Goal: Task Accomplishment & Management: Complete application form

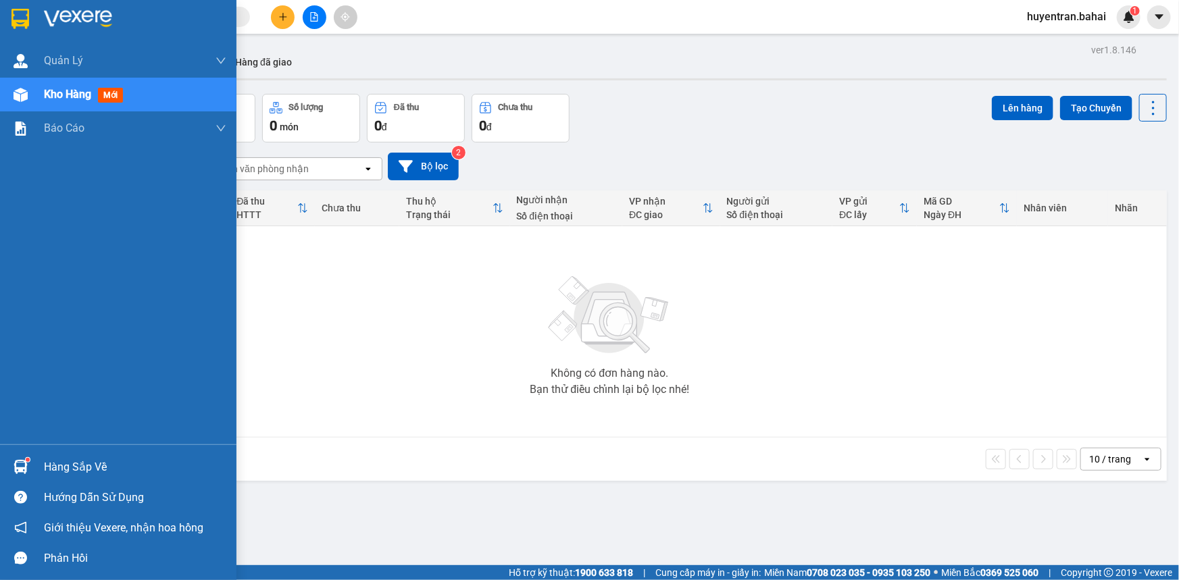
click at [24, 449] on div "Hàng sắp về Hướng dẫn sử dụng Giới thiệu Vexere, nhận hoa hồng Phản hồi" at bounding box center [118, 509] width 236 height 129
click at [22, 459] on div at bounding box center [21, 467] width 24 height 24
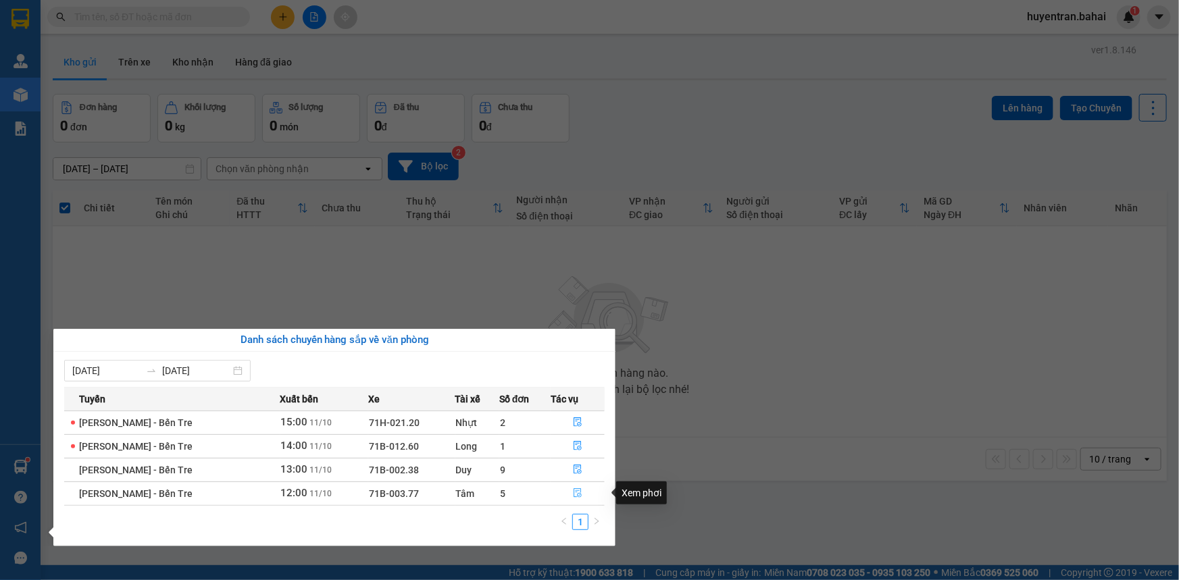
click at [573, 496] on icon "file-done" at bounding box center [577, 493] width 9 height 9
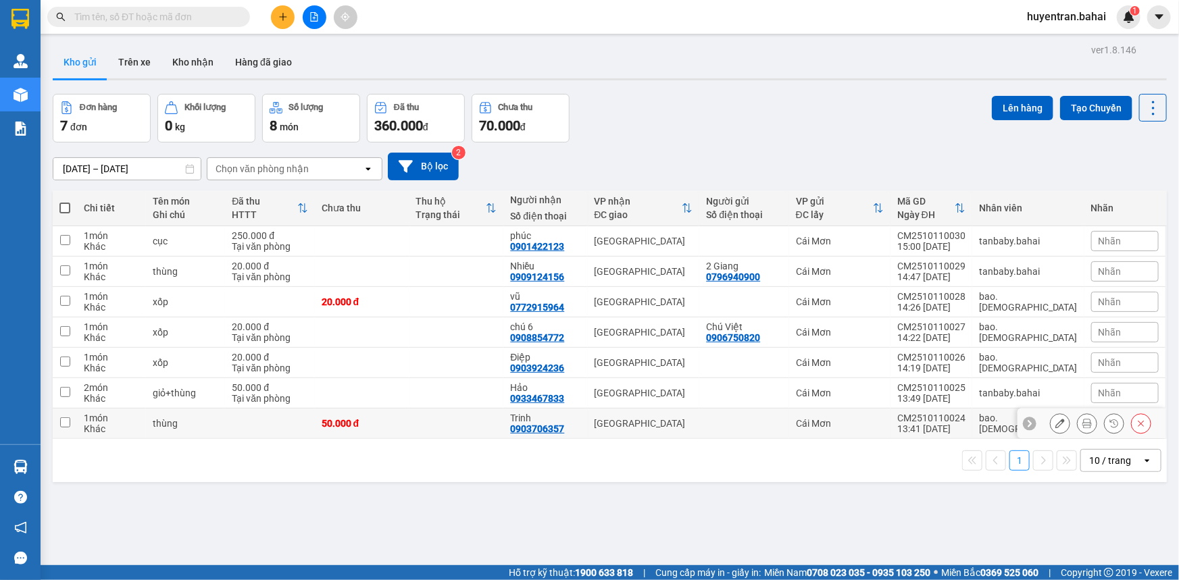
click at [880, 424] on div "Cái Mơn" at bounding box center [840, 423] width 88 height 11
checkbox input "true"
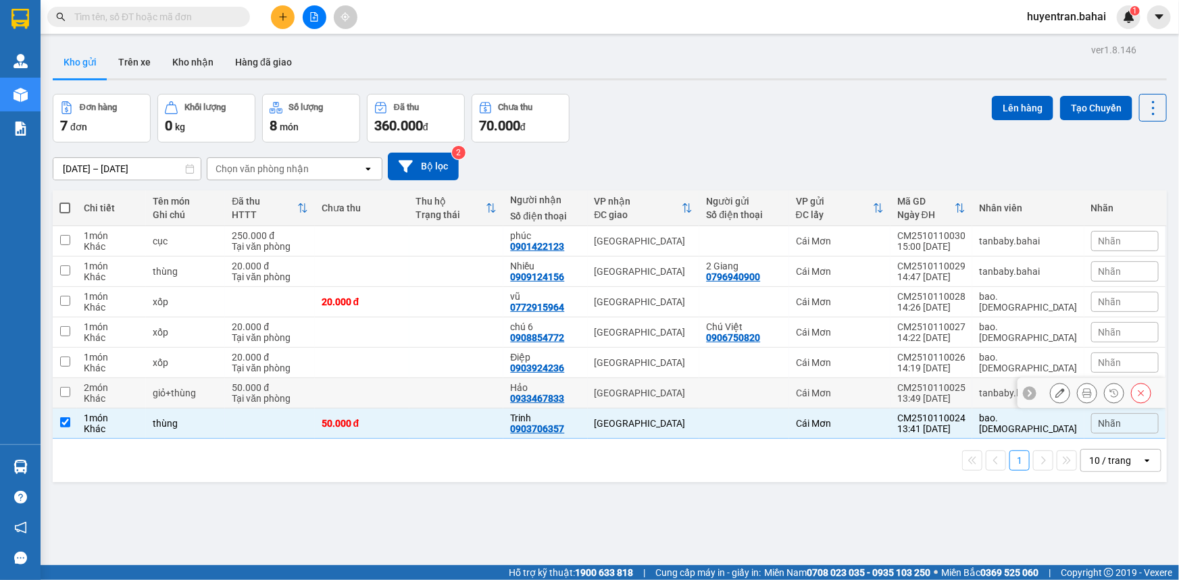
click at [877, 401] on td "Cái Mơn" at bounding box center [839, 393] width 101 height 30
checkbox input "true"
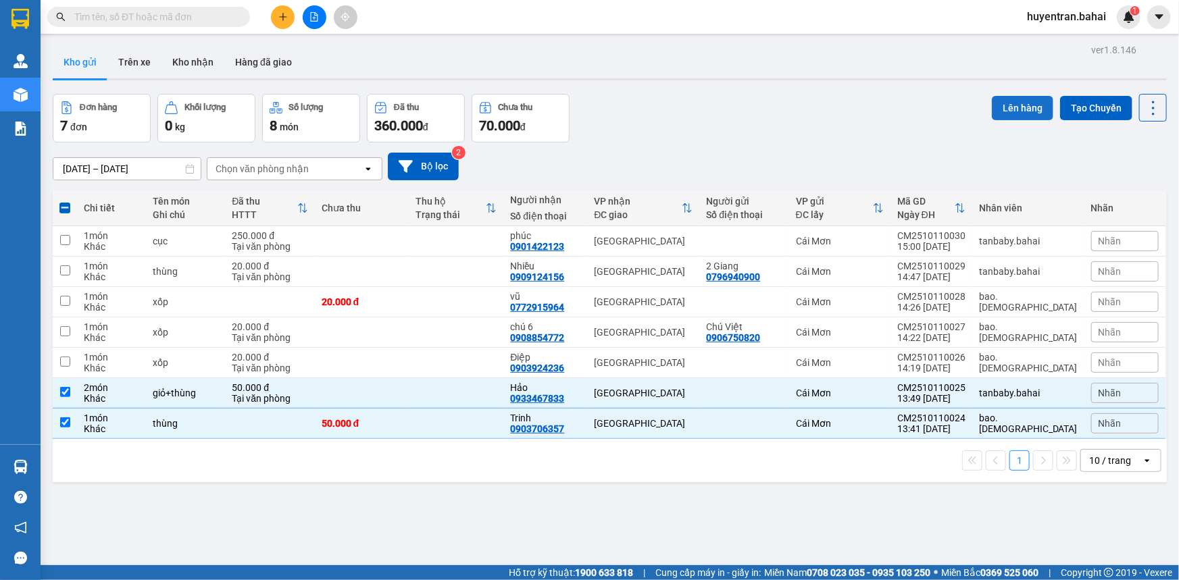
click at [1031, 99] on button "Lên hàng" at bounding box center [1022, 108] width 61 height 24
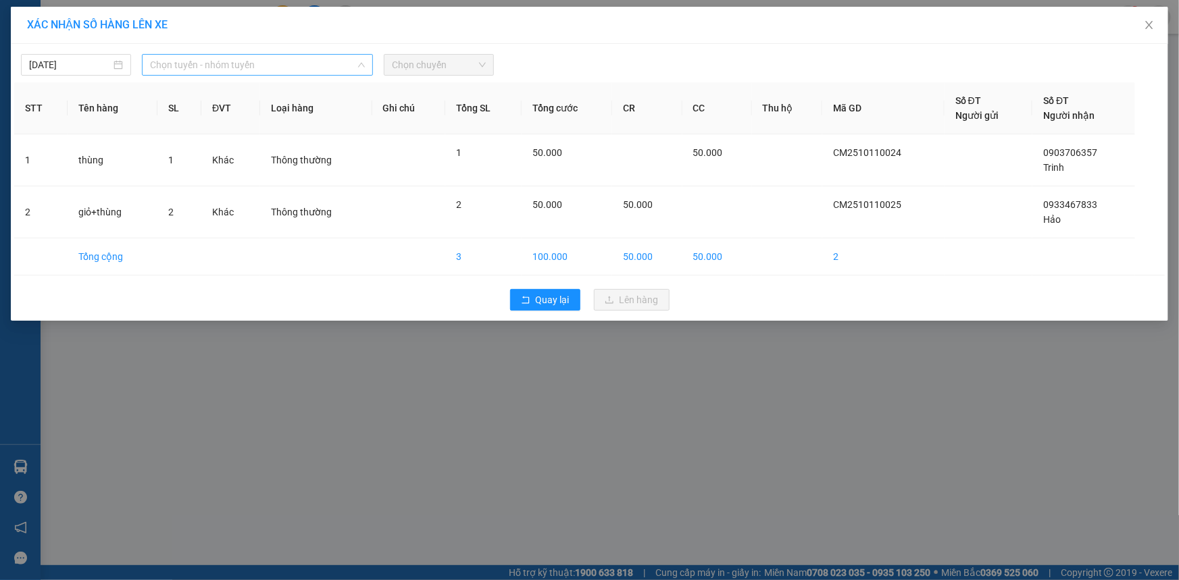
click at [297, 68] on span "Chọn tuyến - nhóm tuyến" at bounding box center [257, 65] width 215 height 20
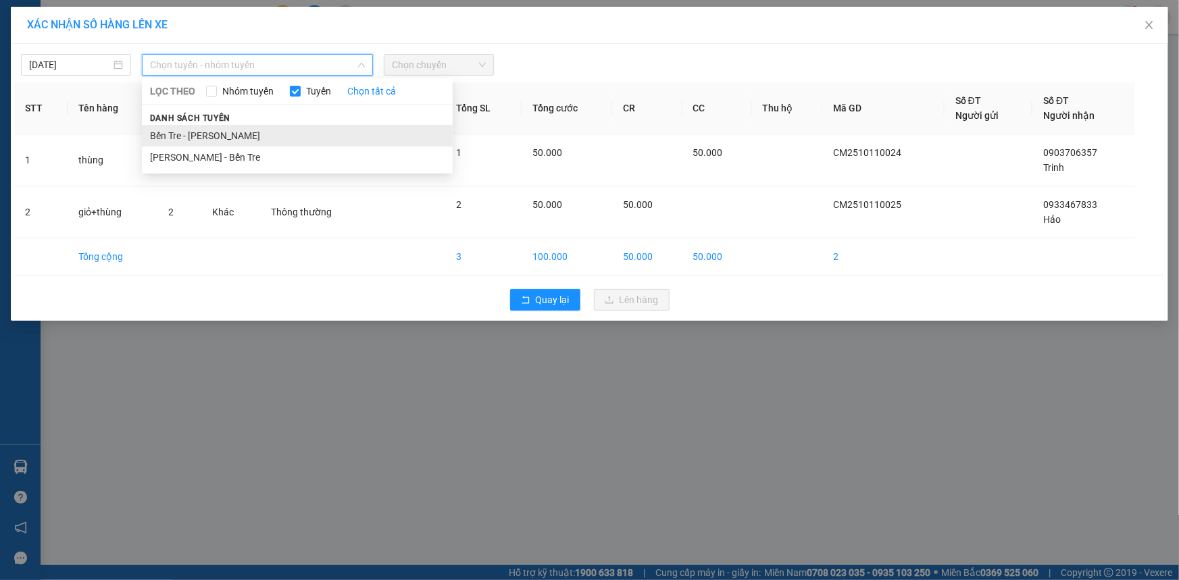
click at [280, 134] on li "Bến Tre - [PERSON_NAME]" at bounding box center [297, 136] width 311 height 22
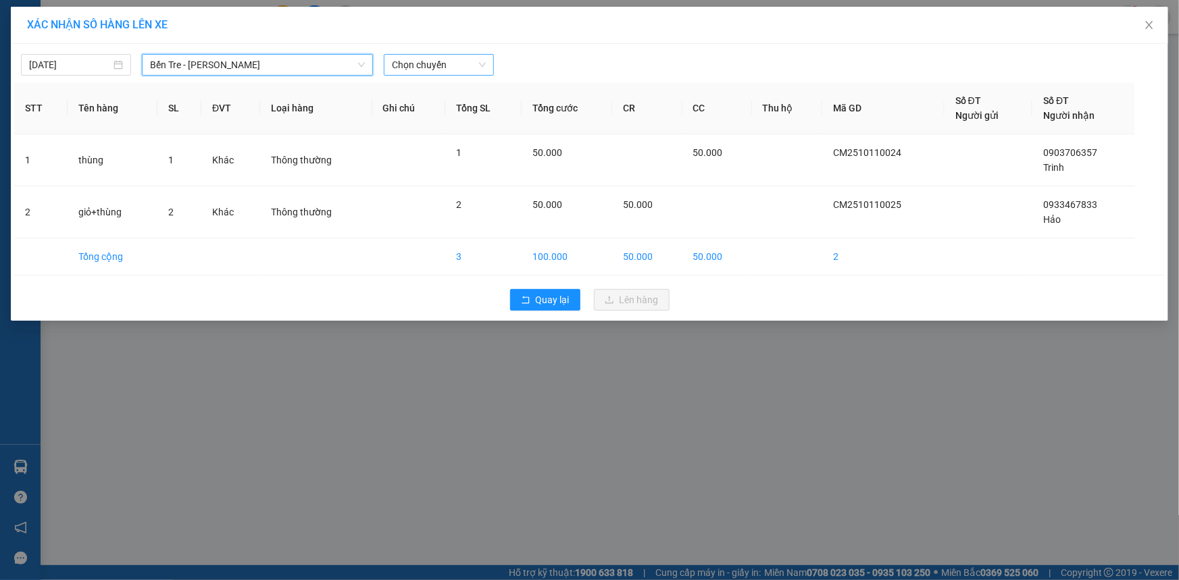
click at [439, 64] on span "Chọn chuyến" at bounding box center [439, 65] width 94 height 20
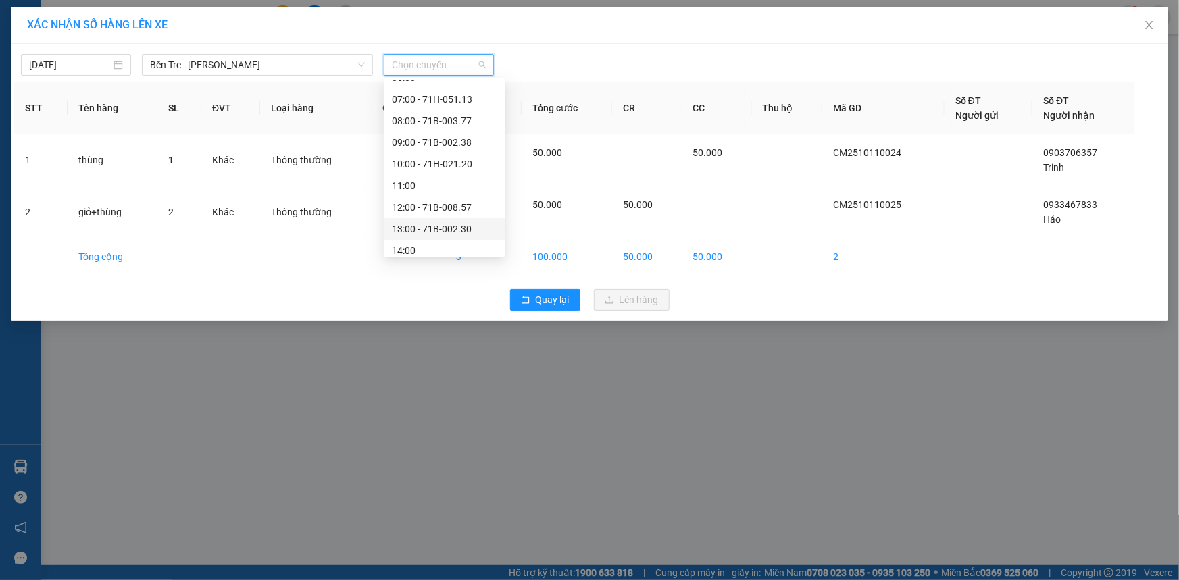
scroll to position [194, 0]
click at [436, 177] on div "14:00" at bounding box center [444, 179] width 105 height 15
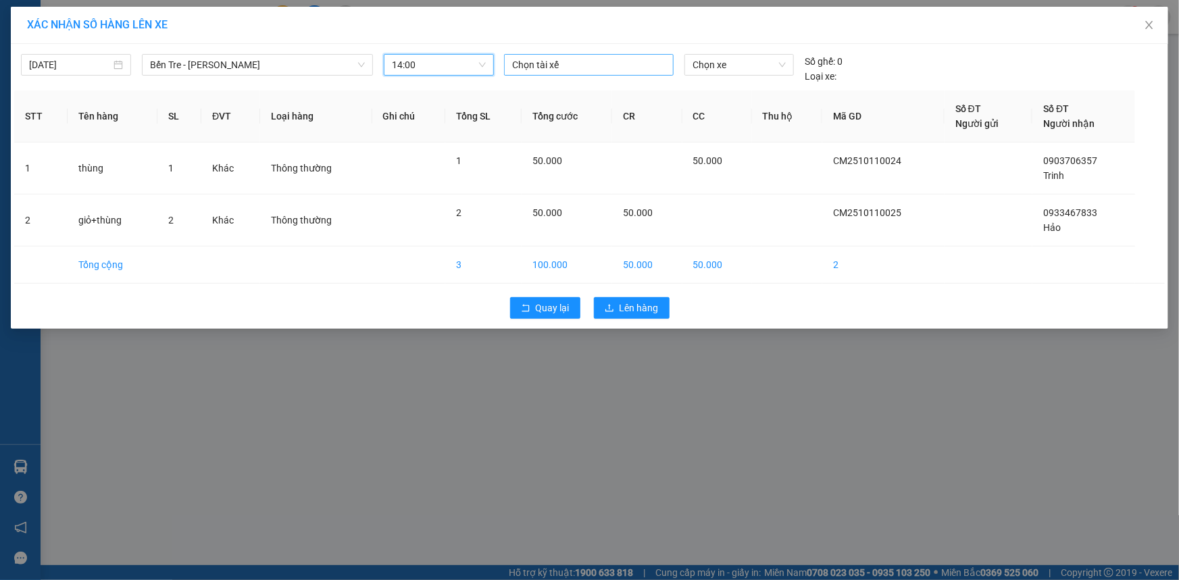
click at [632, 68] on div at bounding box center [588, 65] width 163 height 16
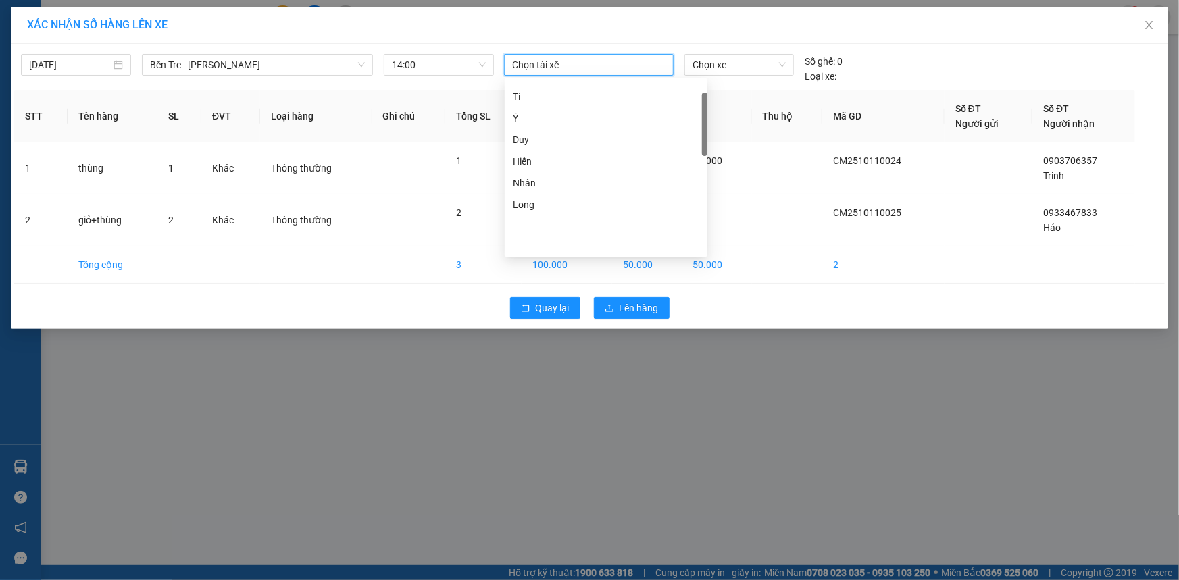
scroll to position [42, 0]
click at [605, 224] on div "Hiến" at bounding box center [606, 223] width 186 height 15
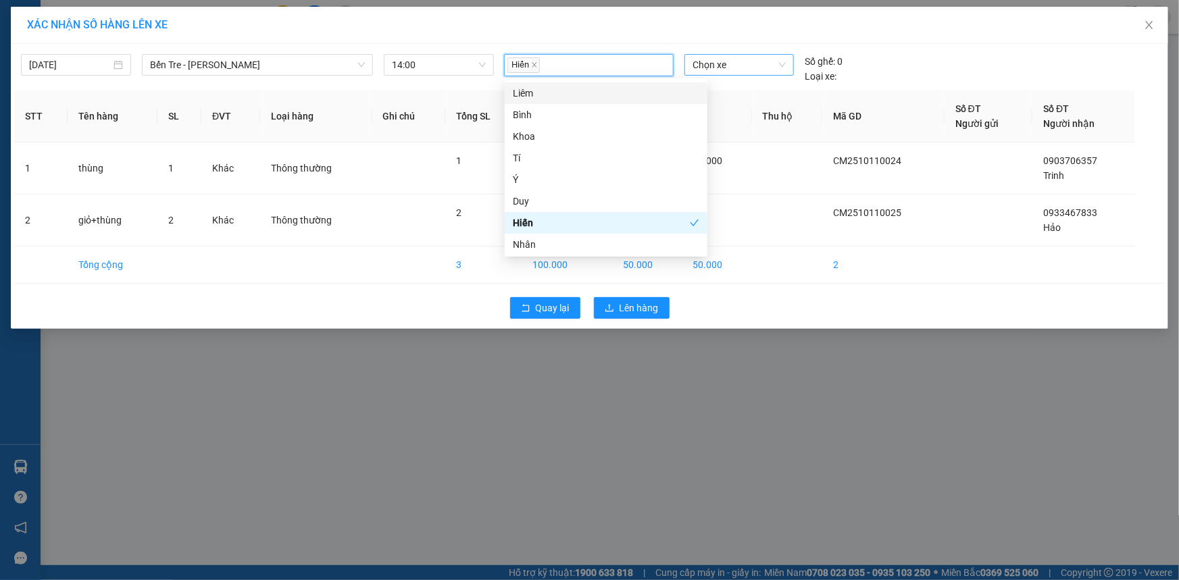
click at [718, 68] on span "Chọn xe" at bounding box center [739, 65] width 93 height 20
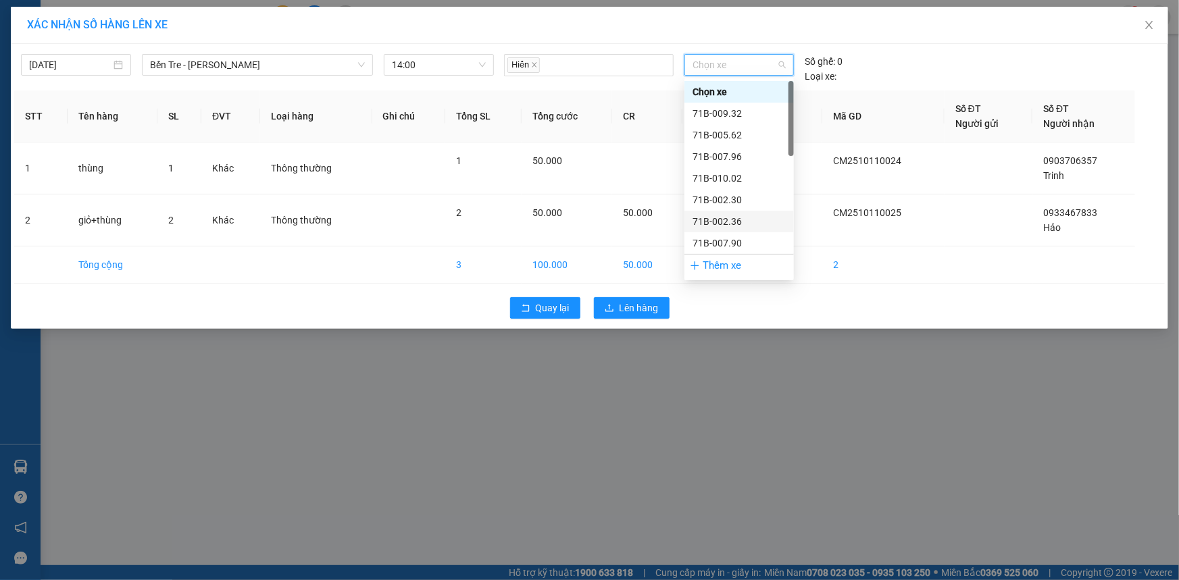
click at [756, 218] on div "71B-002.36" at bounding box center [739, 221] width 93 height 15
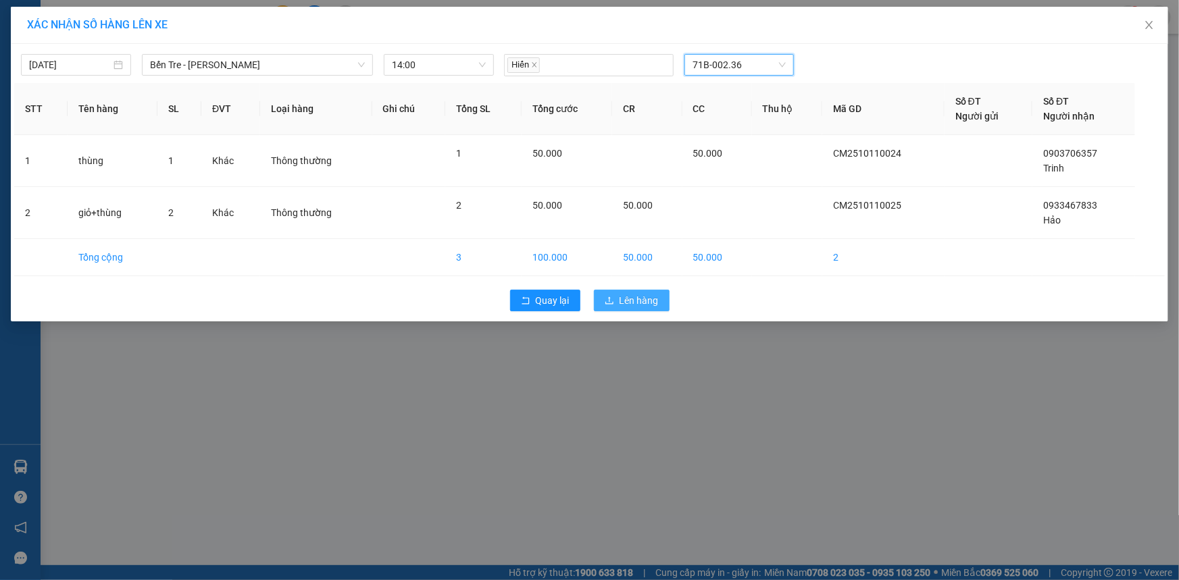
click at [646, 300] on span "Lên hàng" at bounding box center [639, 300] width 39 height 15
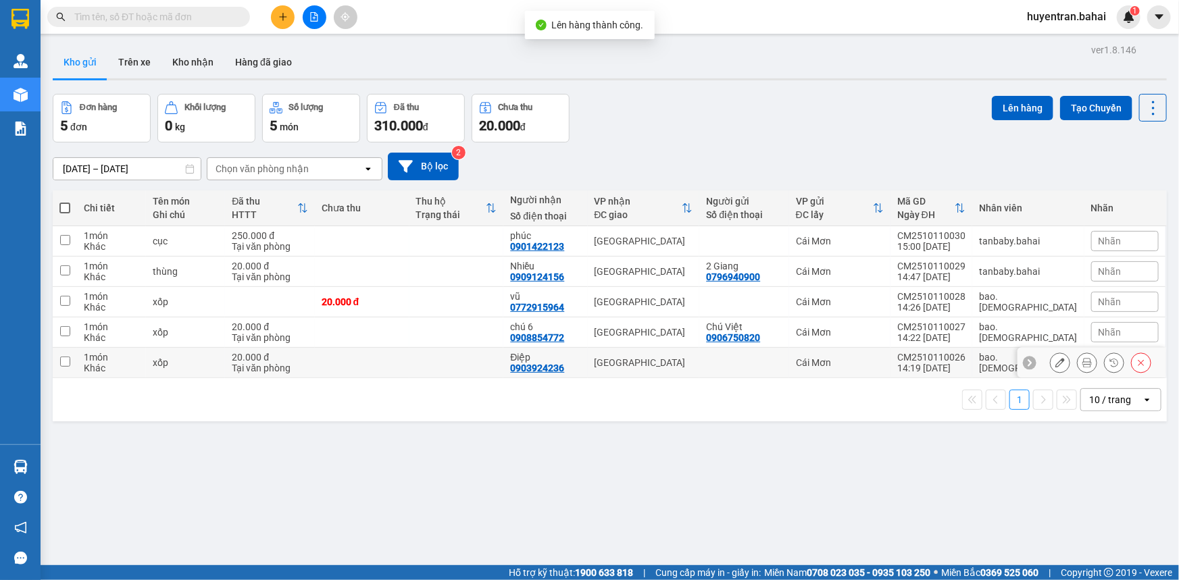
click at [944, 353] on div "CM2510110026" at bounding box center [931, 357] width 68 height 11
checkbox input "true"
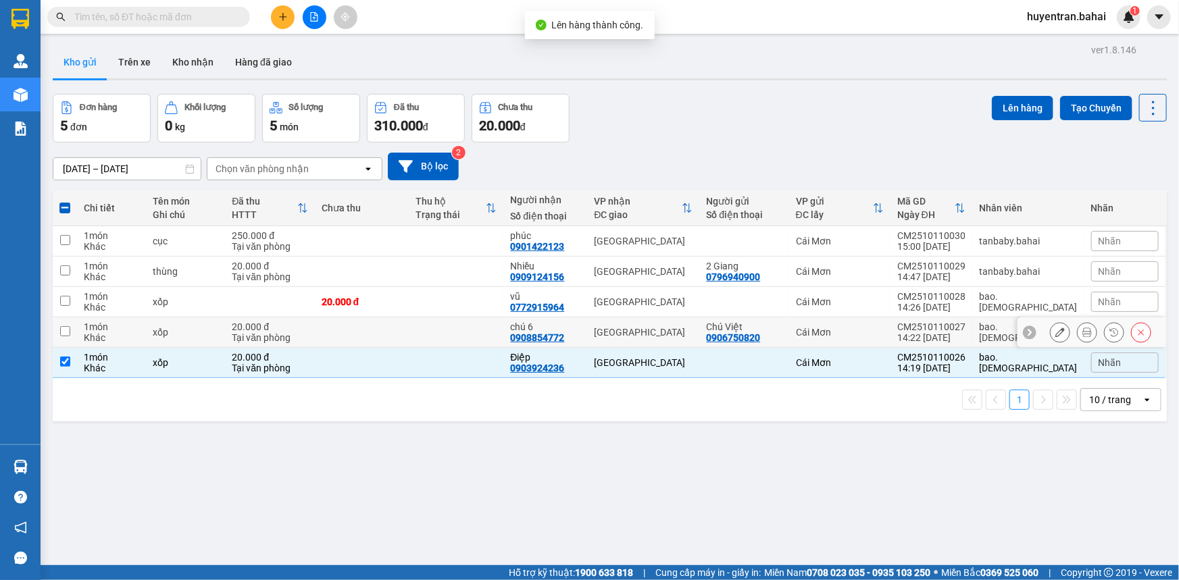
click at [939, 332] on div "14:22 11/10" at bounding box center [931, 337] width 68 height 11
checkbox input "true"
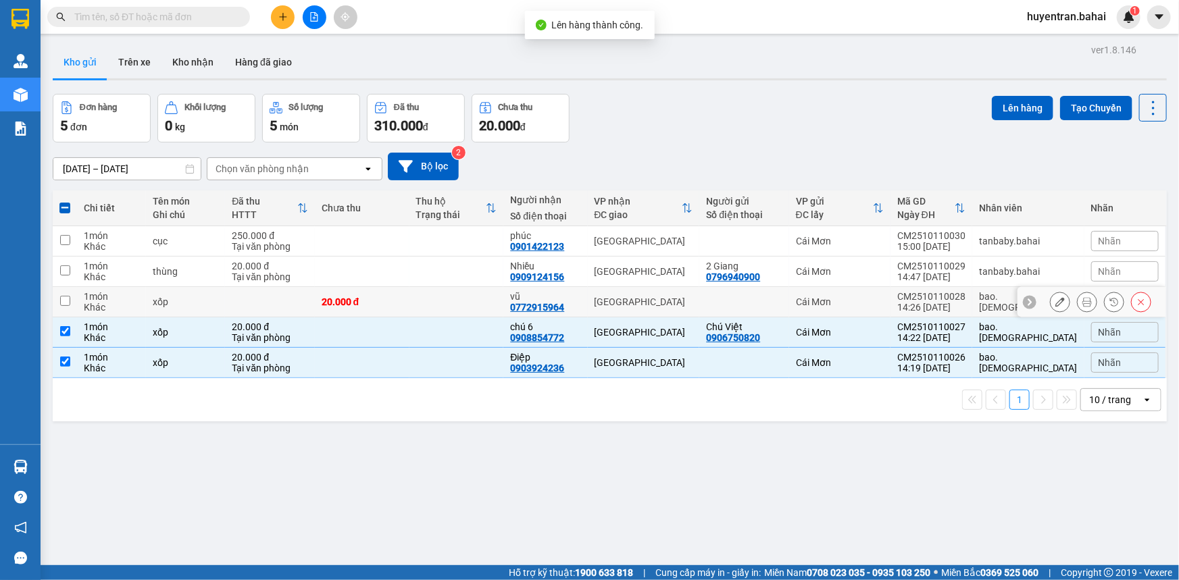
drag, startPoint x: 934, startPoint y: 309, endPoint x: 934, endPoint y: 300, distance: 9.5
click at [934, 307] on div "14:26 11/10" at bounding box center [931, 307] width 68 height 11
checkbox input "true"
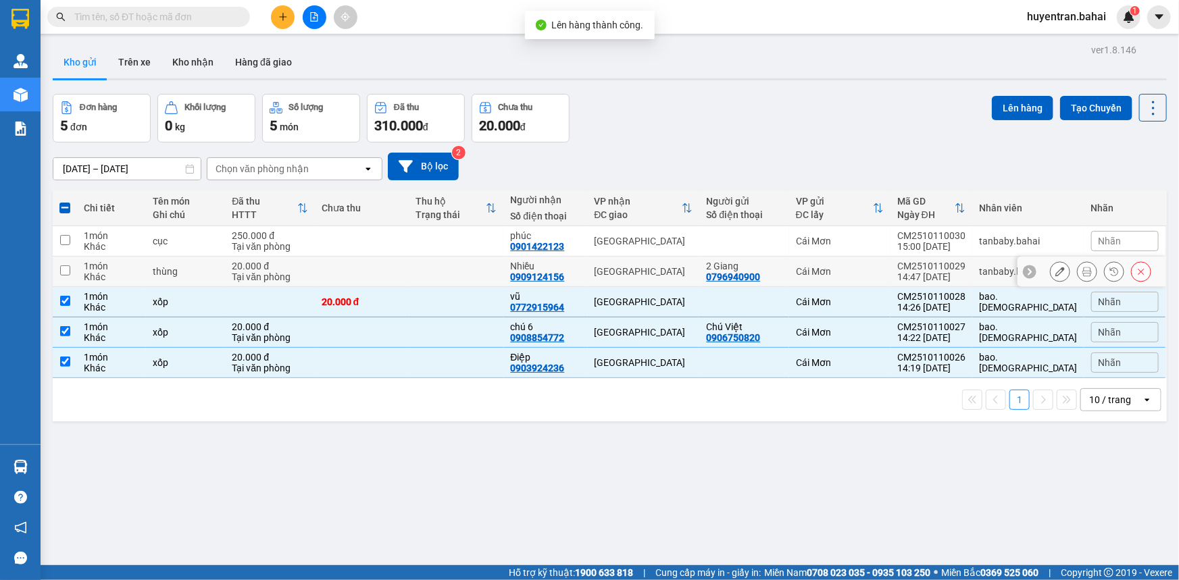
click at [926, 272] on td "CM2510110029 14:47 11/10" at bounding box center [932, 272] width 82 height 30
checkbox input "true"
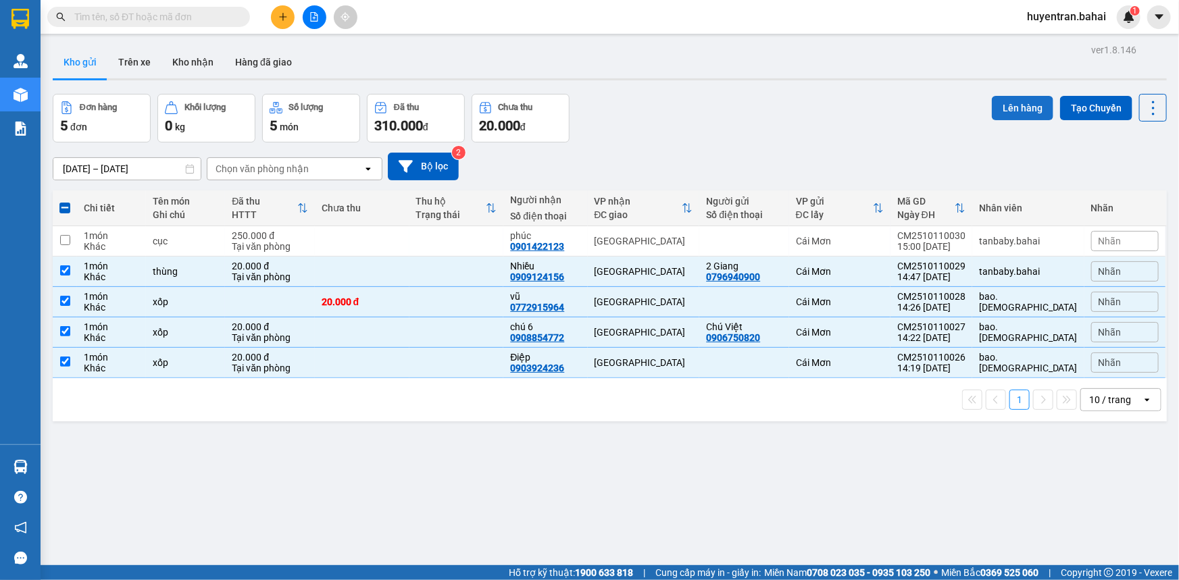
click at [1011, 115] on button "Lên hàng" at bounding box center [1022, 108] width 61 height 24
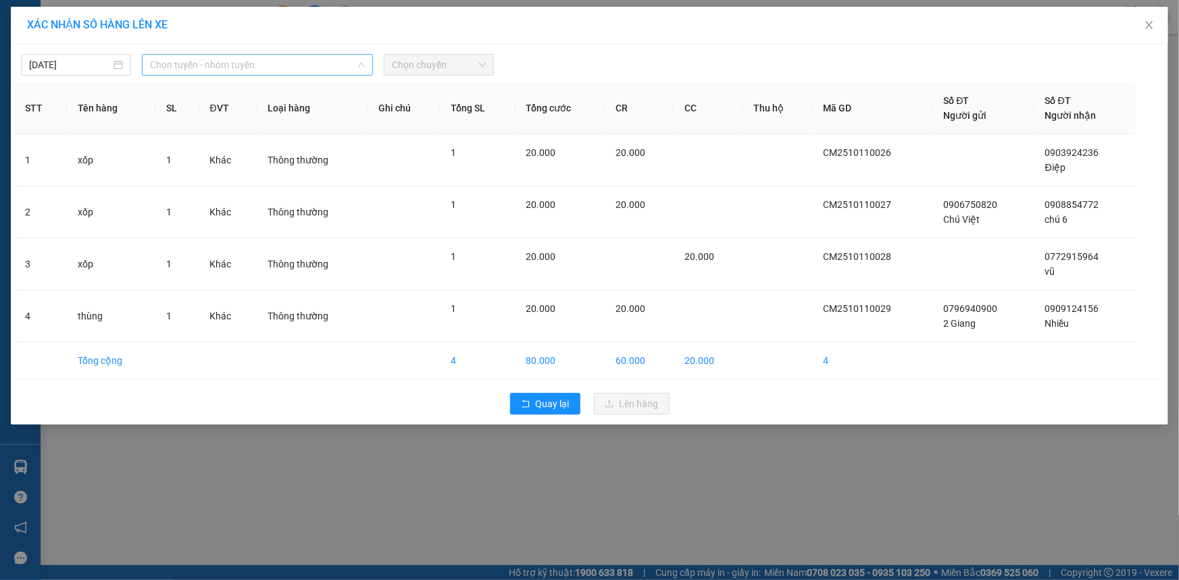
drag, startPoint x: 261, startPoint y: 55, endPoint x: 280, endPoint y: 103, distance: 51.8
click at [263, 55] on span "Chọn tuyến - nhóm tuyến" at bounding box center [257, 65] width 215 height 20
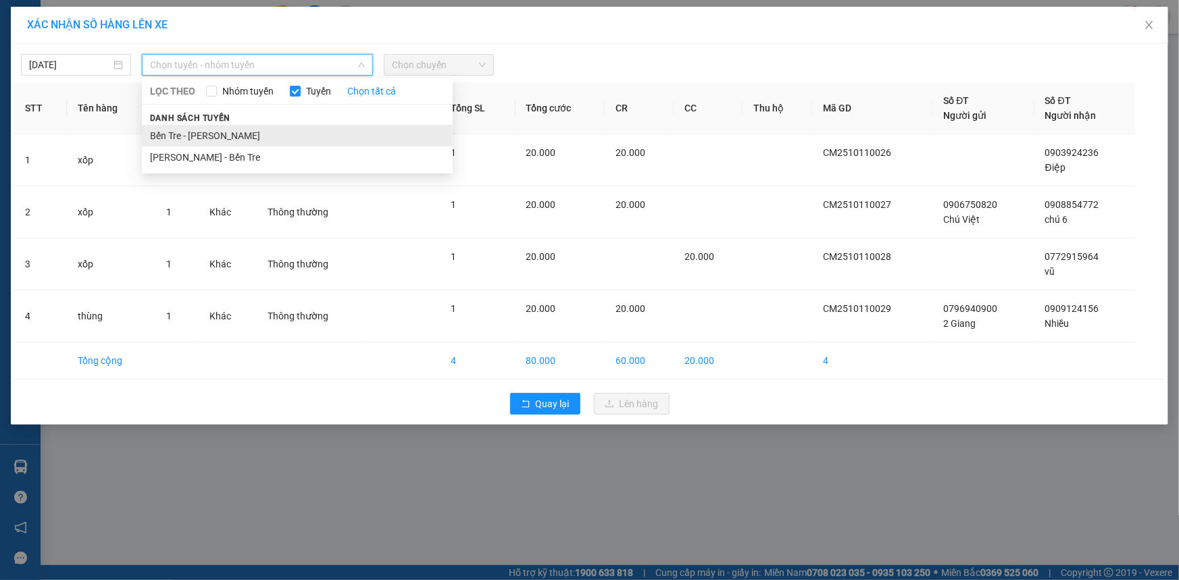
click at [287, 125] on li "Bến Tre - [PERSON_NAME]" at bounding box center [297, 136] width 311 height 22
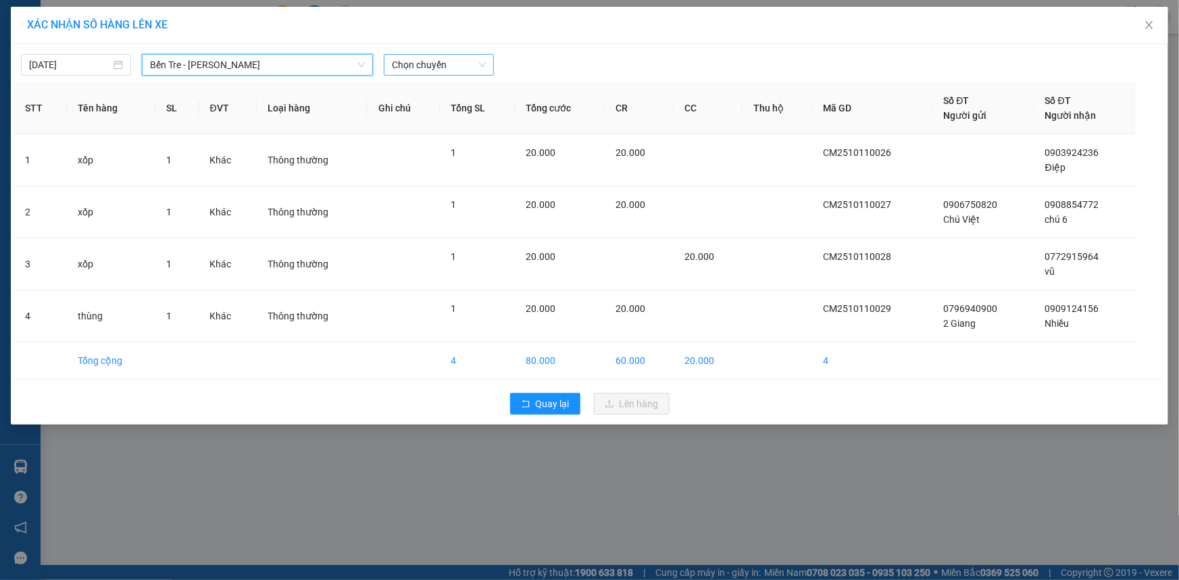
click at [439, 58] on span "Chọn chuyến" at bounding box center [439, 65] width 94 height 20
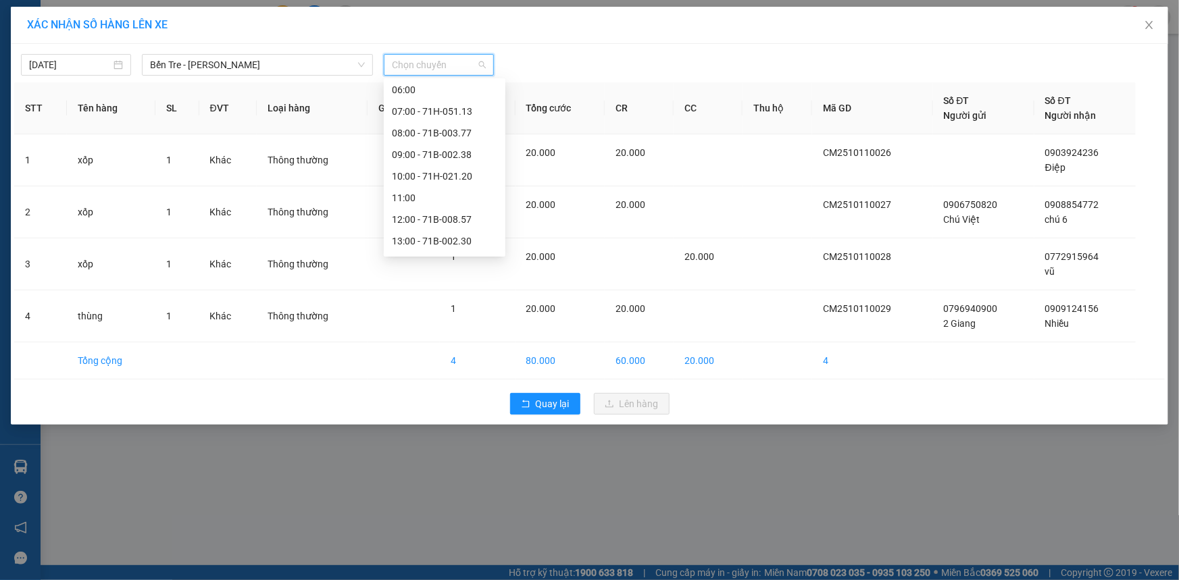
scroll to position [194, 0]
click at [430, 209] on div "15:00" at bounding box center [445, 201] width 122 height 22
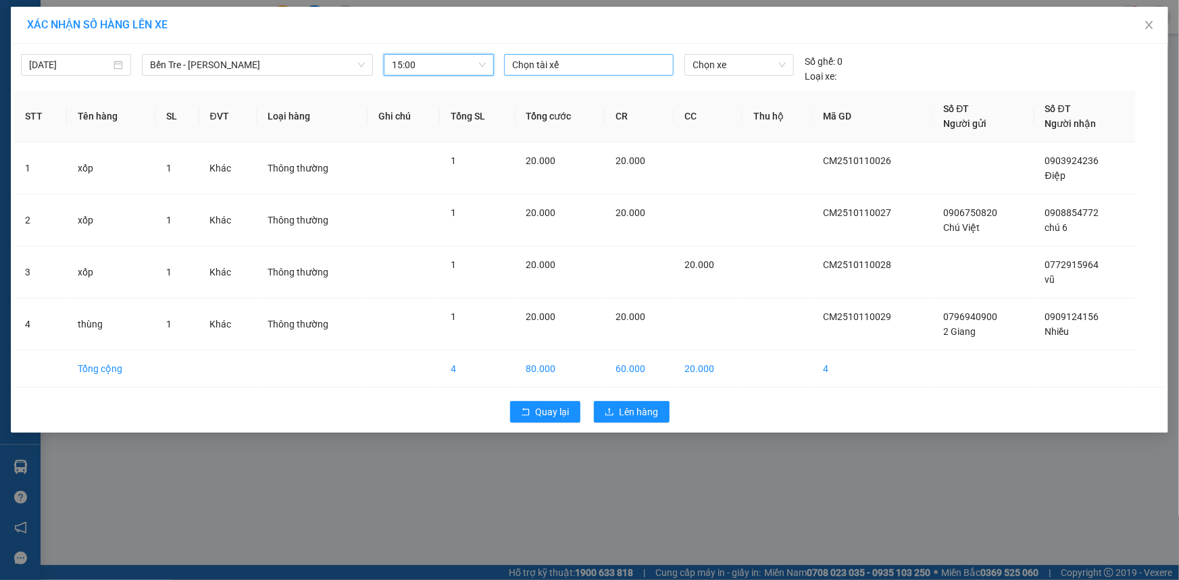
click at [598, 70] on div at bounding box center [588, 65] width 163 height 16
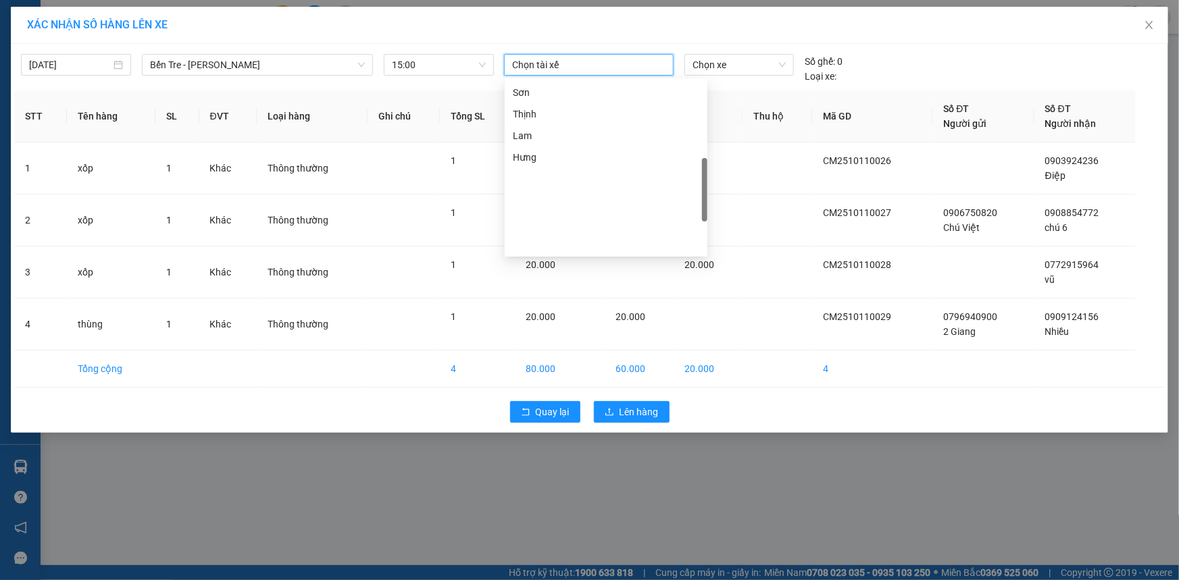
scroll to position [288, 0]
click at [620, 89] on div "Tài" at bounding box center [606, 85] width 186 height 15
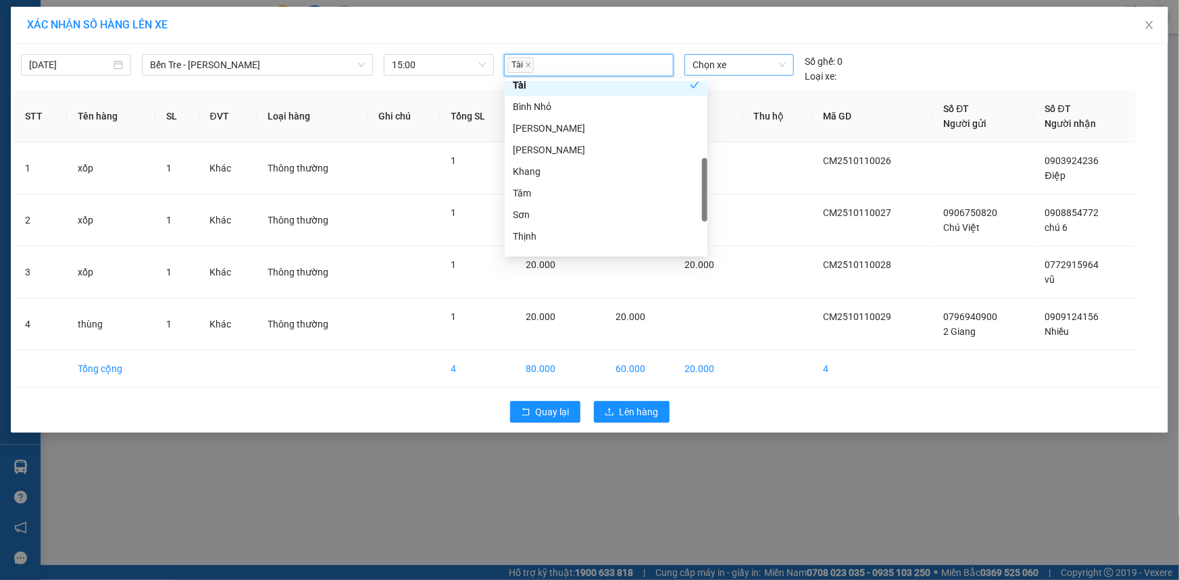
click at [718, 68] on span "Chọn xe" at bounding box center [739, 65] width 93 height 20
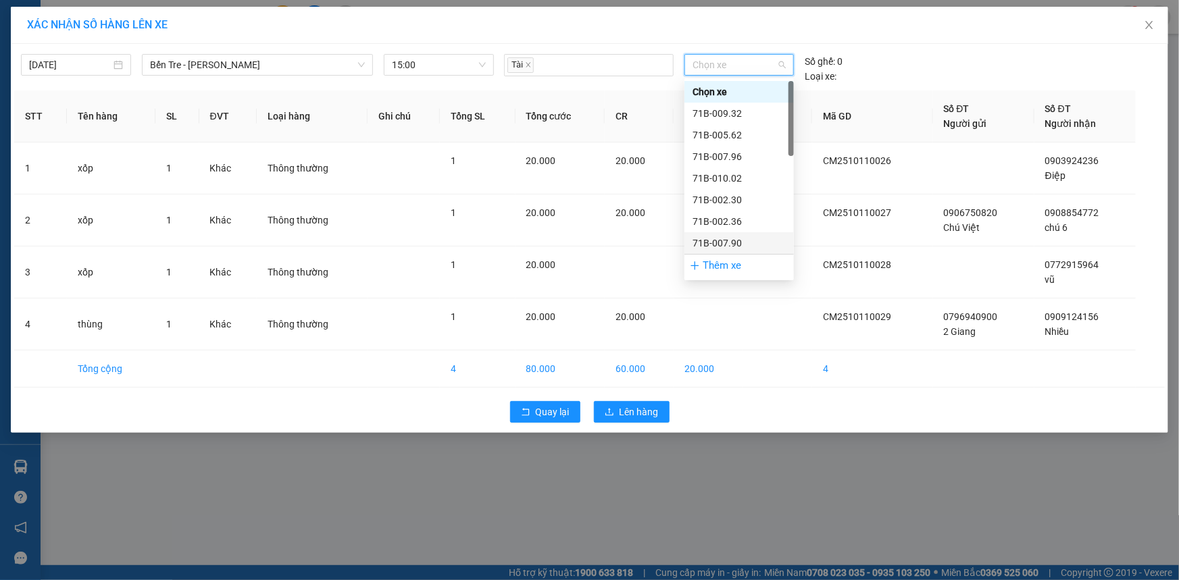
click at [747, 234] on div "71B-007.90" at bounding box center [738, 243] width 109 height 22
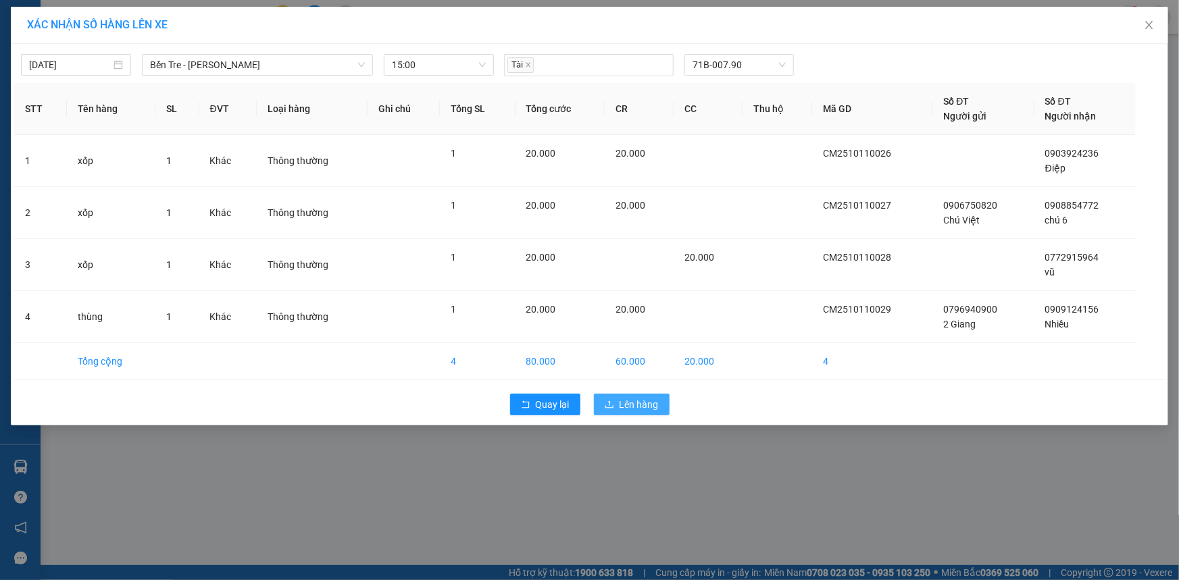
click at [641, 409] on span "Lên hàng" at bounding box center [639, 404] width 39 height 15
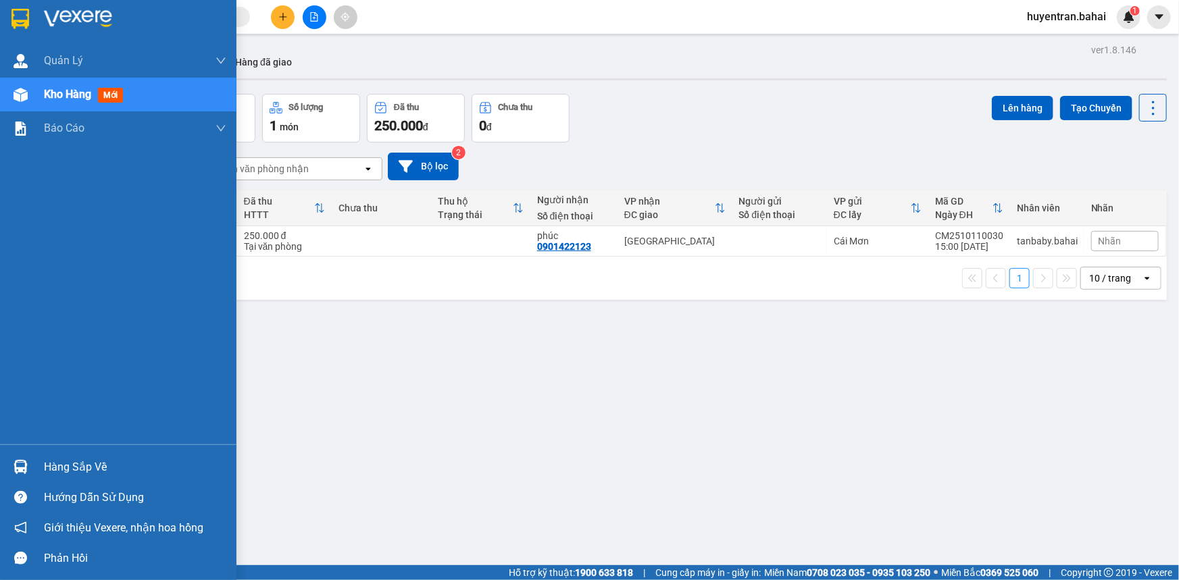
drag, startPoint x: 463, startPoint y: 386, endPoint x: 33, endPoint y: 467, distance: 437.2
click at [33, 467] on div "Hàng sắp về" at bounding box center [118, 467] width 236 height 30
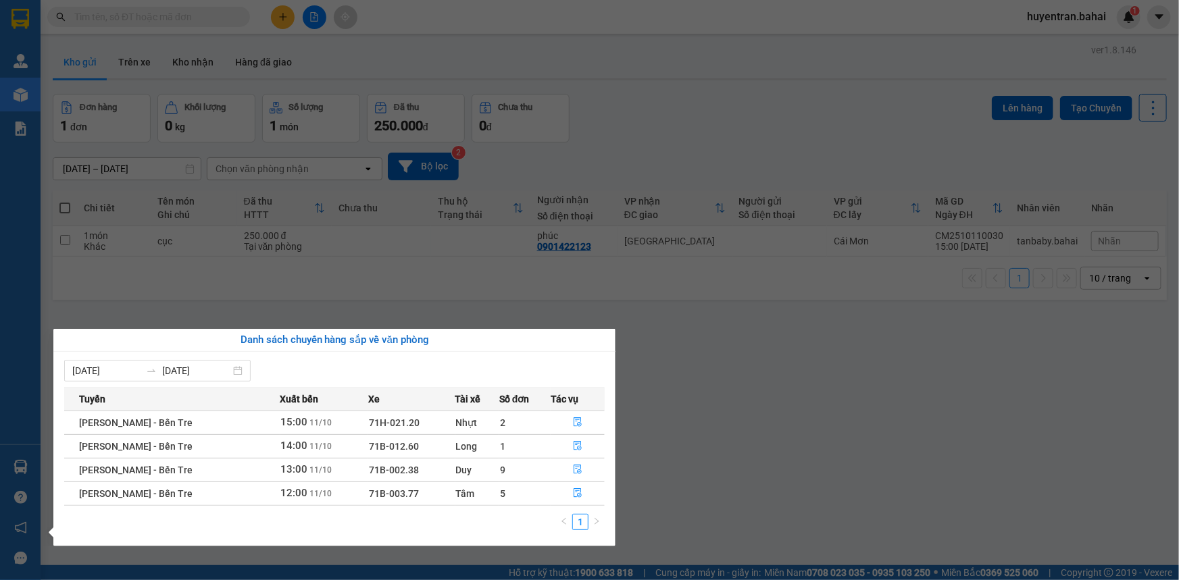
click at [945, 429] on section "Kết quả tìm kiếm ( 0 ) Bộ lọc No Data huyentran.bahai 1 Quản Lý Quản lý khách h…" at bounding box center [589, 290] width 1179 height 580
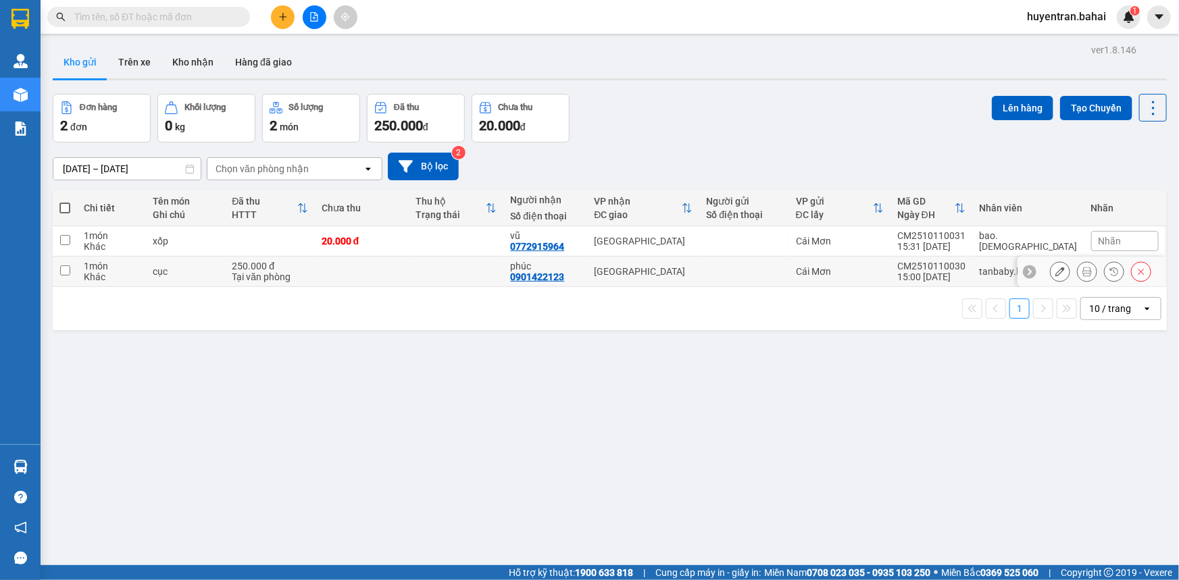
click at [884, 278] on td "Cái Mơn" at bounding box center [839, 272] width 101 height 30
checkbox input "true"
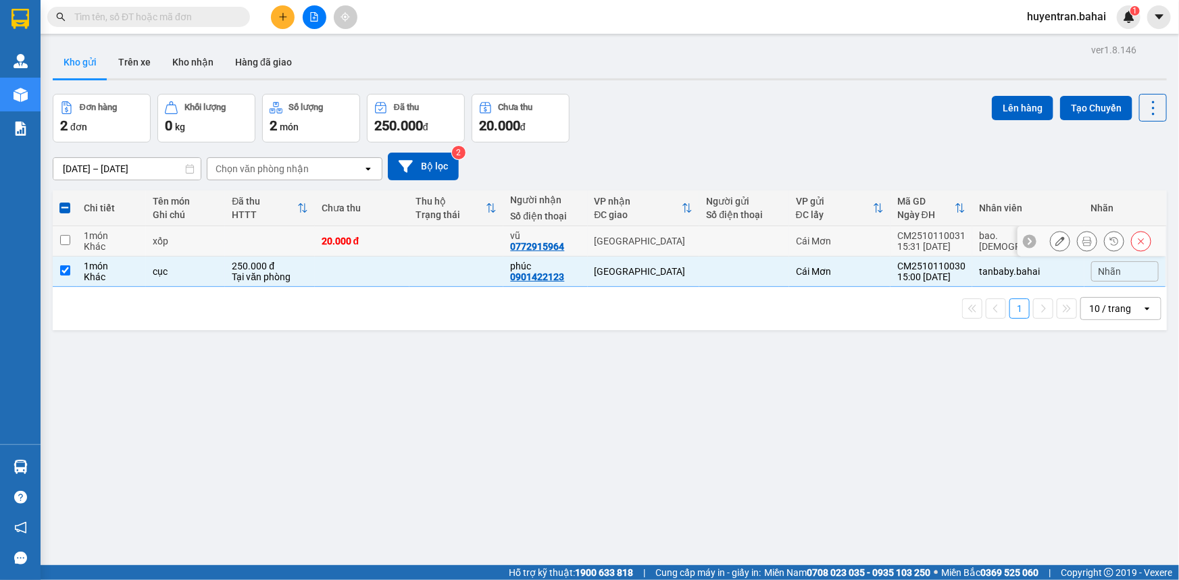
click at [884, 238] on div "Cái Mơn" at bounding box center [840, 241] width 88 height 11
checkbox input "true"
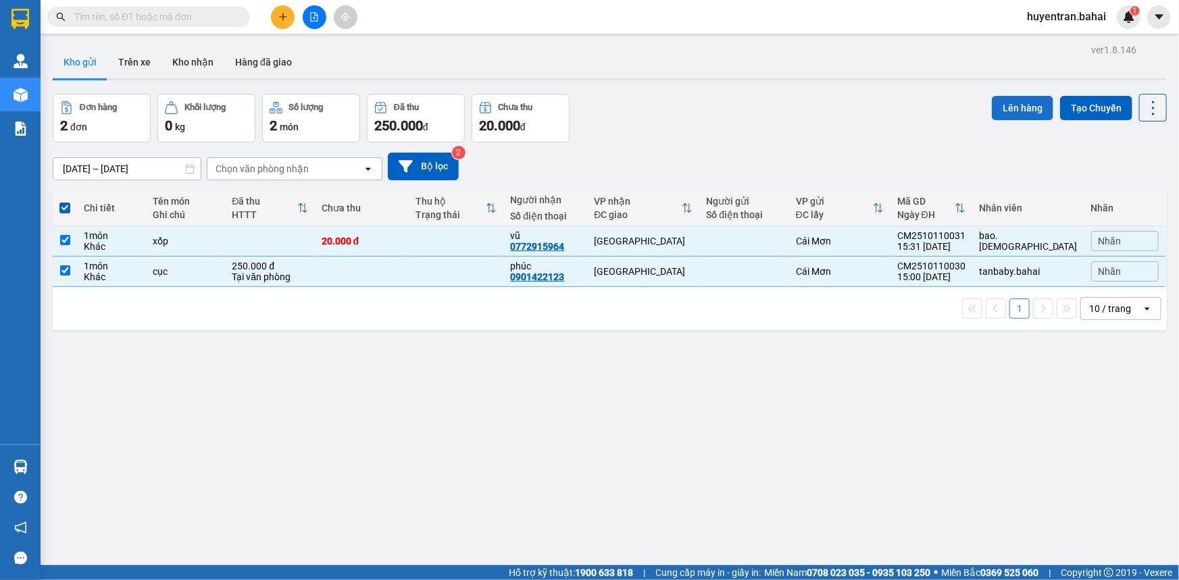
click at [1014, 109] on button "Lên hàng" at bounding box center [1022, 108] width 61 height 24
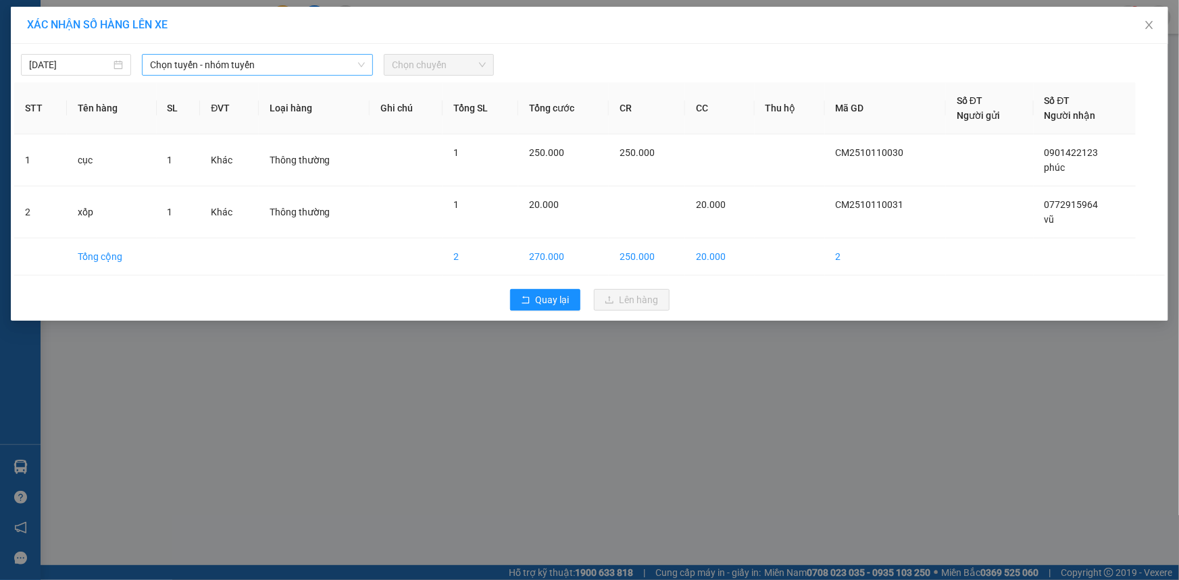
click at [201, 61] on span "Chọn tuyến - nhóm tuyến" at bounding box center [257, 65] width 215 height 20
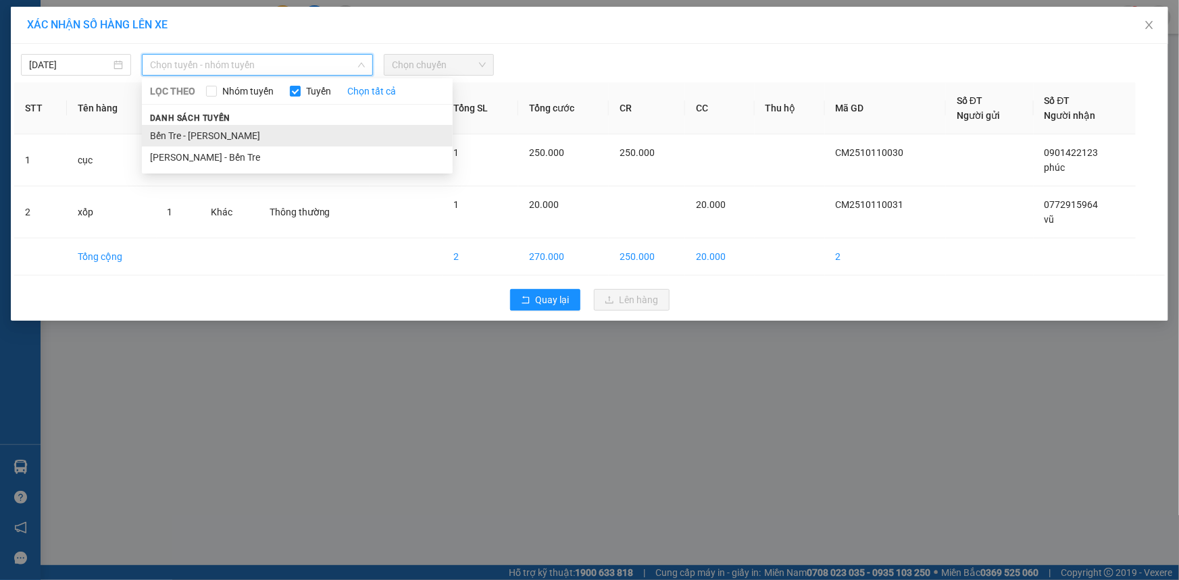
click at [190, 126] on li "Bến Tre - [PERSON_NAME]" at bounding box center [297, 136] width 311 height 22
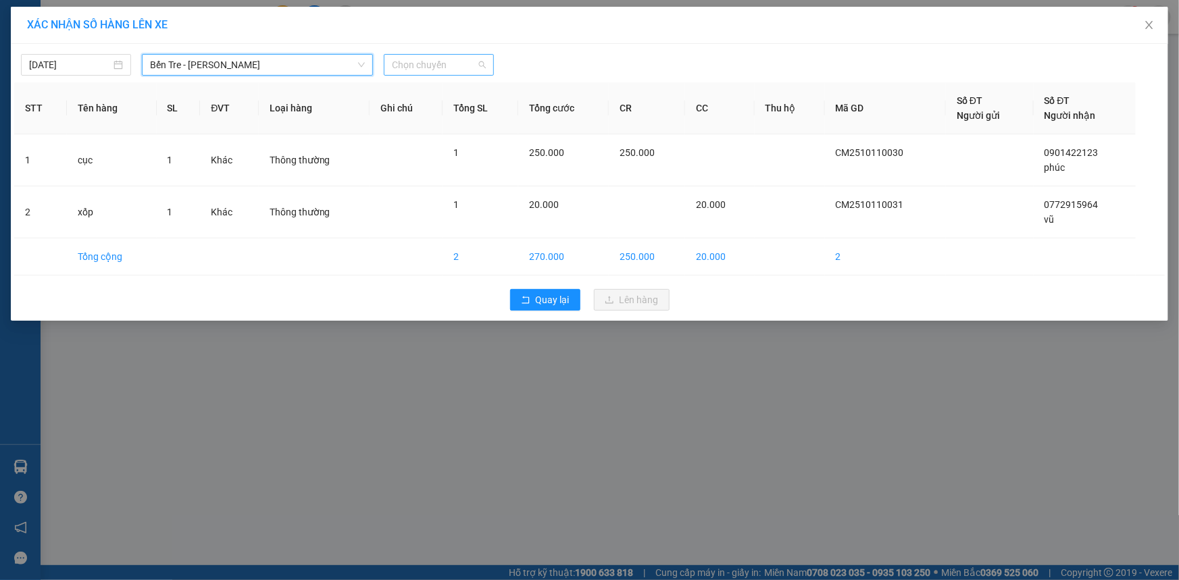
click at [430, 59] on span "Chọn chuyến" at bounding box center [439, 65] width 94 height 20
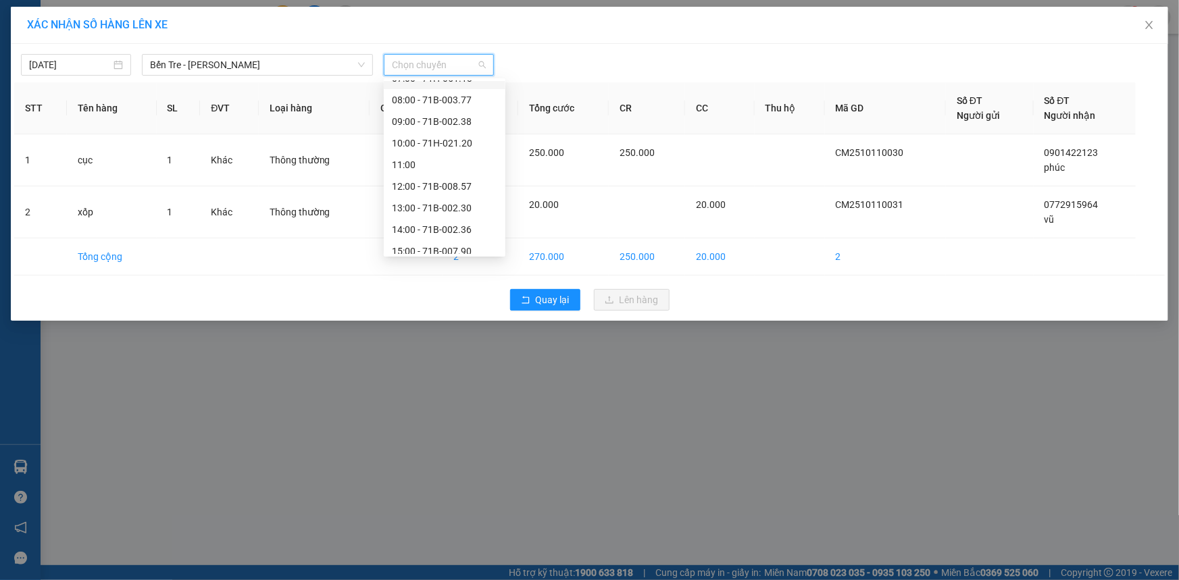
scroll to position [194, 0]
click at [449, 221] on div "16:00" at bounding box center [444, 222] width 105 height 15
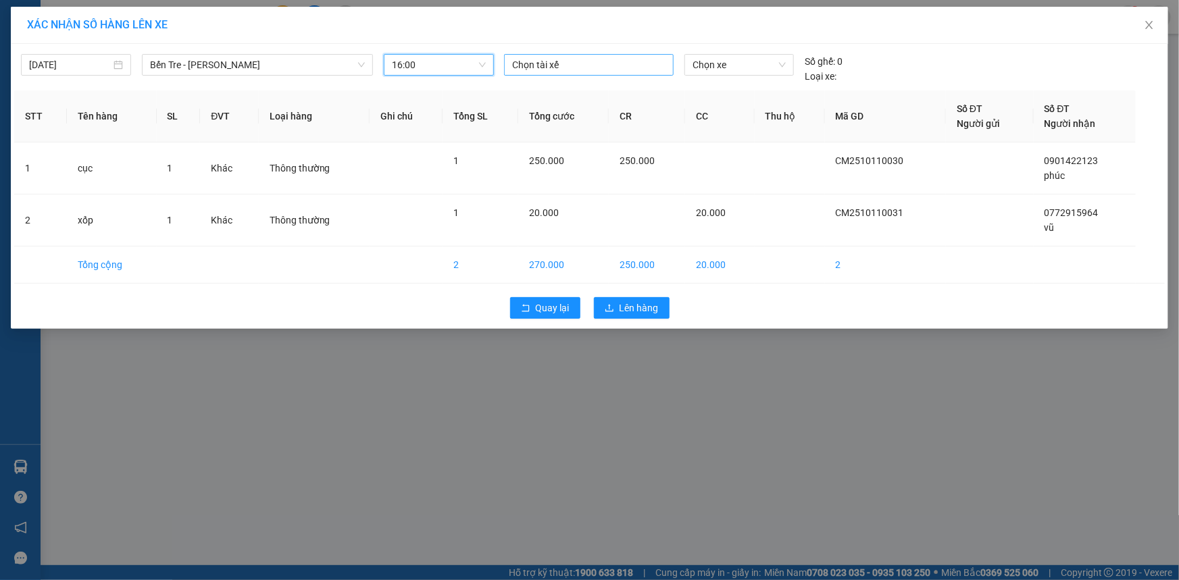
click at [589, 62] on div at bounding box center [588, 65] width 163 height 16
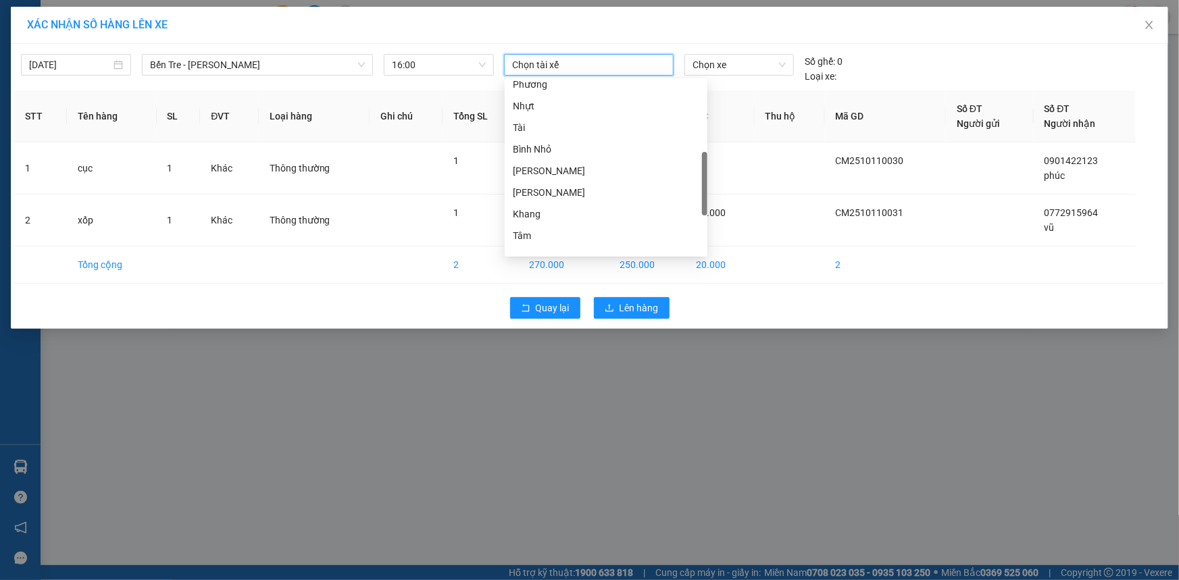
scroll to position [245, 0]
click at [614, 161] on div "[PERSON_NAME]" at bounding box center [606, 171] width 203 height 22
click at [757, 67] on span "Chọn xe" at bounding box center [739, 65] width 93 height 20
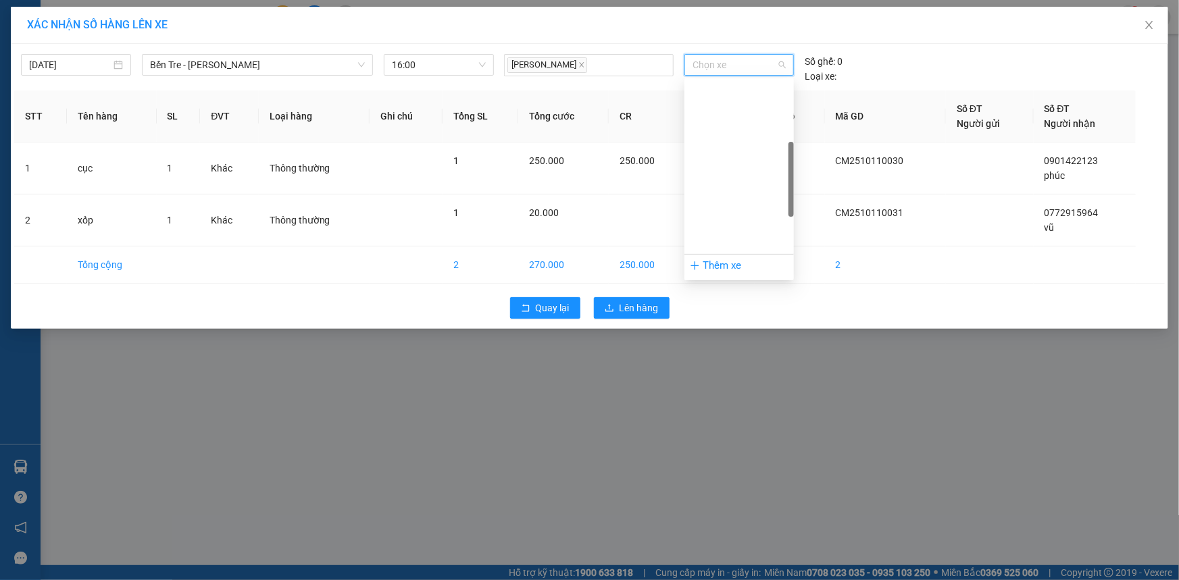
scroll to position [184, 0]
click at [751, 105] on div "71B-012.68" at bounding box center [739, 102] width 93 height 15
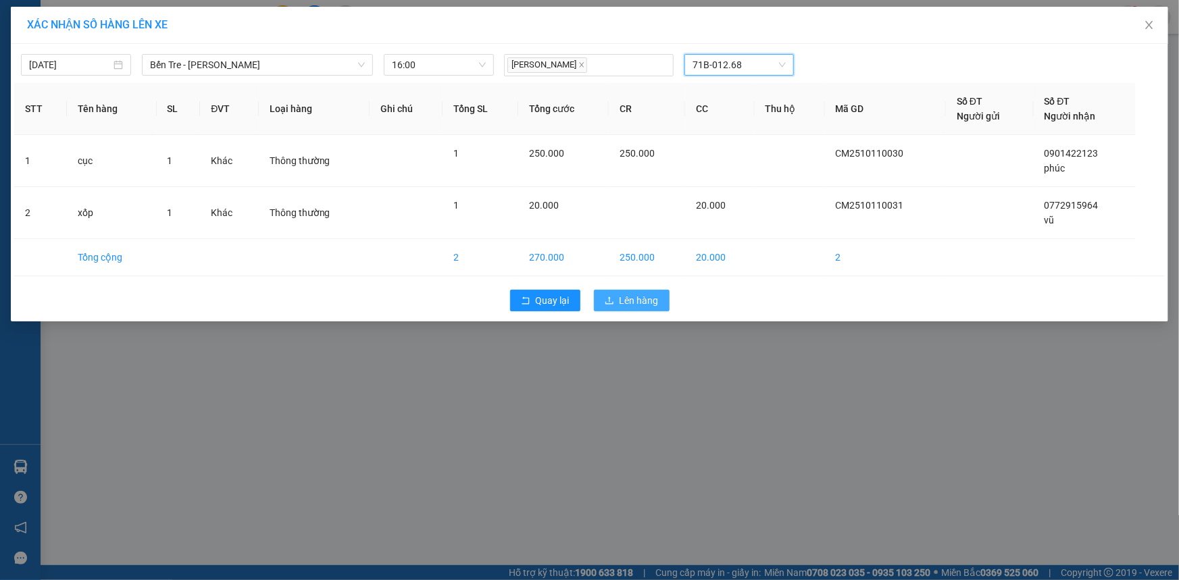
click at [651, 298] on span "Lên hàng" at bounding box center [639, 300] width 39 height 15
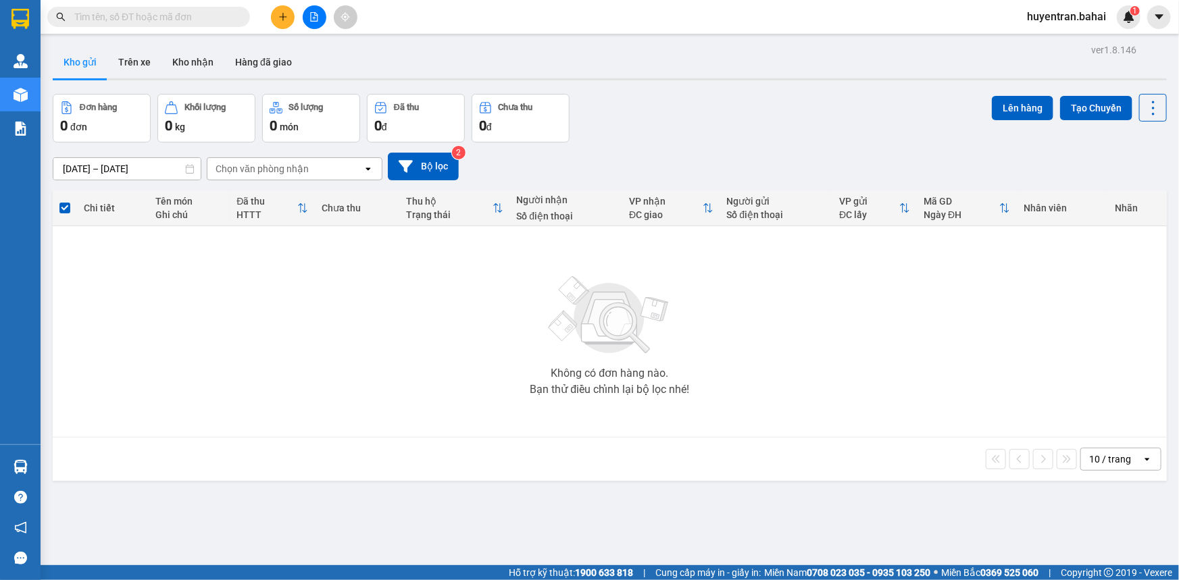
drag, startPoint x: 13, startPoint y: 176, endPoint x: 0, endPoint y: 229, distance: 54.9
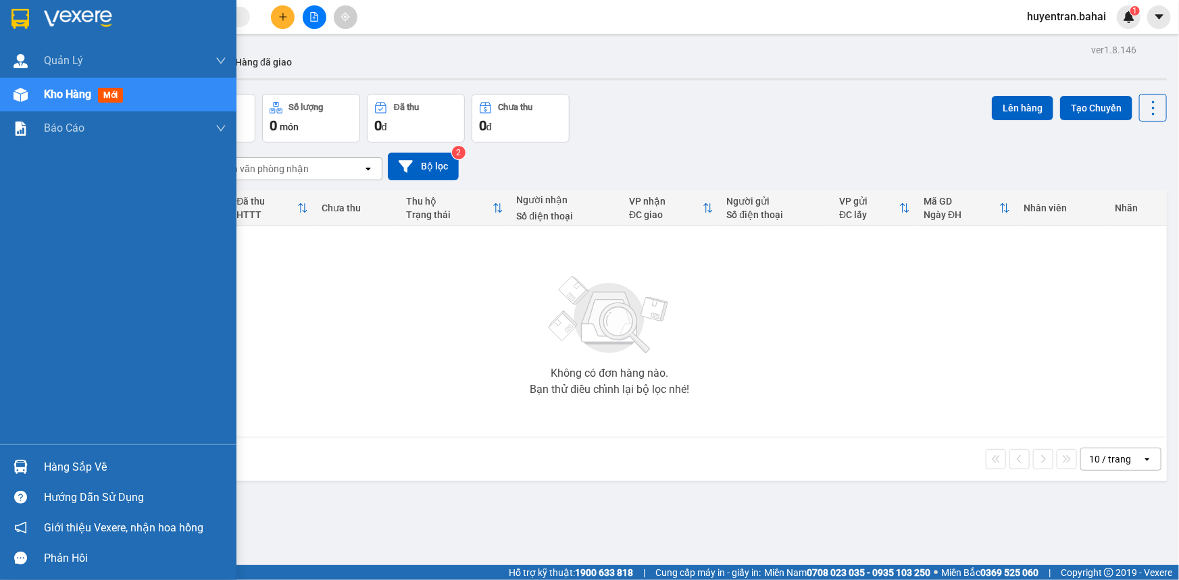
drag, startPoint x: 0, startPoint y: 229, endPoint x: 0, endPoint y: 270, distance: 40.5
drag, startPoint x: 45, startPoint y: 472, endPoint x: 68, endPoint y: 470, distance: 23.7
click at [47, 471] on div "Hàng sắp về" at bounding box center [135, 467] width 182 height 20
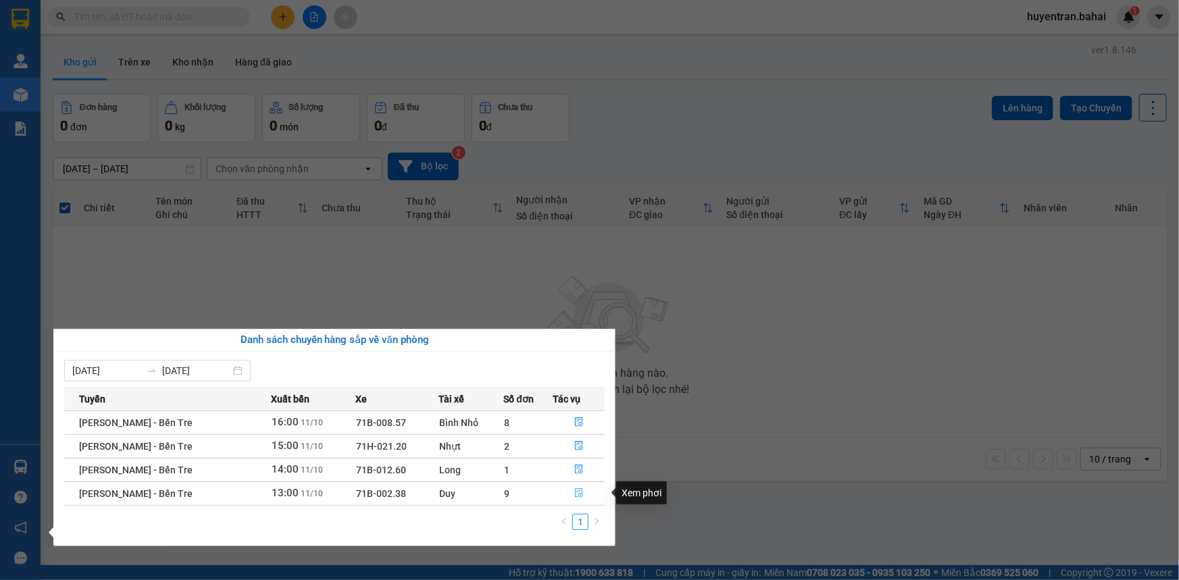
click at [572, 496] on button "button" at bounding box center [578, 494] width 51 height 22
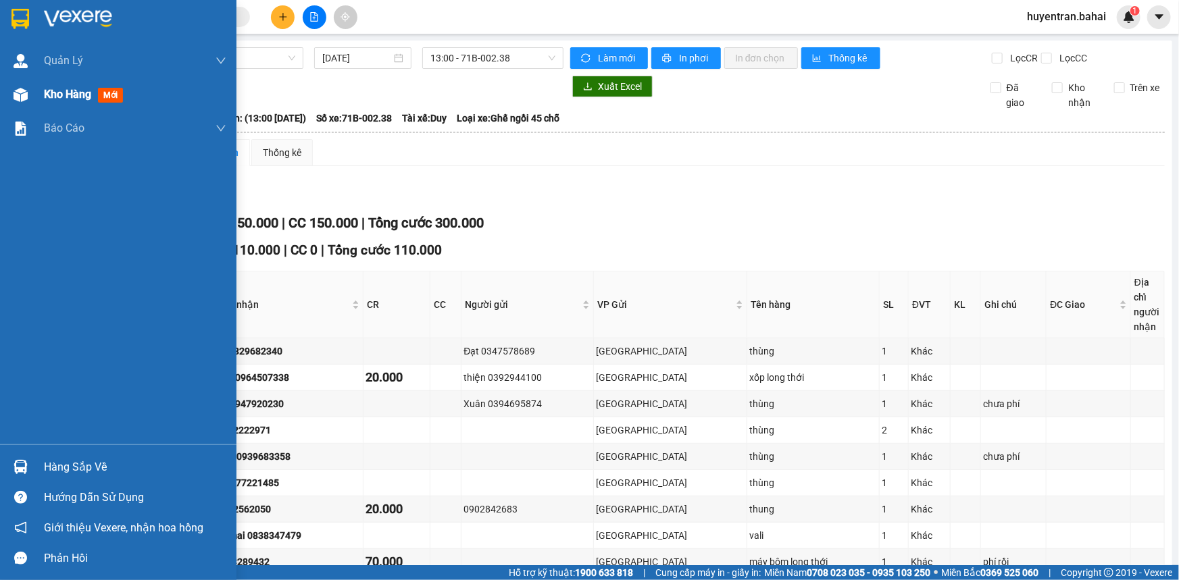
click at [53, 99] on span "Kho hàng" at bounding box center [67, 94] width 47 height 13
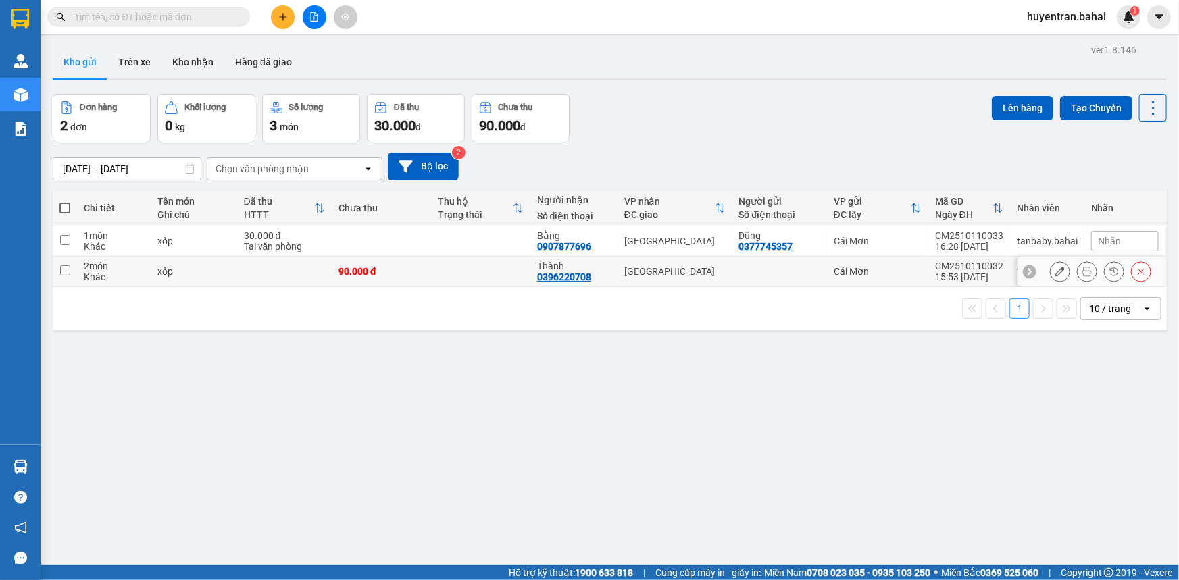
click at [61, 267] on input "checkbox" at bounding box center [65, 271] width 10 height 10
checkbox input "true"
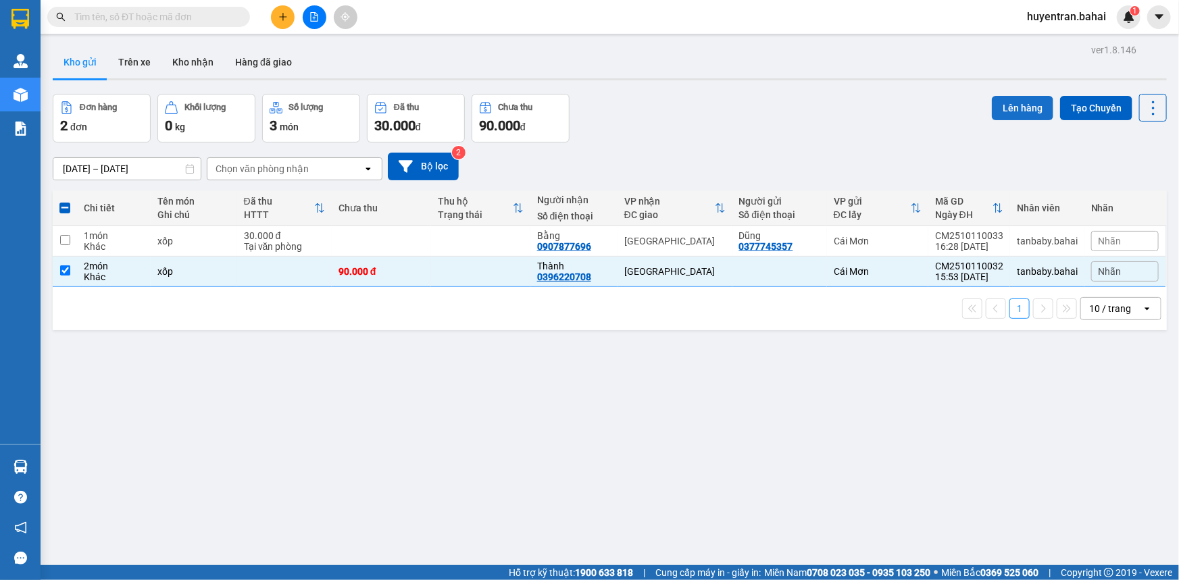
click at [1016, 107] on button "Lên hàng" at bounding box center [1022, 108] width 61 height 24
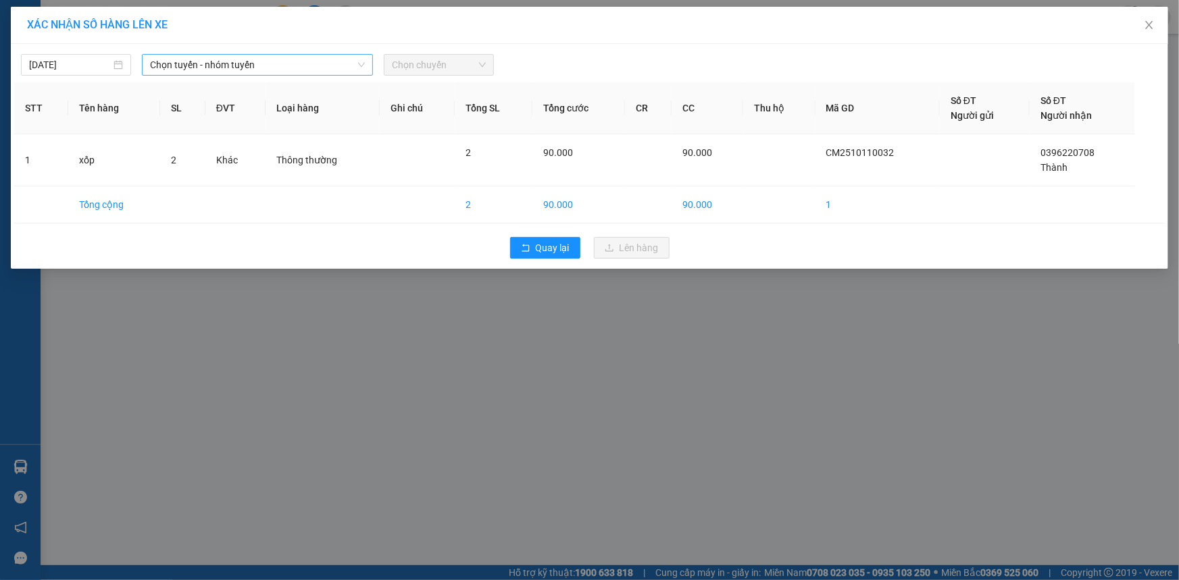
click at [219, 66] on span "Chọn tuyến - nhóm tuyến" at bounding box center [257, 65] width 215 height 20
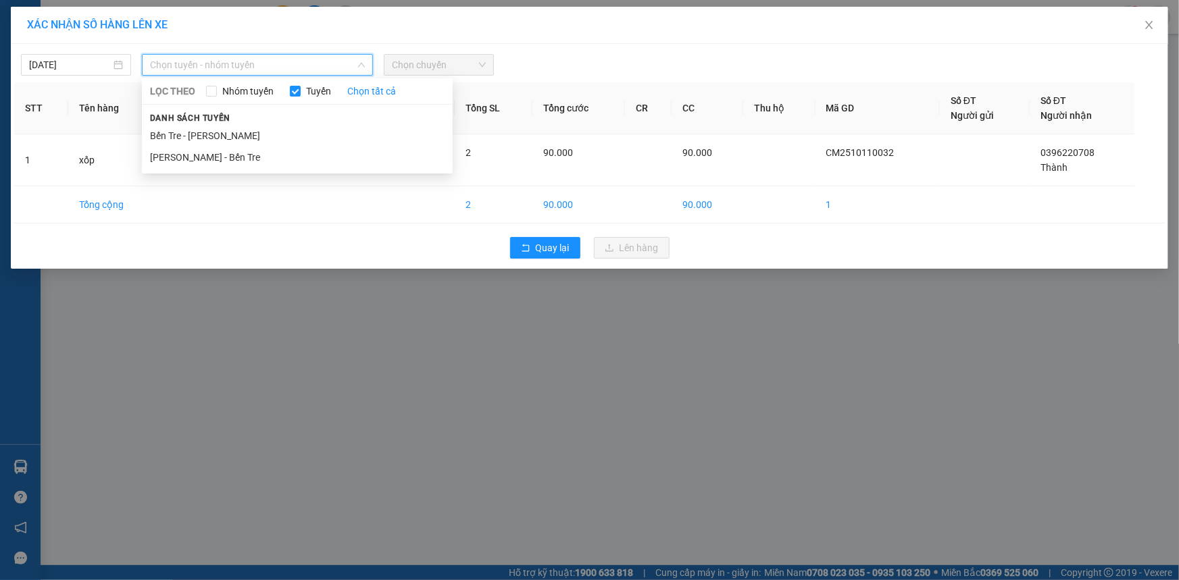
drag, startPoint x: 280, startPoint y: 143, endPoint x: 339, endPoint y: 88, distance: 81.3
click at [282, 141] on li "Bến Tre - [PERSON_NAME]" at bounding box center [297, 136] width 311 height 22
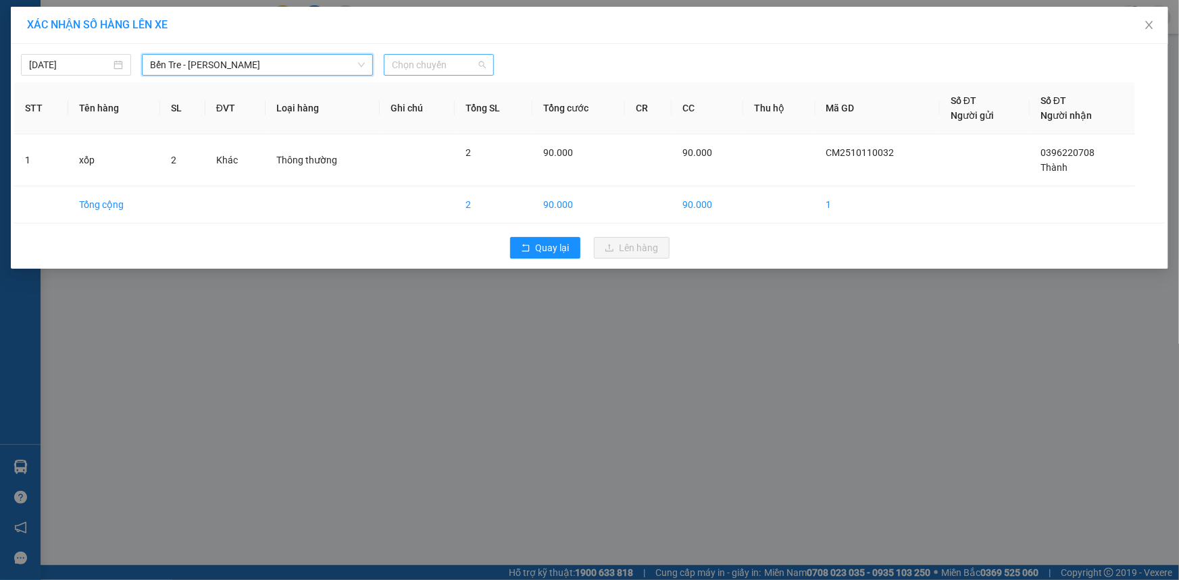
click at [426, 70] on span "Chọn chuyến" at bounding box center [439, 65] width 94 height 20
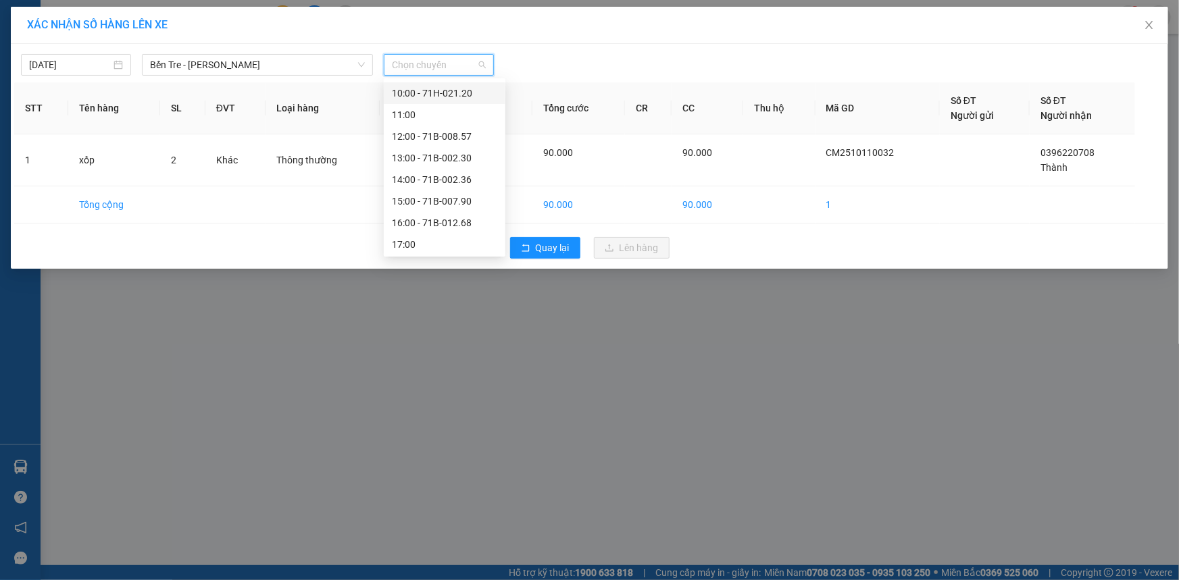
scroll to position [194, 0]
drag, startPoint x: 438, startPoint y: 243, endPoint x: 489, endPoint y: 125, distance: 128.9
click at [438, 243] on div "17:00" at bounding box center [444, 243] width 105 height 15
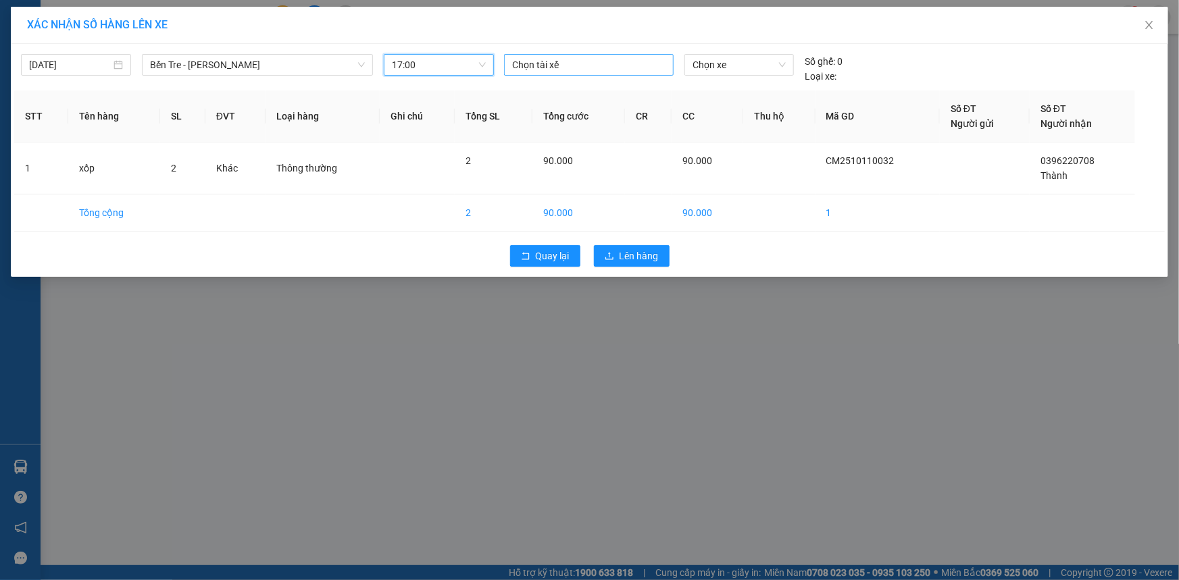
click at [558, 64] on div at bounding box center [588, 65] width 163 height 16
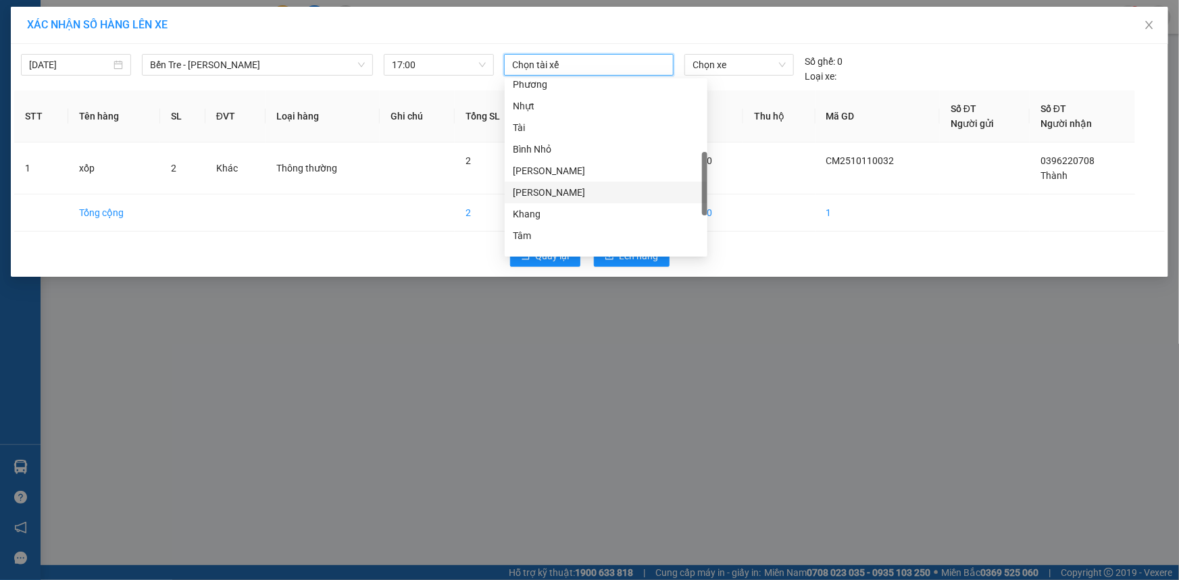
scroll to position [410, 0]
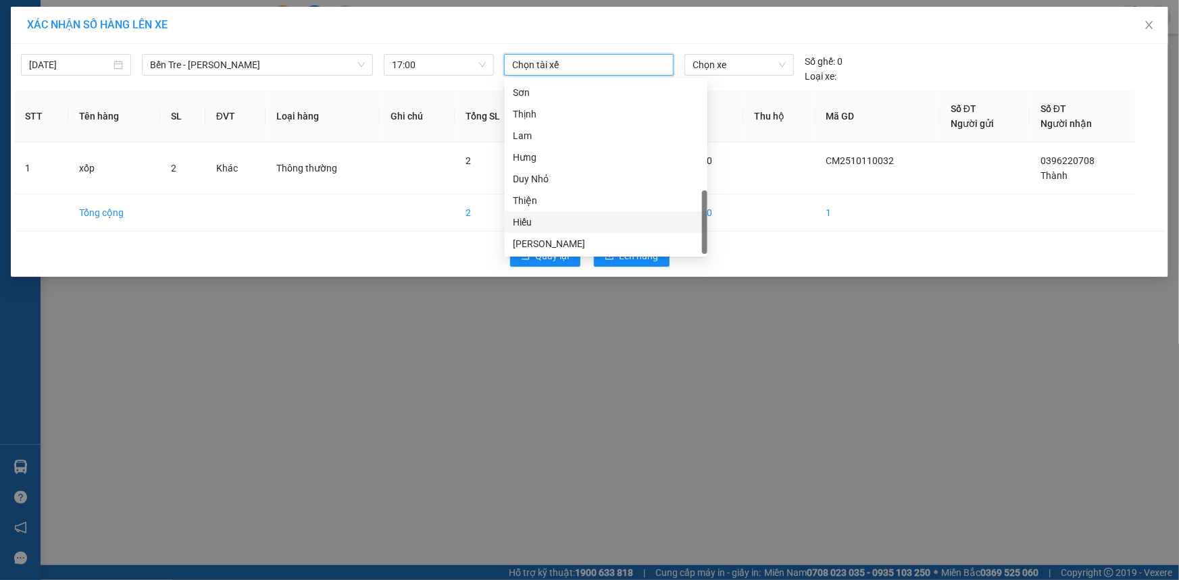
drag, startPoint x: 549, startPoint y: 222, endPoint x: 622, endPoint y: 143, distance: 108.0
click at [551, 220] on div "Hiếu" at bounding box center [606, 222] width 186 height 15
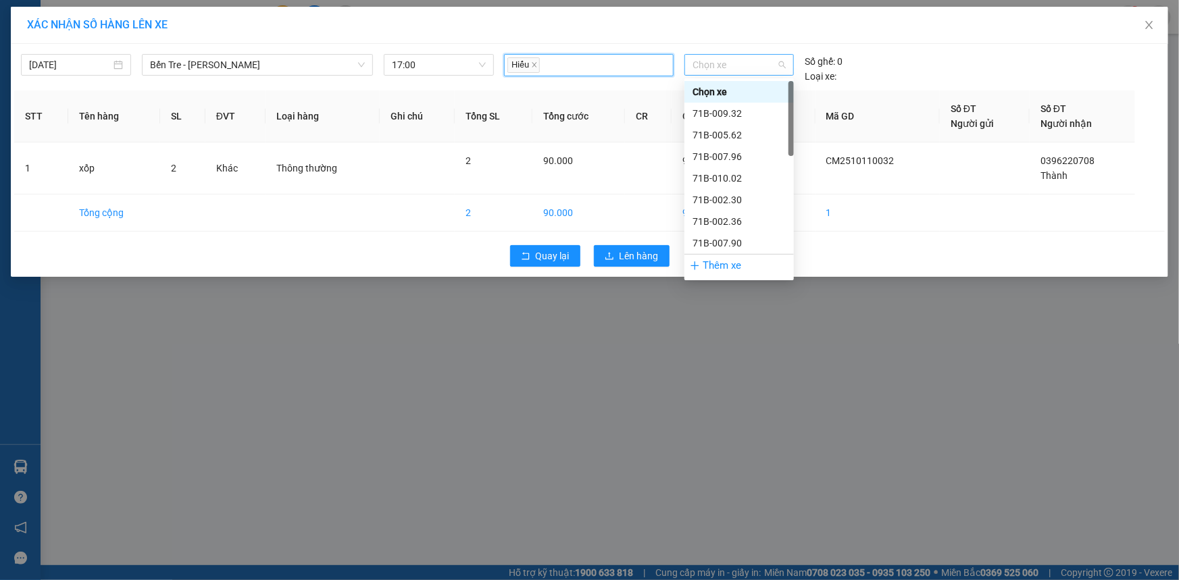
drag, startPoint x: 735, startPoint y: 61, endPoint x: 732, endPoint y: 68, distance: 7.3
click at [734, 64] on span "Chọn xe" at bounding box center [739, 65] width 93 height 20
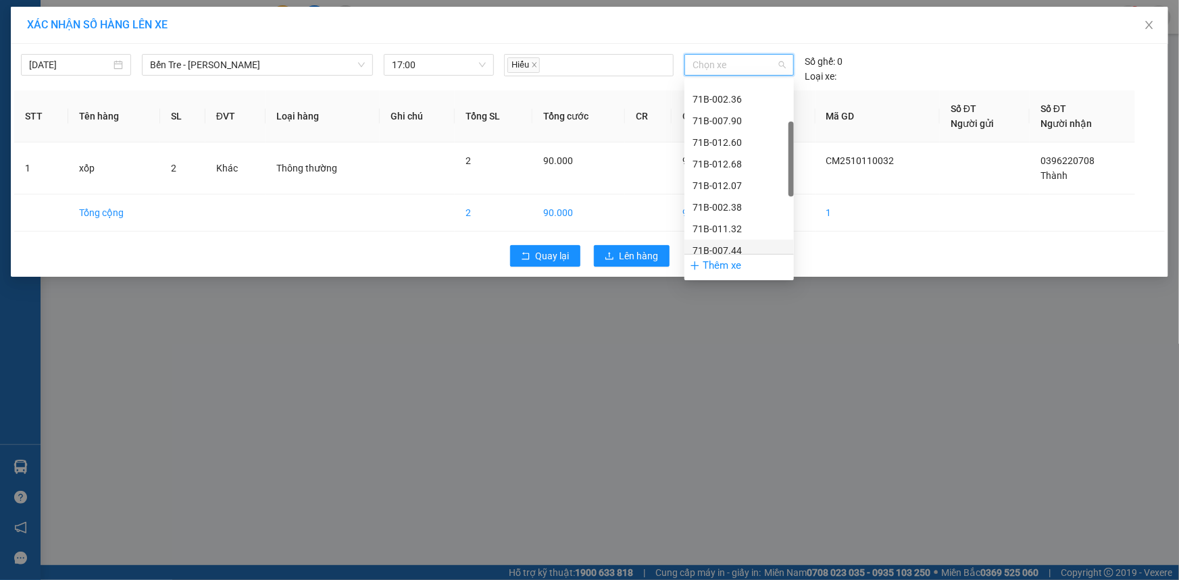
scroll to position [324, 0]
click at [730, 221] on div "71H-051.13" at bounding box center [739, 221] width 93 height 15
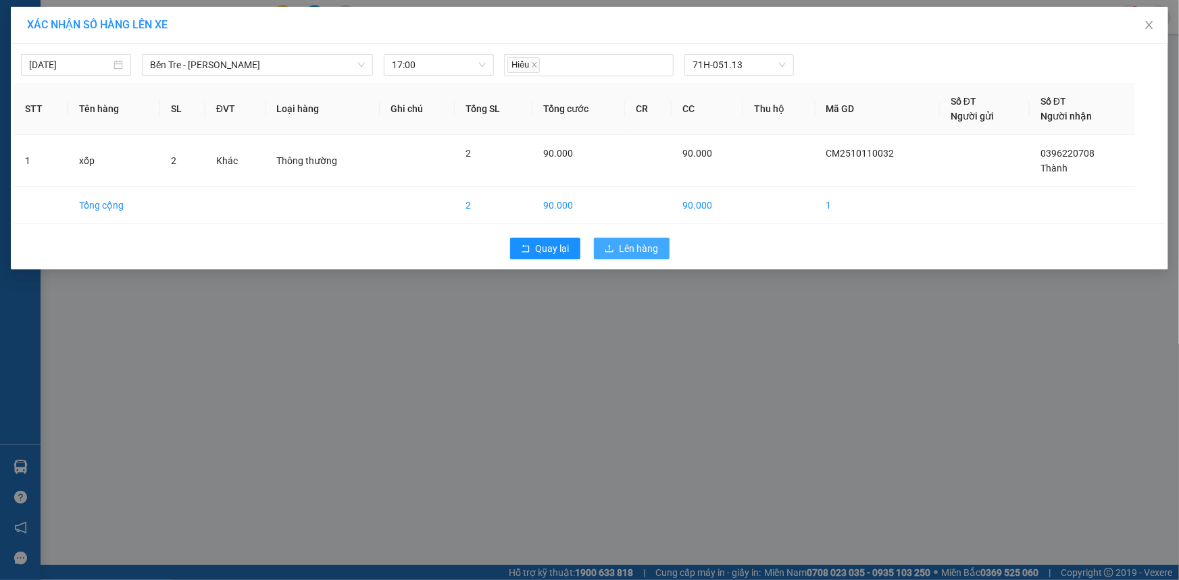
click at [645, 251] on span "Lên hàng" at bounding box center [639, 248] width 39 height 15
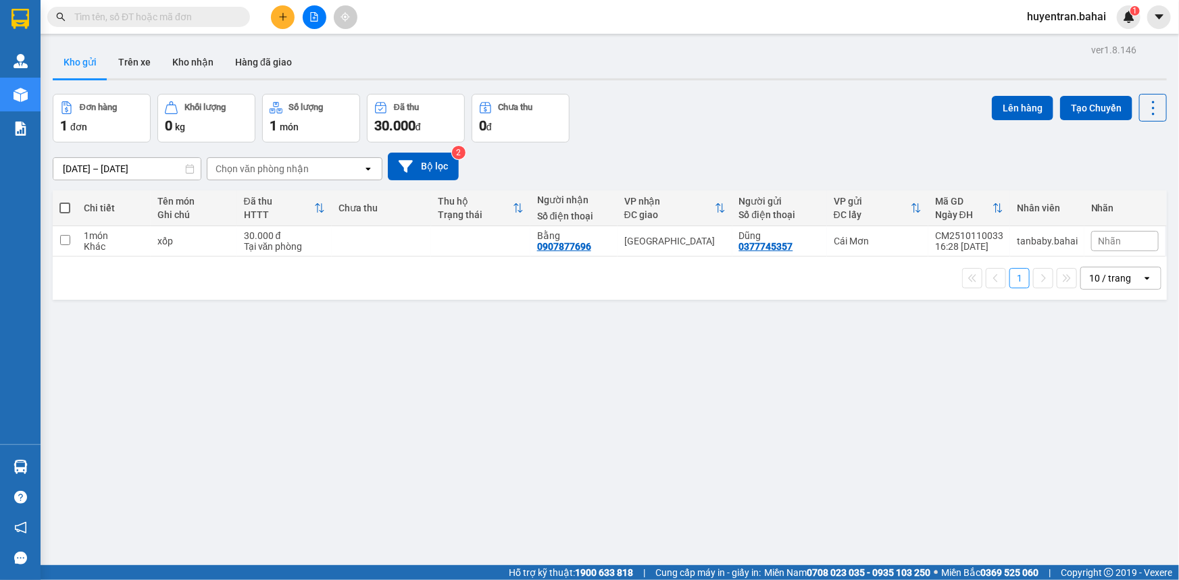
click at [60, 208] on span at bounding box center [64, 208] width 11 height 11
click at [65, 201] on input "checkbox" at bounding box center [65, 201] width 0 height 0
checkbox input "true"
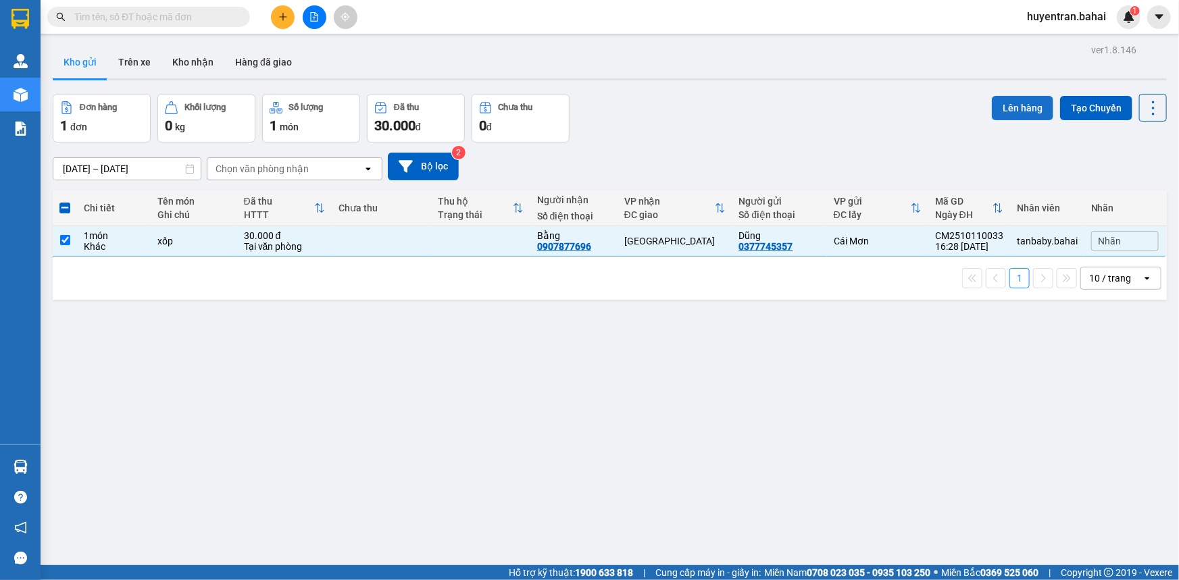
click at [1031, 113] on button "Lên hàng" at bounding box center [1022, 108] width 61 height 24
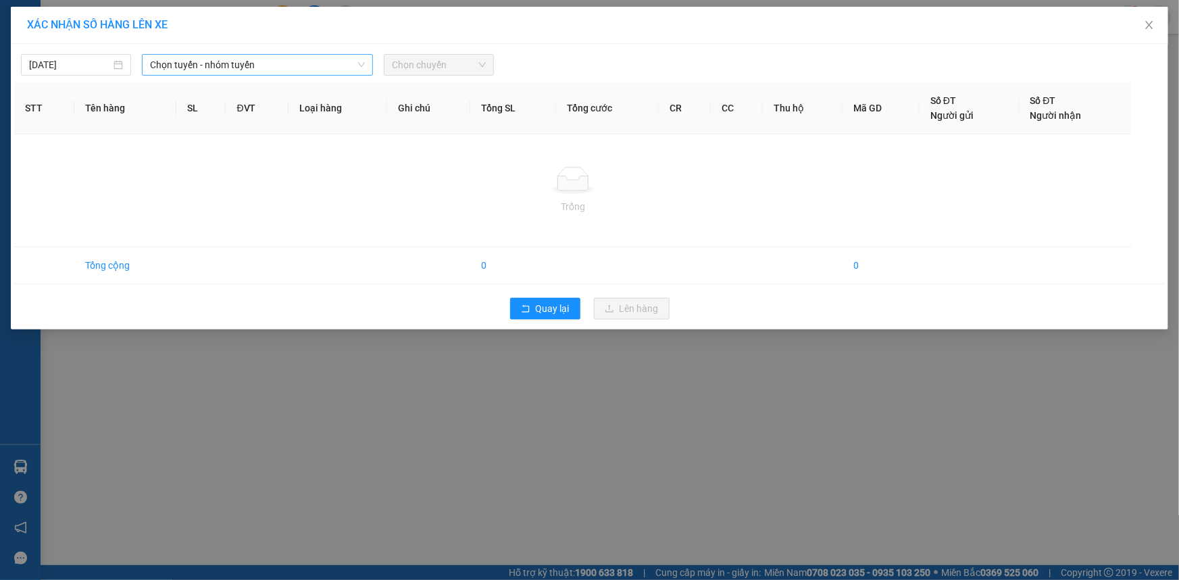
click at [177, 61] on span "Chọn tuyến - nhóm tuyến" at bounding box center [257, 65] width 215 height 20
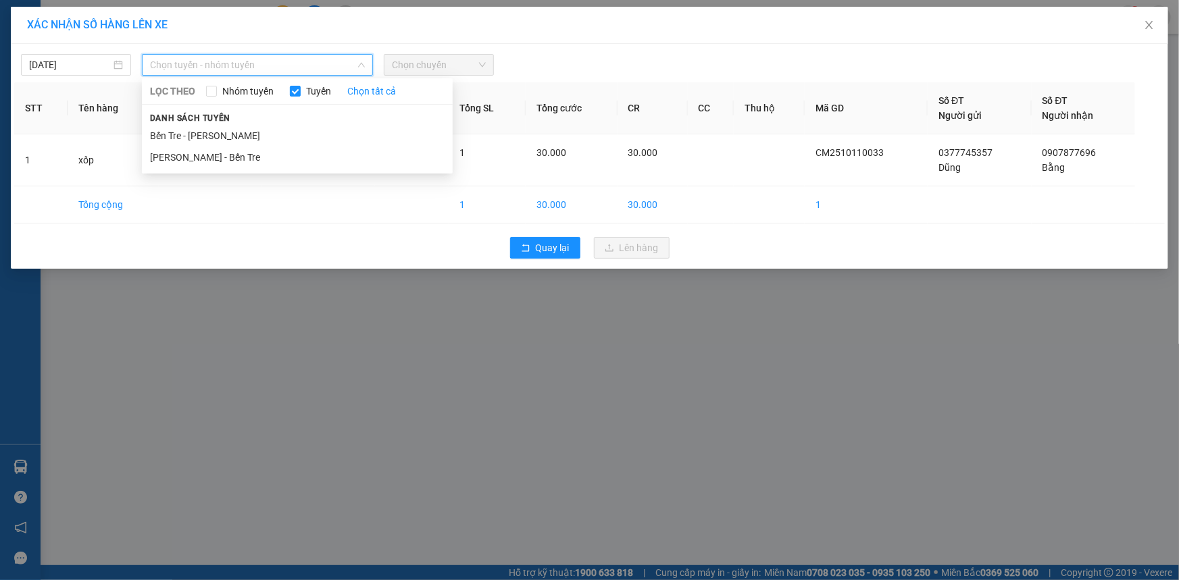
drag, startPoint x: 183, startPoint y: 133, endPoint x: 297, endPoint y: 82, distance: 124.3
click at [186, 131] on li "Bến Tre - [PERSON_NAME]" at bounding box center [297, 136] width 311 height 22
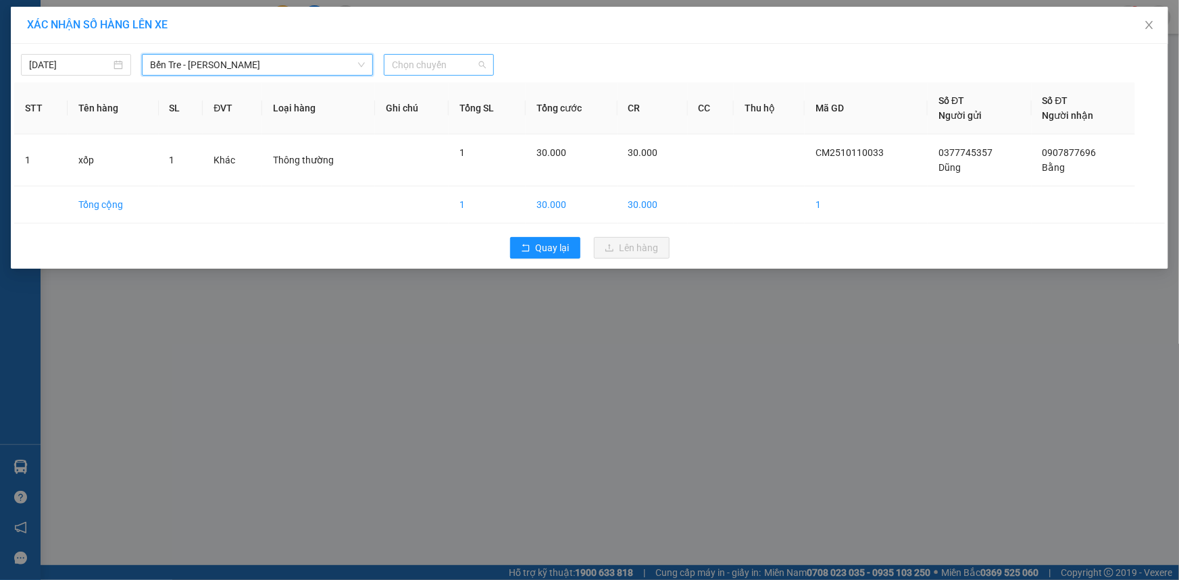
click at [416, 69] on span "Chọn chuyến" at bounding box center [439, 65] width 94 height 20
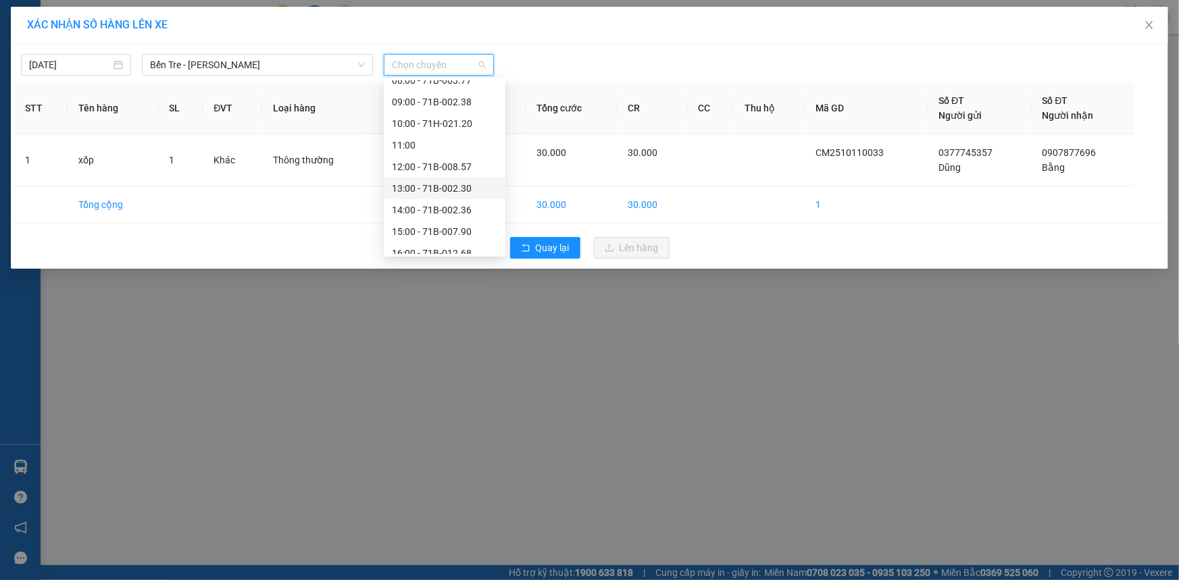
scroll to position [194, 0]
click at [445, 236] on div "17:00 - 71H-051.13" at bounding box center [444, 243] width 105 height 15
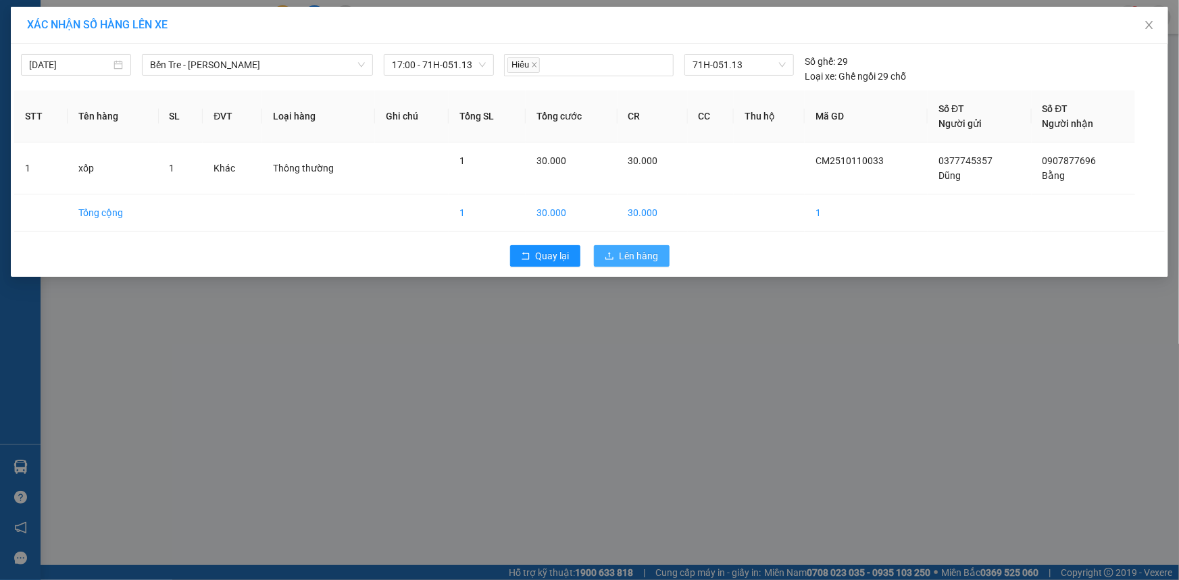
click at [624, 247] on button "Lên hàng" at bounding box center [632, 256] width 76 height 22
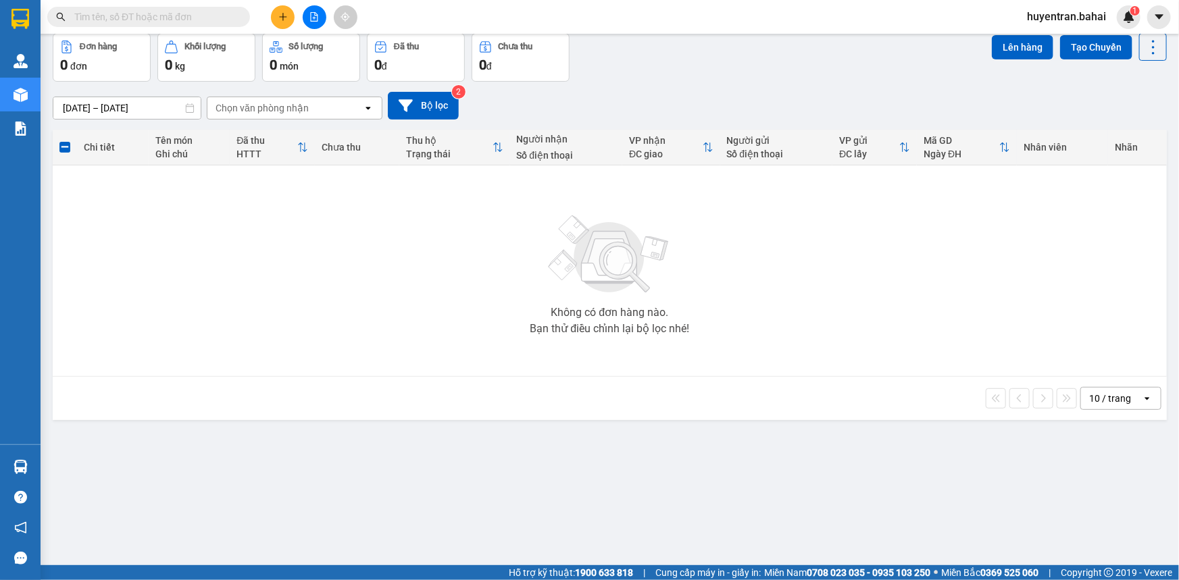
scroll to position [61, 0]
drag, startPoint x: 1120, startPoint y: 168, endPoint x: 0, endPoint y: 16, distance: 1130.5
click at [289, 14] on button at bounding box center [283, 17] width 24 height 24
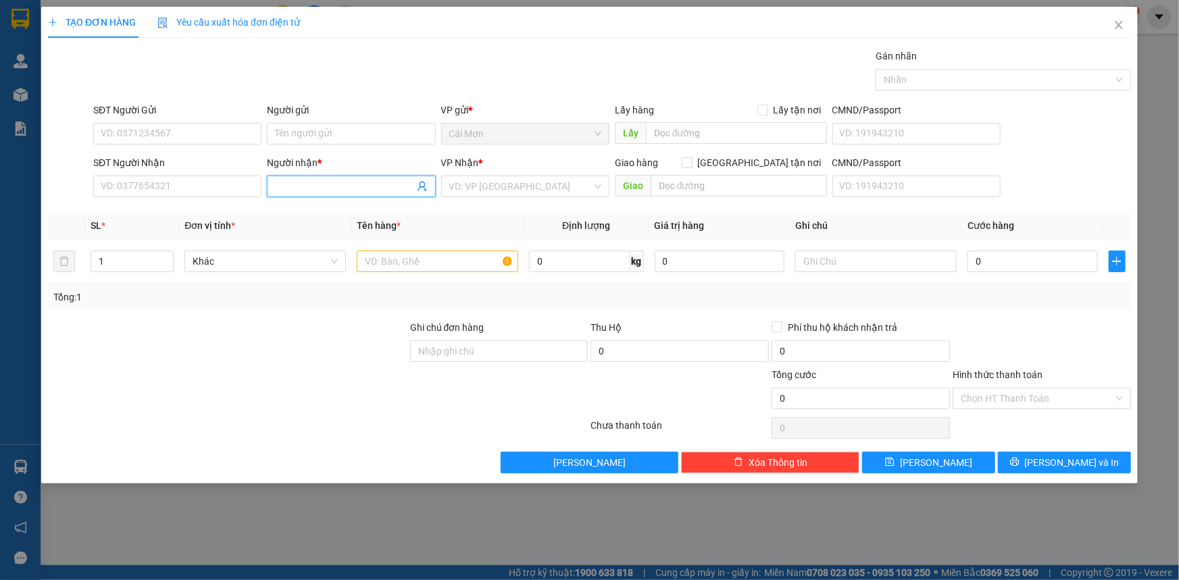
click at [306, 179] on input "Người nhận *" at bounding box center [344, 186] width 139 height 15
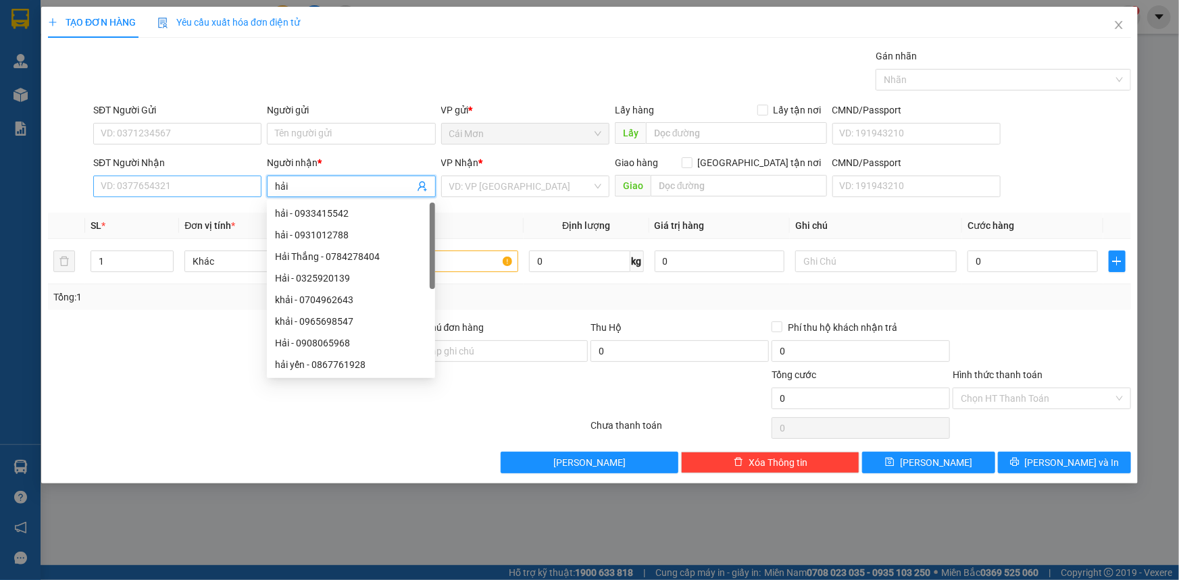
type input "hải"
click at [172, 189] on input "SĐT Người Nhận" at bounding box center [177, 187] width 168 height 22
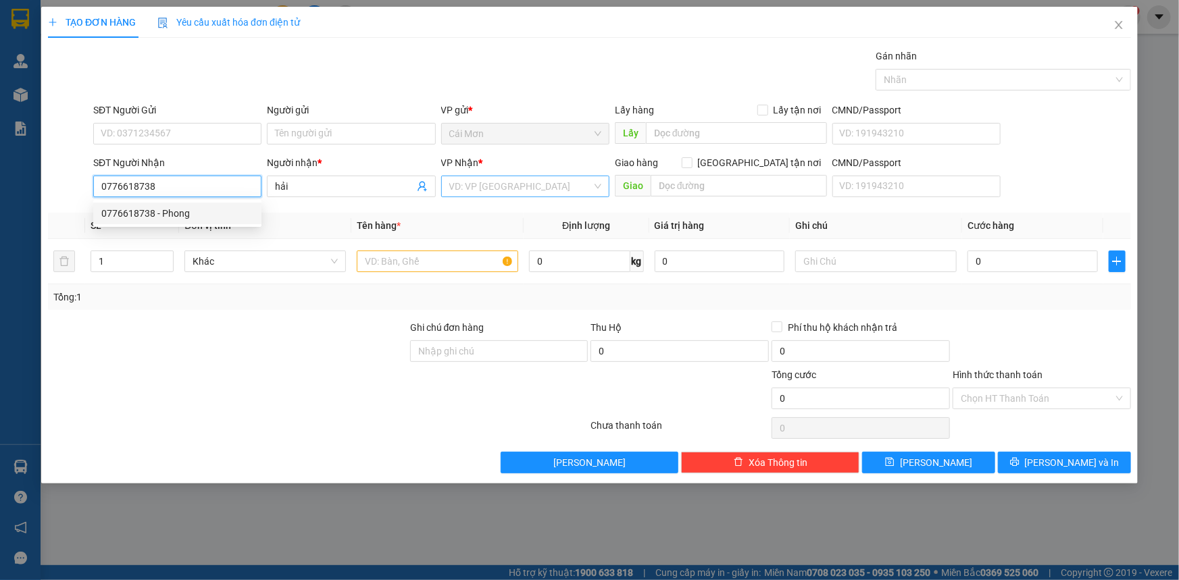
type input "0776618738"
click at [576, 190] on input "search" at bounding box center [520, 186] width 143 height 20
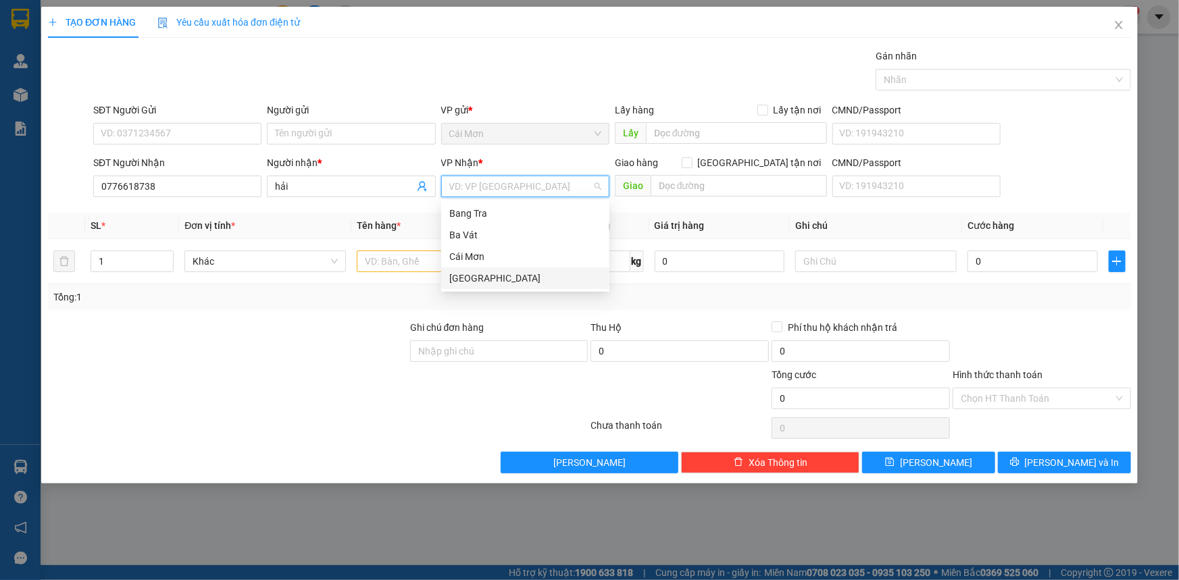
click at [484, 280] on div "[GEOGRAPHIC_DATA]" at bounding box center [525, 278] width 152 height 15
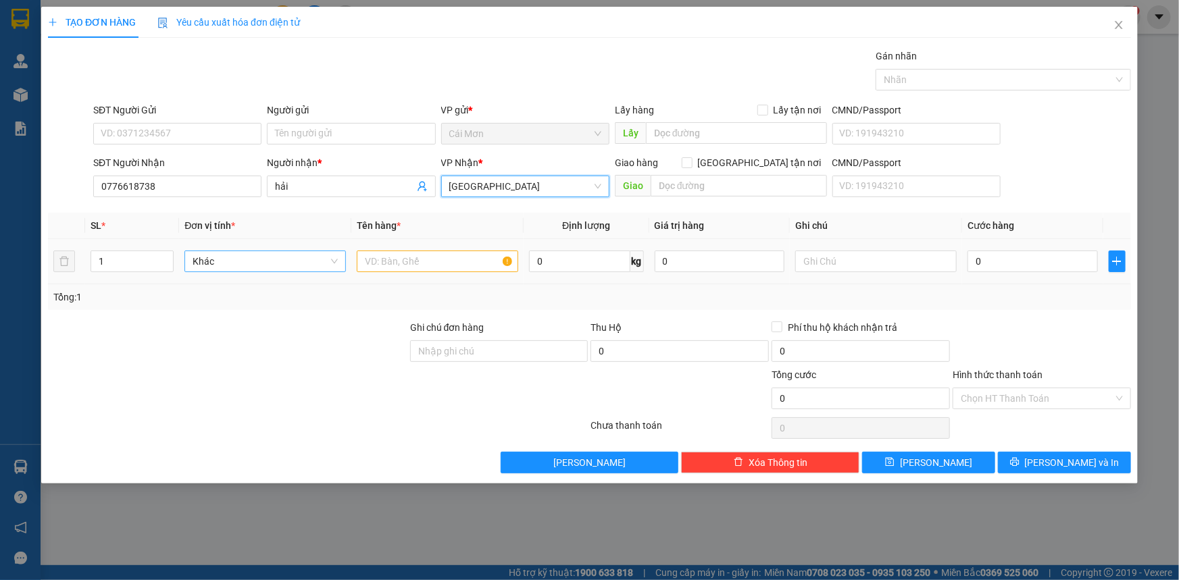
click at [310, 267] on span "Khác" at bounding box center [265, 261] width 145 height 20
type input "5.000.000"
click at [991, 266] on input "0" at bounding box center [1033, 262] width 130 height 22
type input "5"
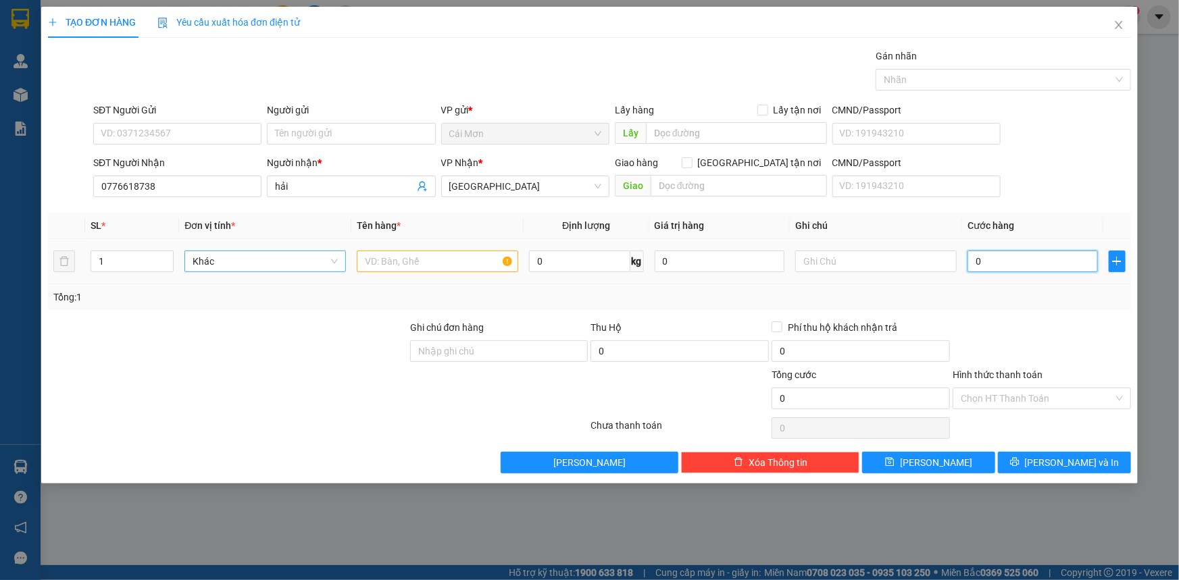
type input "5"
type input "50"
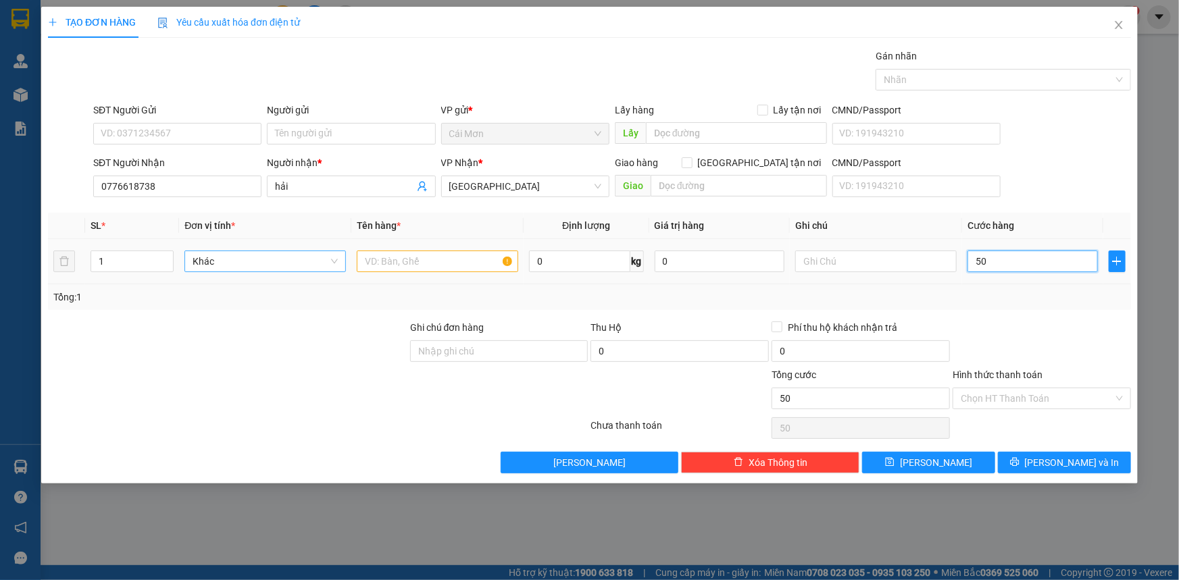
type input "500"
type input "5.000"
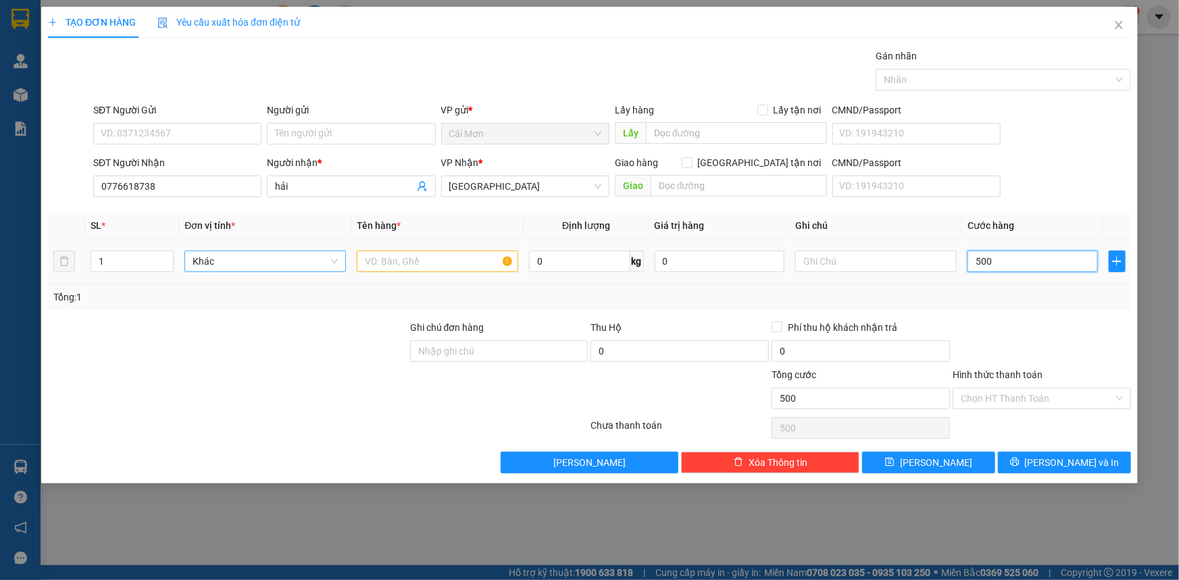
type input "5.000"
type input "50.000"
type input "500.000"
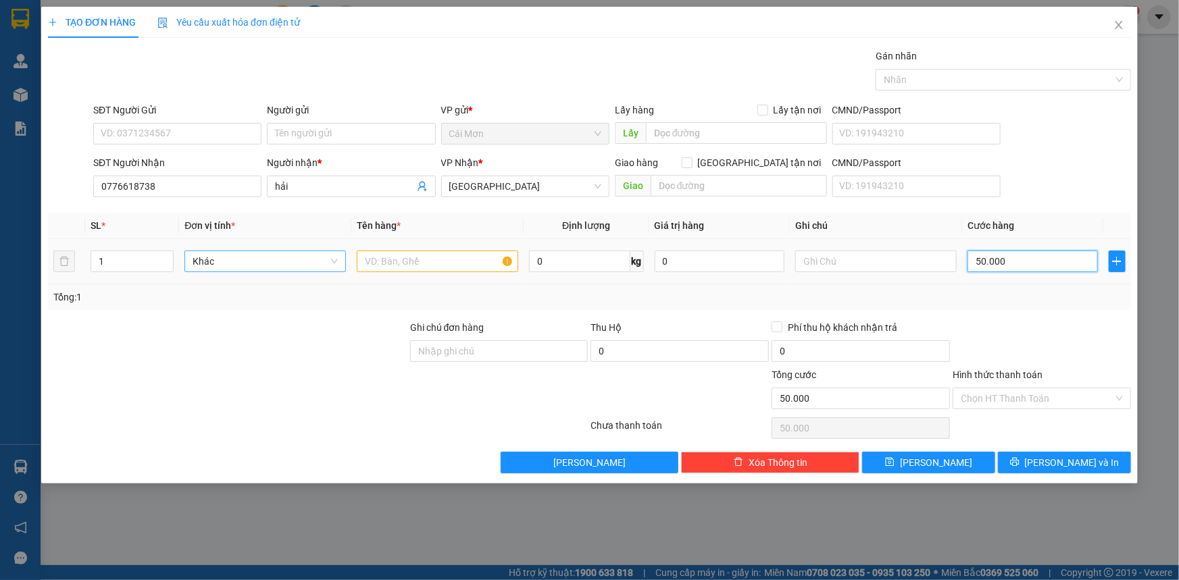
type input "500.000"
type input "50.000"
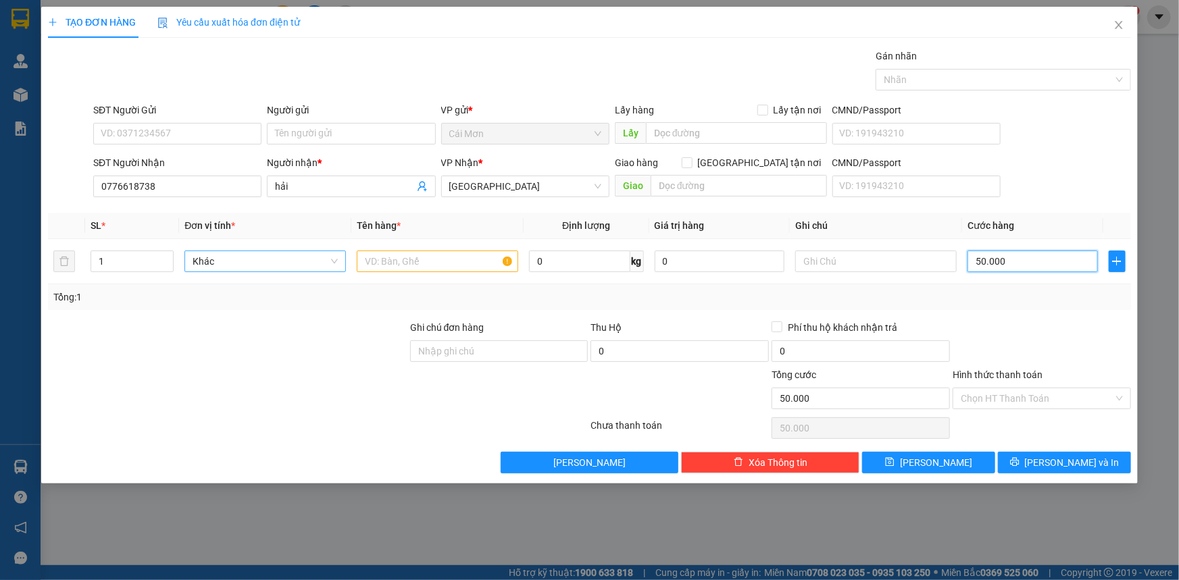
type input "50.000"
click at [976, 399] on input "Hình thức thanh toán" at bounding box center [1037, 399] width 153 height 20
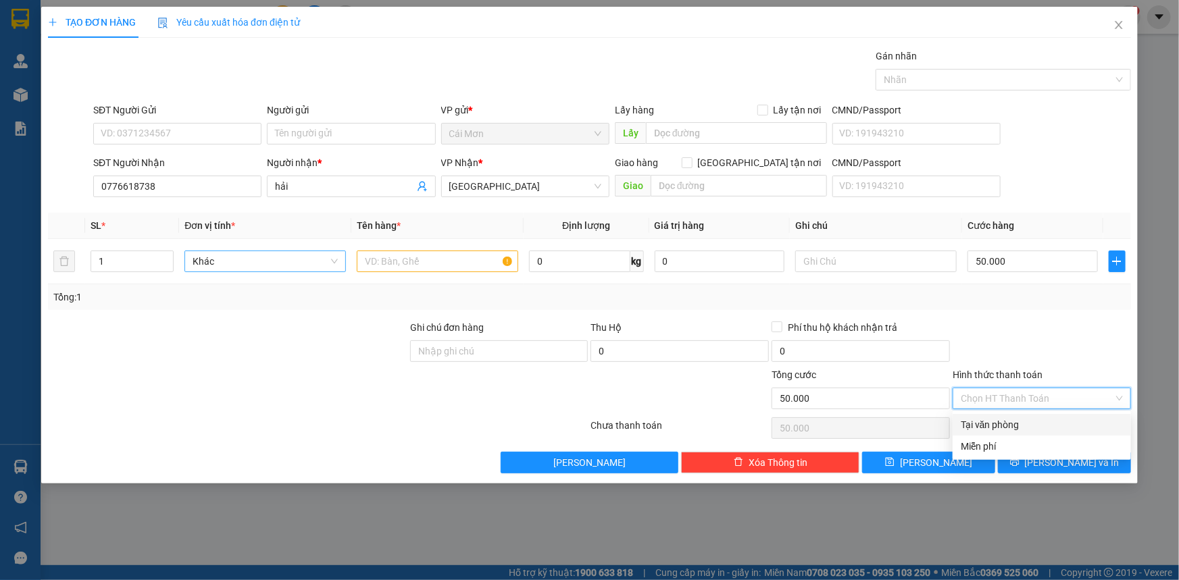
click at [981, 426] on div "Tại văn phòng" at bounding box center [1042, 425] width 162 height 15
type input "0"
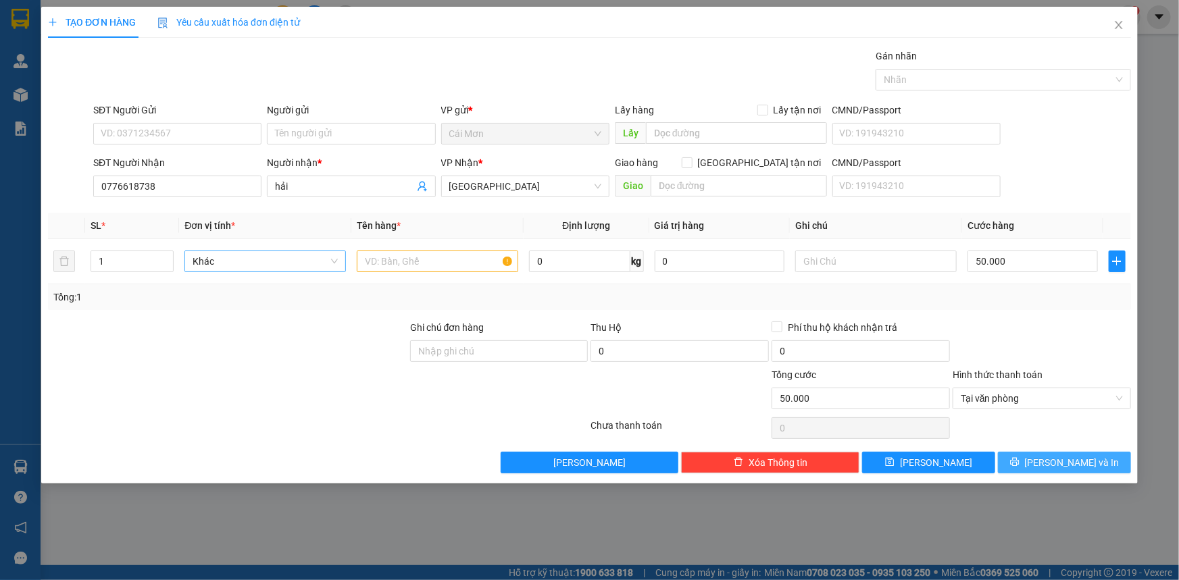
click at [1020, 461] on icon "printer" at bounding box center [1014, 461] width 9 height 9
click at [239, 268] on span "Khác" at bounding box center [265, 261] width 145 height 20
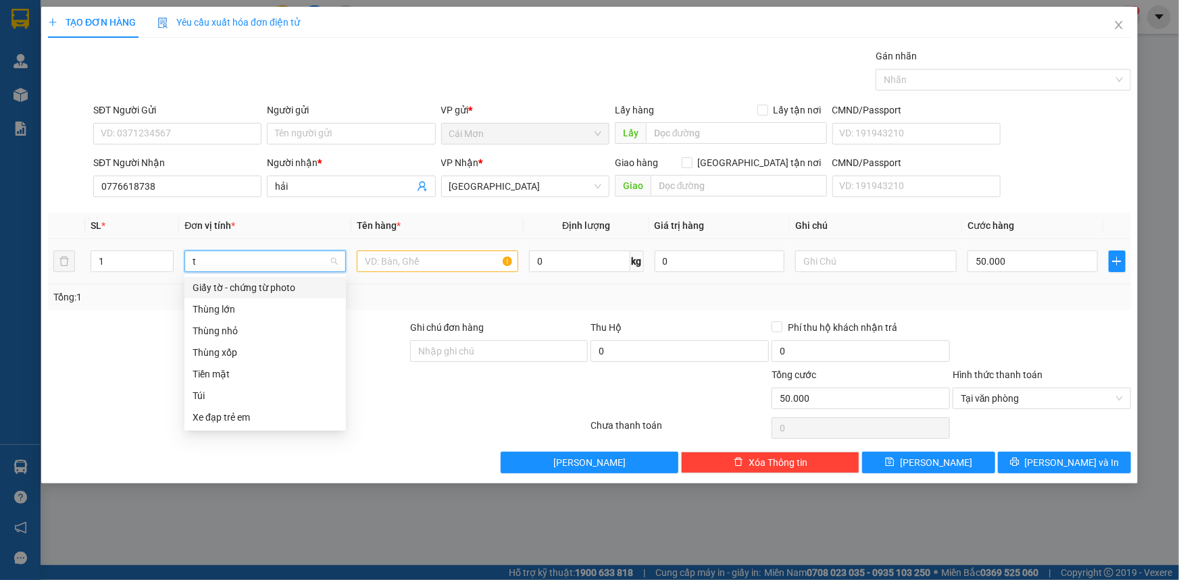
scroll to position [0, 0]
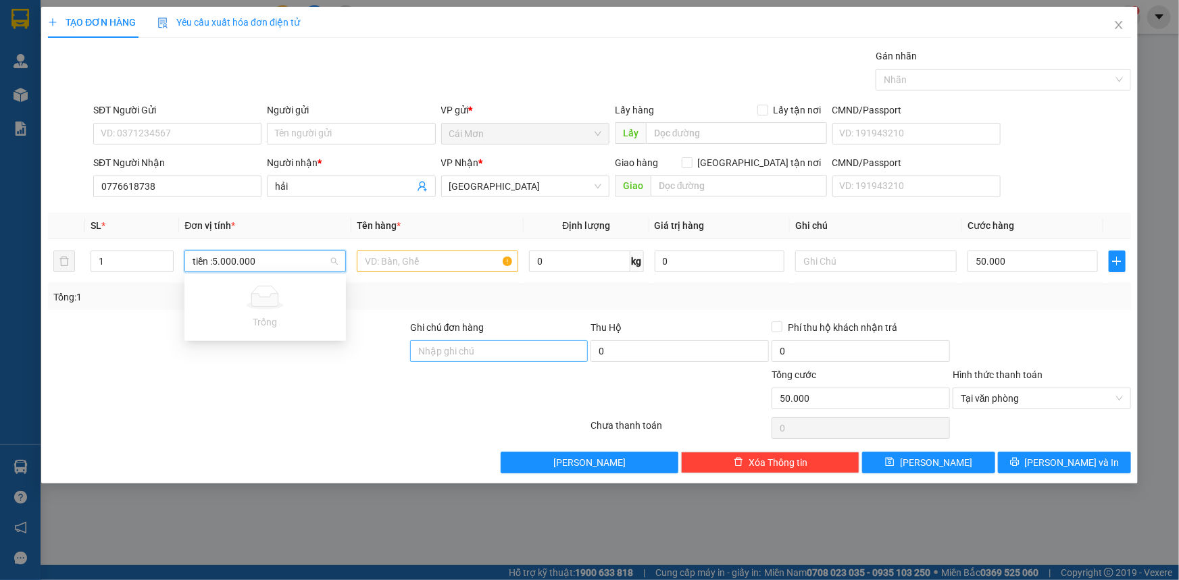
type input "tiền :5.000.000"
click at [445, 354] on input "Ghi chú đơn hàng" at bounding box center [499, 352] width 178 height 22
type input "chuyển nhanh"
click at [1034, 459] on button "[PERSON_NAME] và In" at bounding box center [1064, 463] width 133 height 22
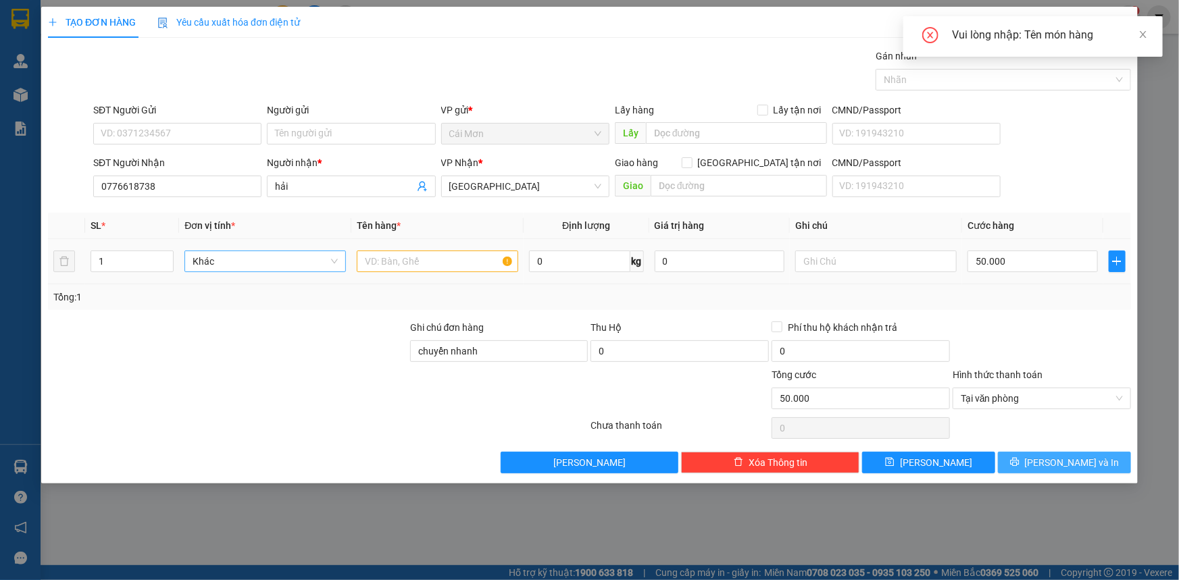
click at [248, 265] on span "Khác" at bounding box center [265, 261] width 145 height 20
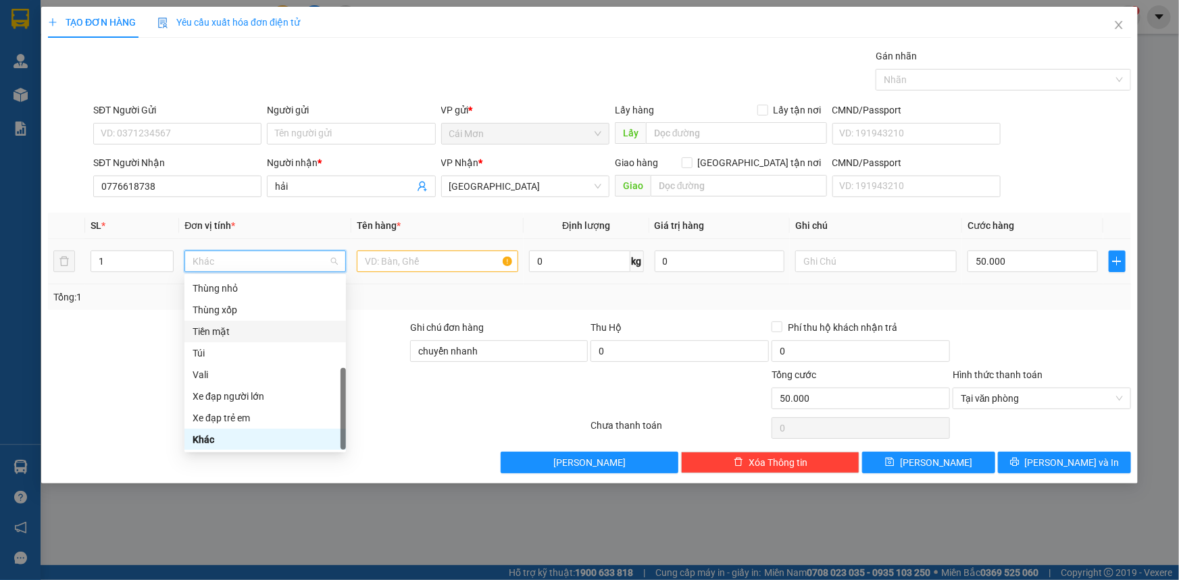
click at [224, 326] on div "Tiền mặt" at bounding box center [265, 331] width 145 height 15
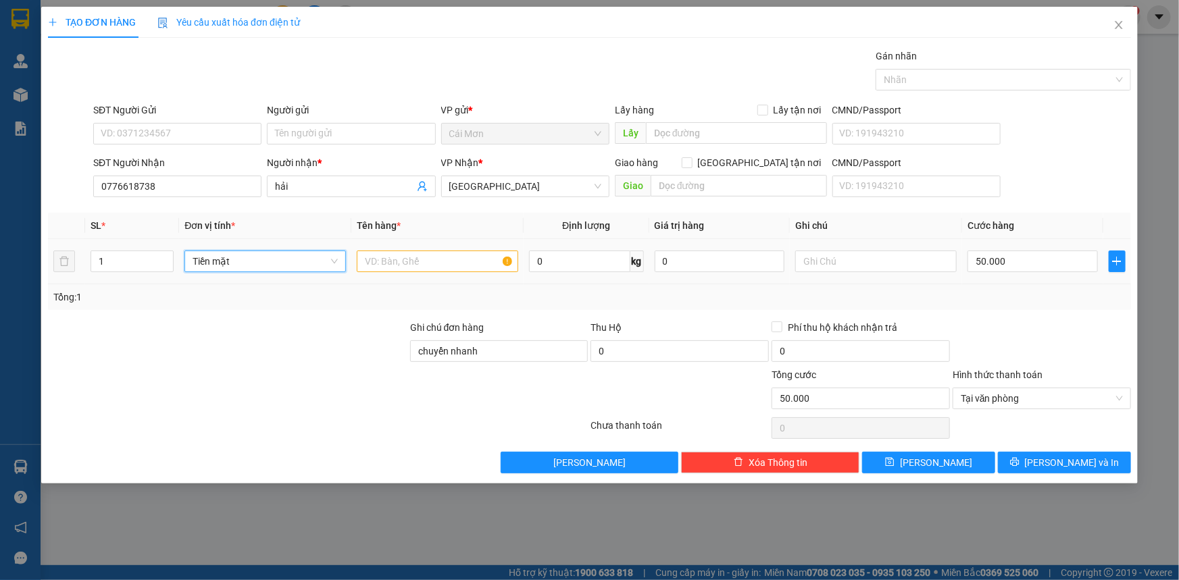
click at [258, 268] on span "Tiền mặt" at bounding box center [265, 261] width 145 height 20
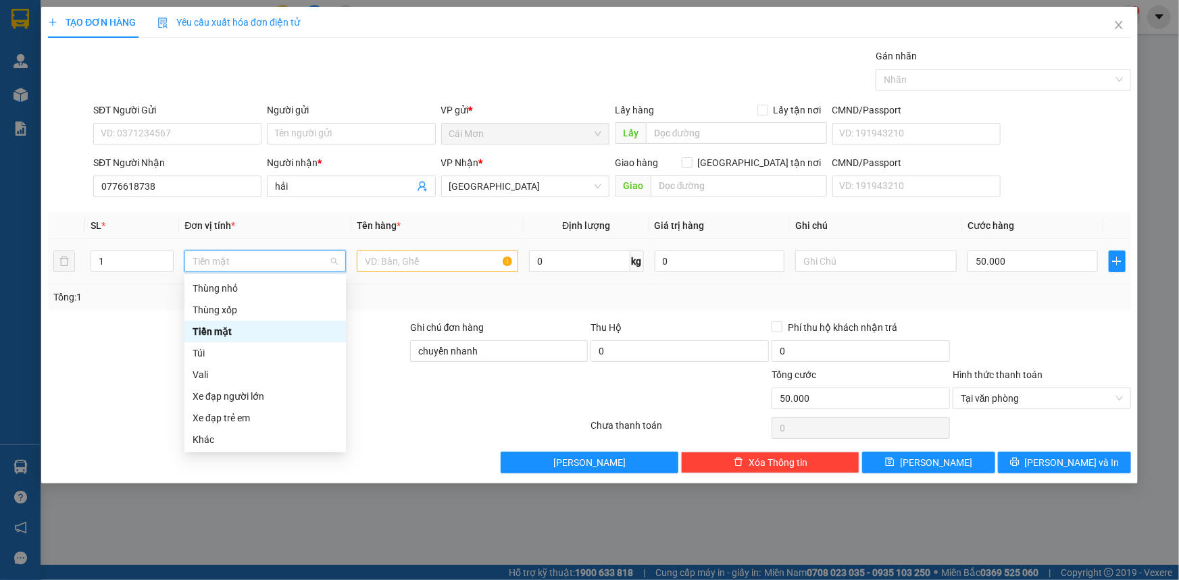
click at [235, 327] on div "Tiền mặt" at bounding box center [265, 331] width 145 height 15
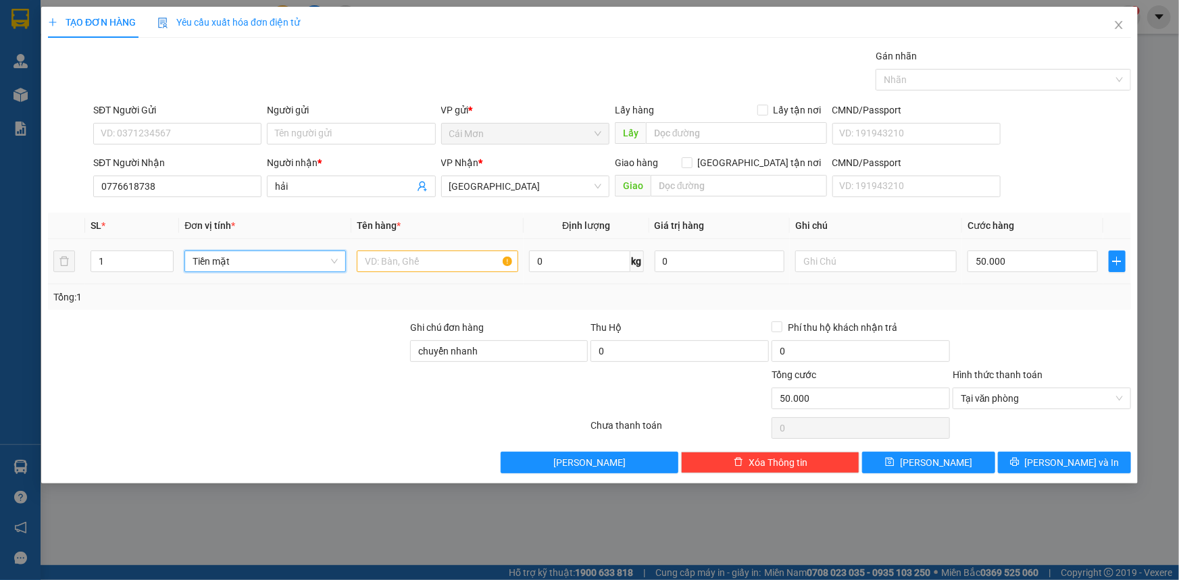
click at [253, 256] on span "Tiền mặt" at bounding box center [265, 261] width 145 height 20
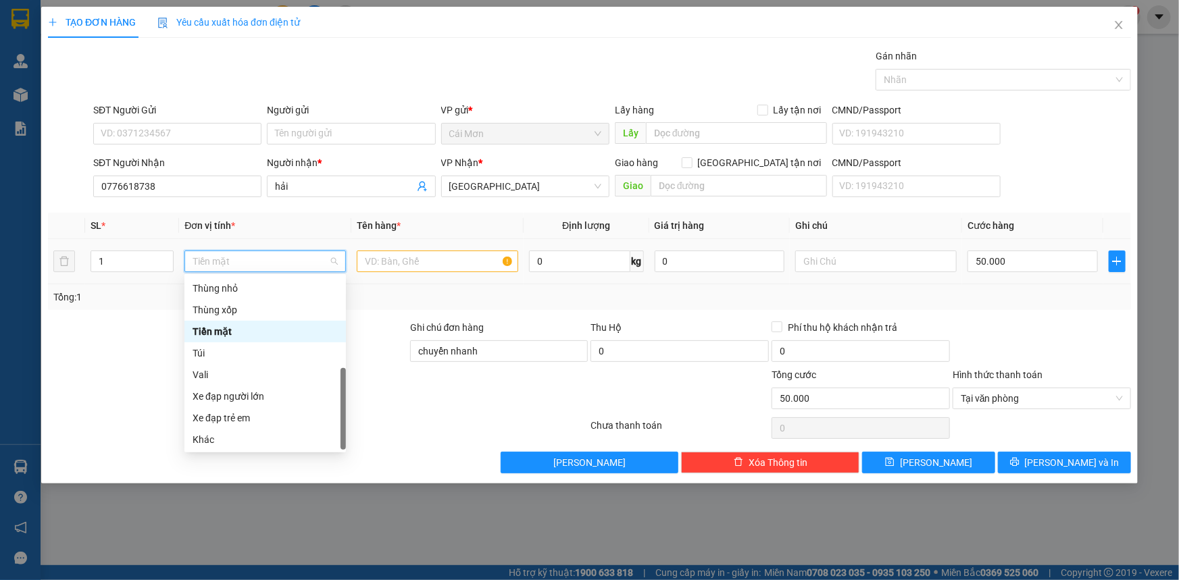
click at [220, 332] on div "Tiền mặt" at bounding box center [265, 331] width 145 height 15
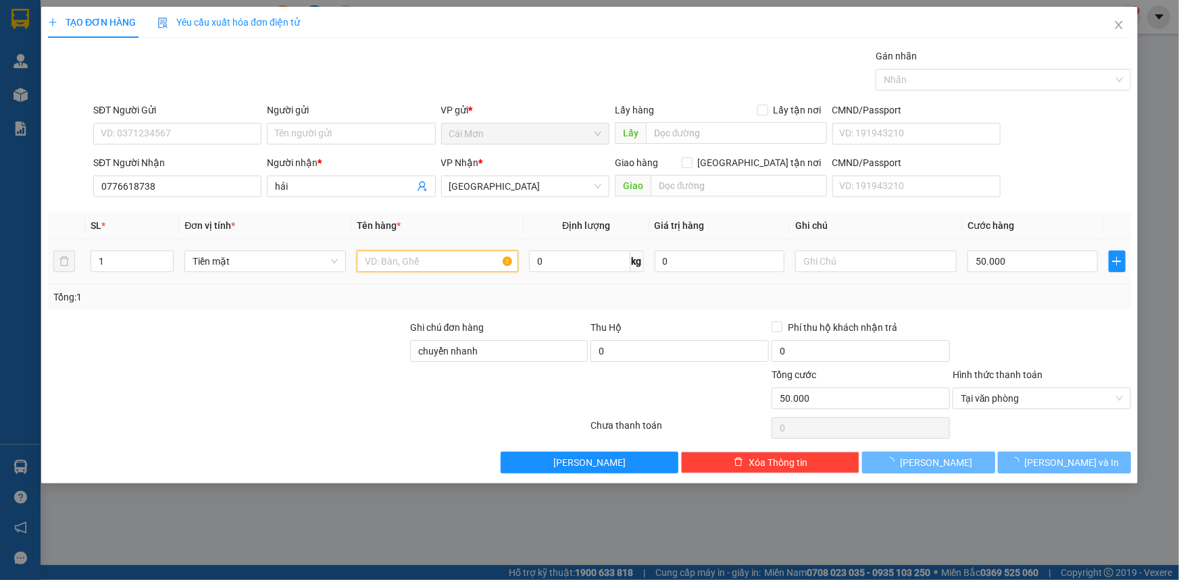
click at [399, 263] on input "text" at bounding box center [437, 262] width 161 height 22
type input "0"
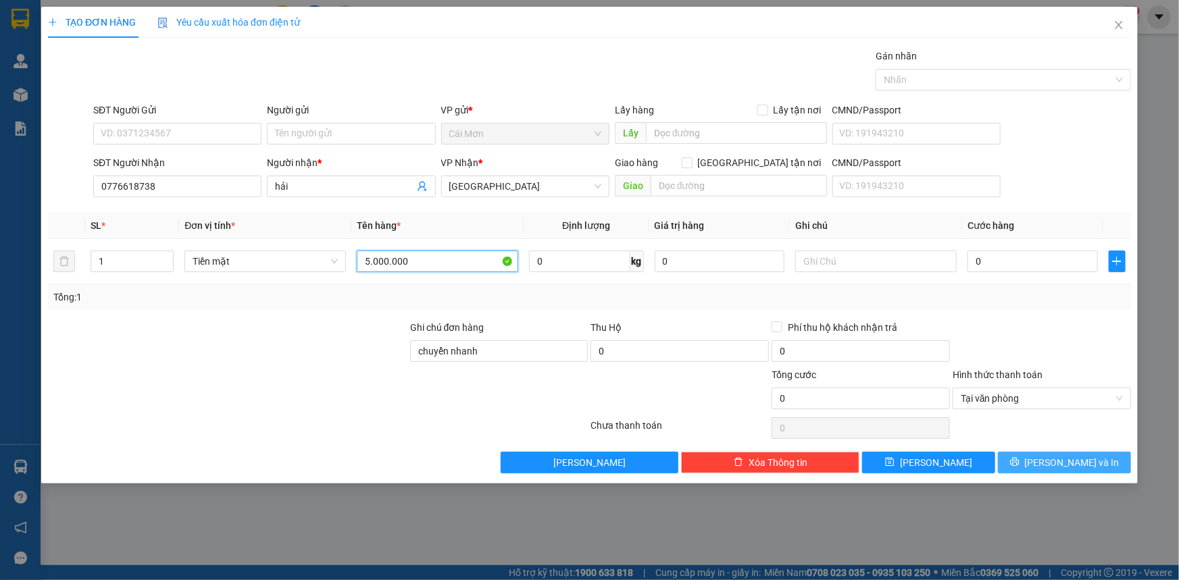
type input "5.000.000"
click at [1049, 465] on button "[PERSON_NAME] và In" at bounding box center [1064, 463] width 133 height 22
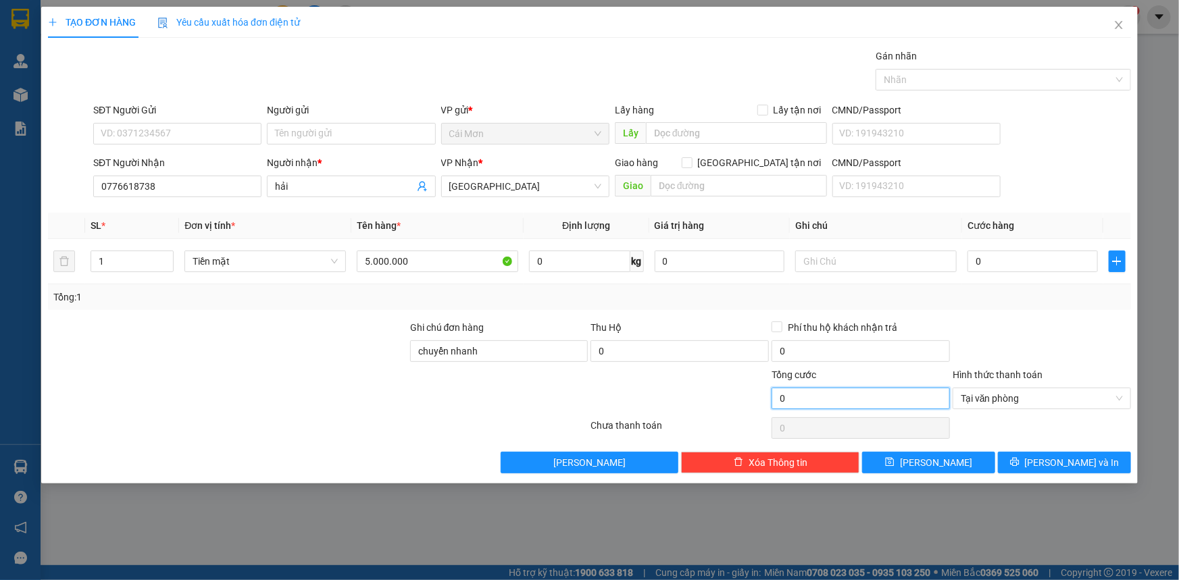
click at [792, 399] on input "0" at bounding box center [861, 399] width 178 height 22
click at [1045, 259] on input "0" at bounding box center [1033, 262] width 130 height 22
type input "05"
type input "5"
type input "050"
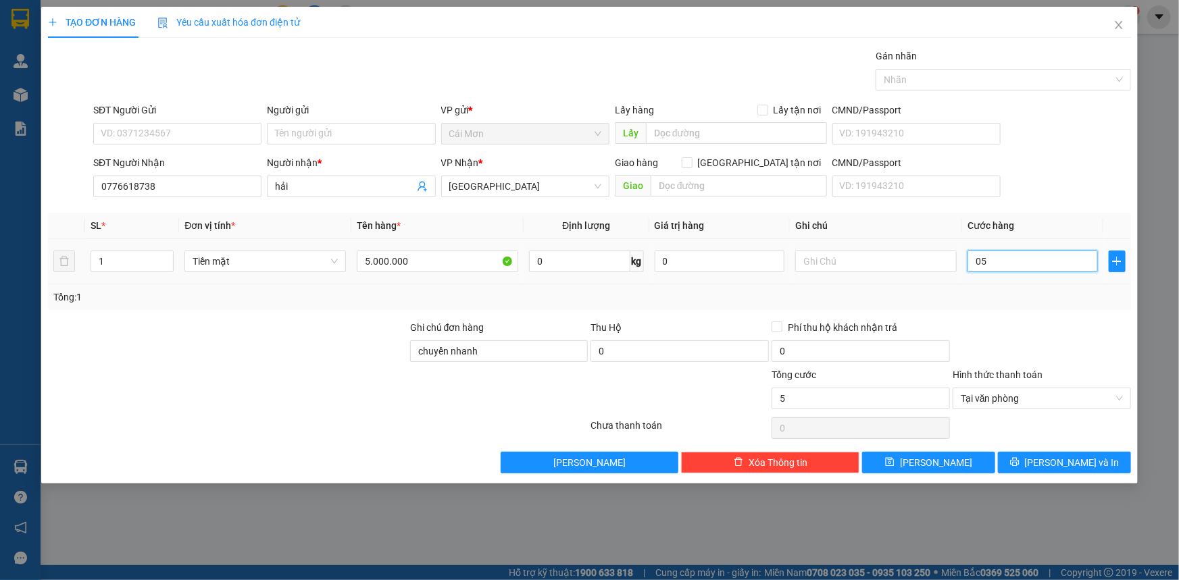
type input "50"
type input "0.500"
type input "500"
type input "05.000"
type input "5.000"
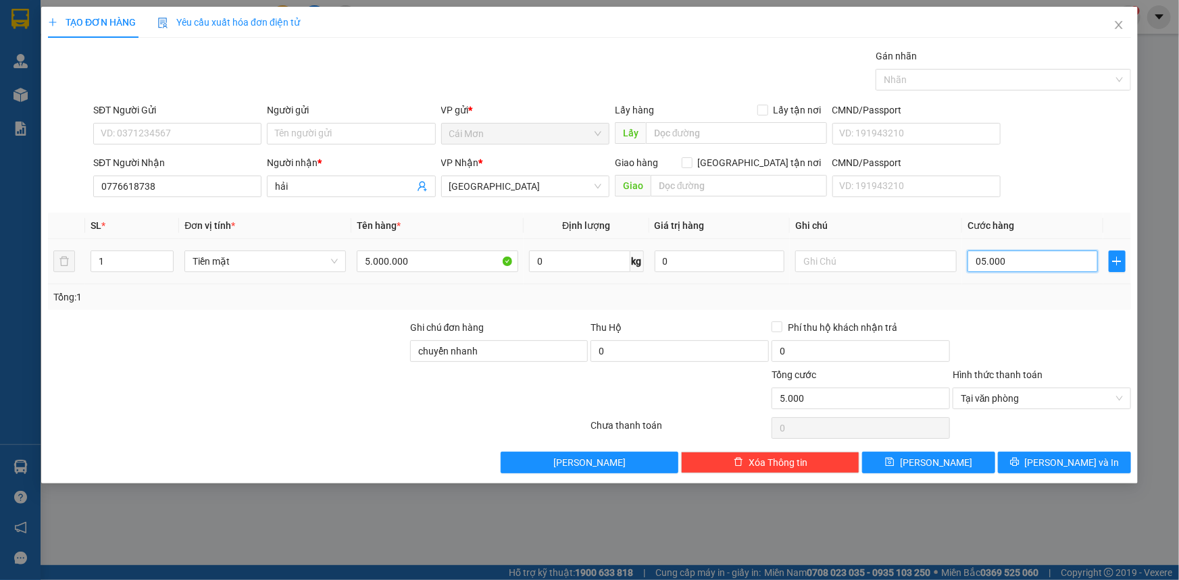
type input "0.500"
type input "500"
type input "050"
type input "50"
type input "05"
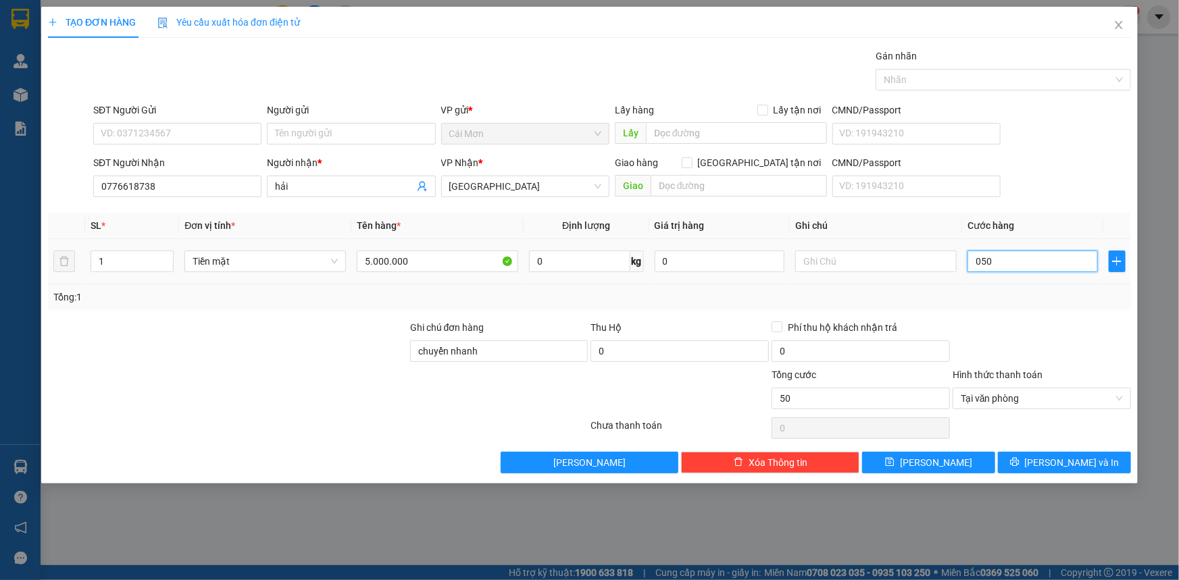
type input "5"
type input "0"
click at [897, 405] on input "0" at bounding box center [861, 399] width 178 height 22
click at [1007, 254] on input "0" at bounding box center [1033, 262] width 130 height 22
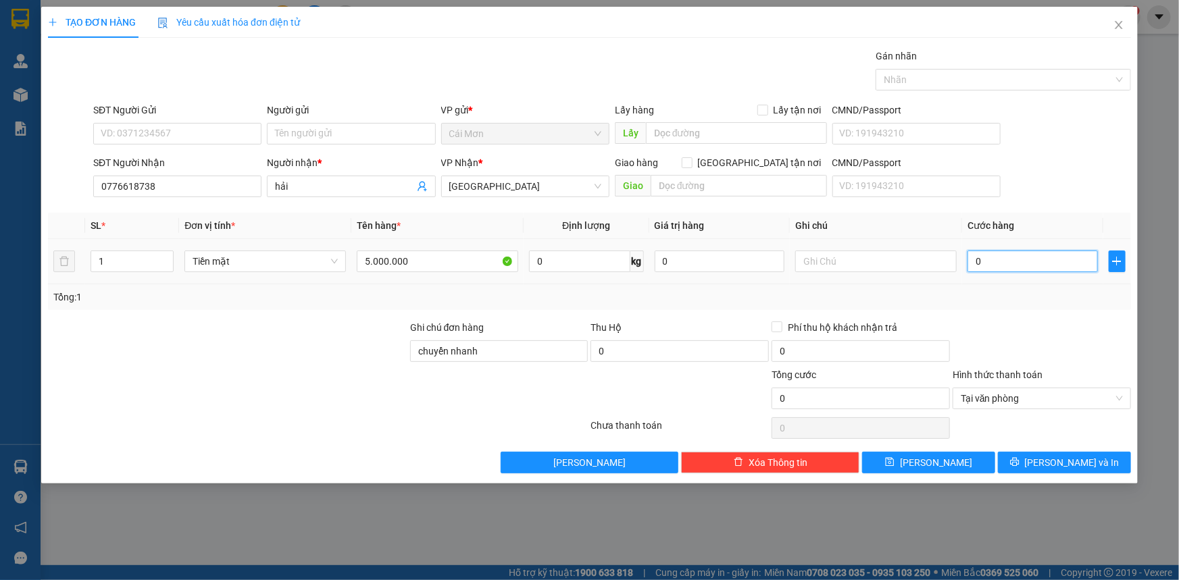
type input "5"
type input "50"
type input "500"
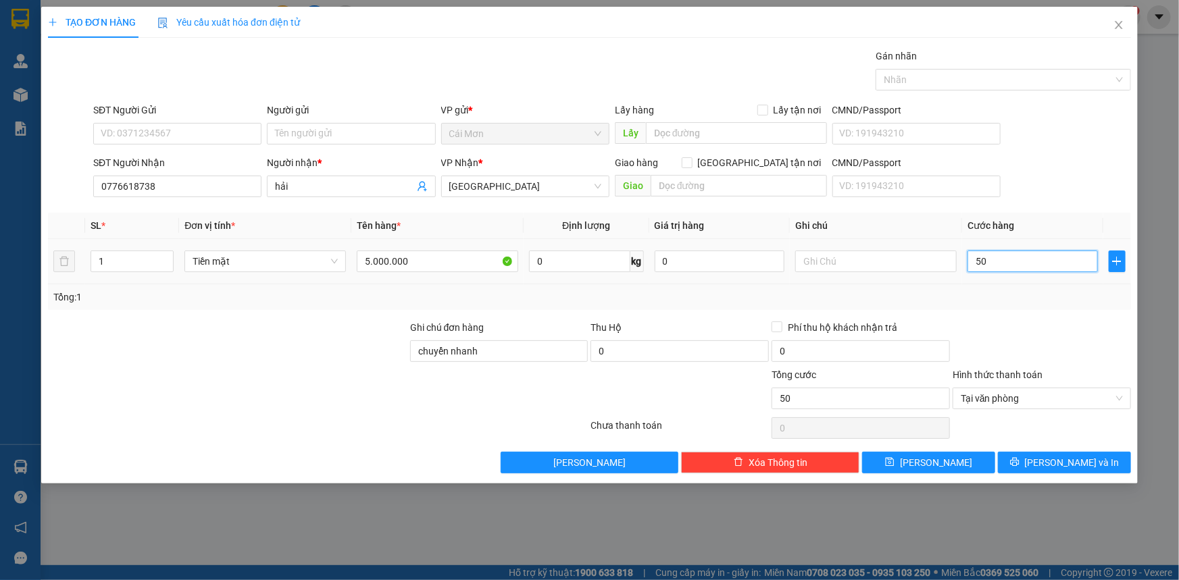
type input "500"
type input "5.000"
type input "50.000"
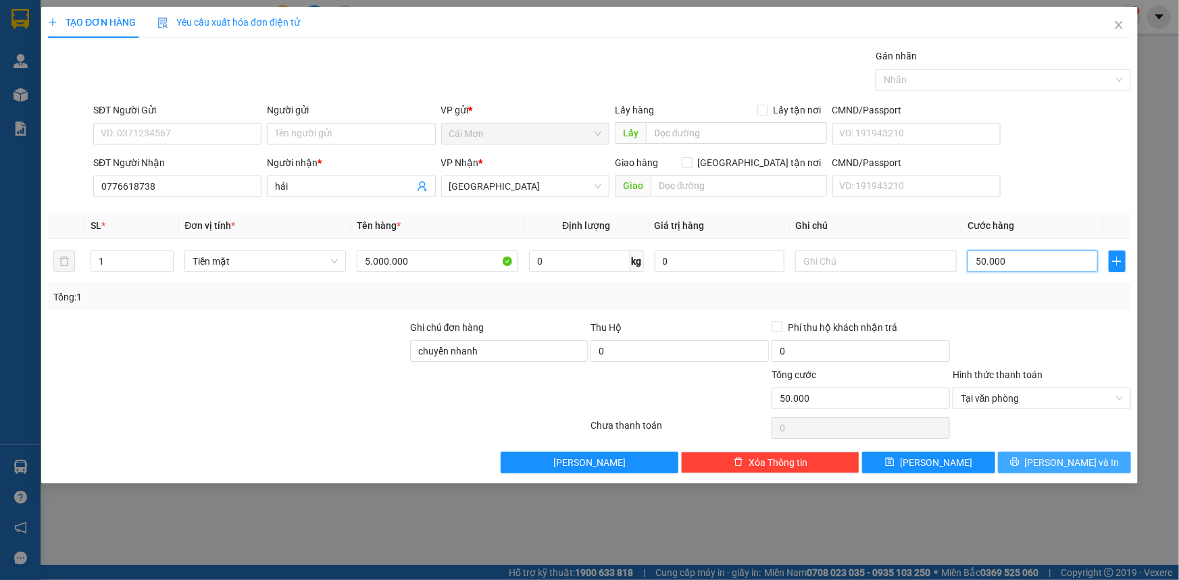
type input "50.000"
click at [1083, 457] on span "[PERSON_NAME] và In" at bounding box center [1072, 462] width 95 height 15
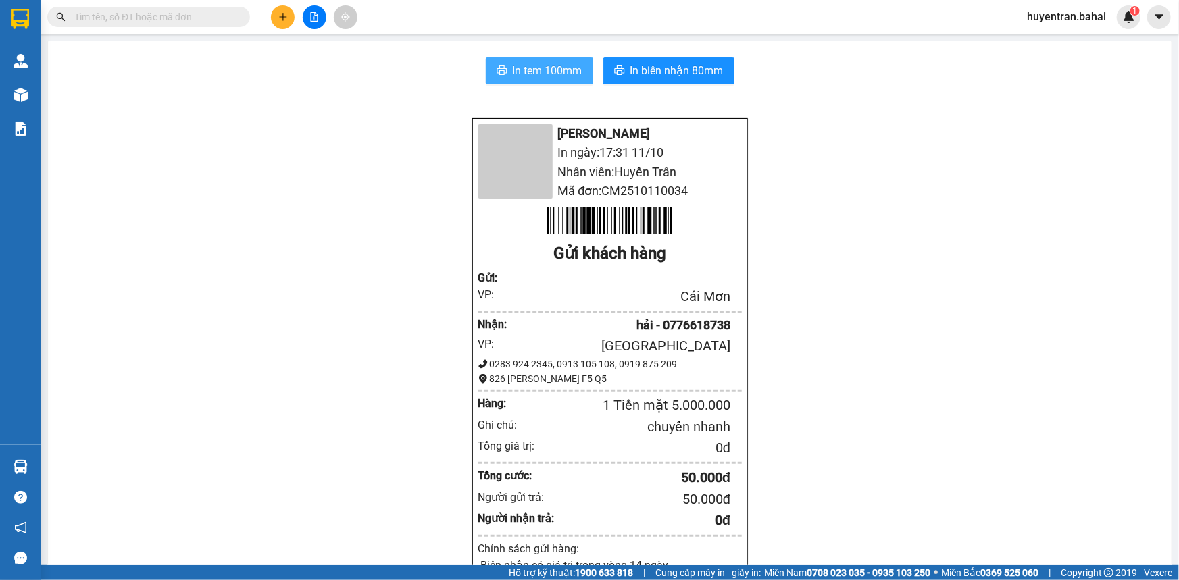
click at [570, 74] on span "In tem 100mm" at bounding box center [548, 70] width 70 height 17
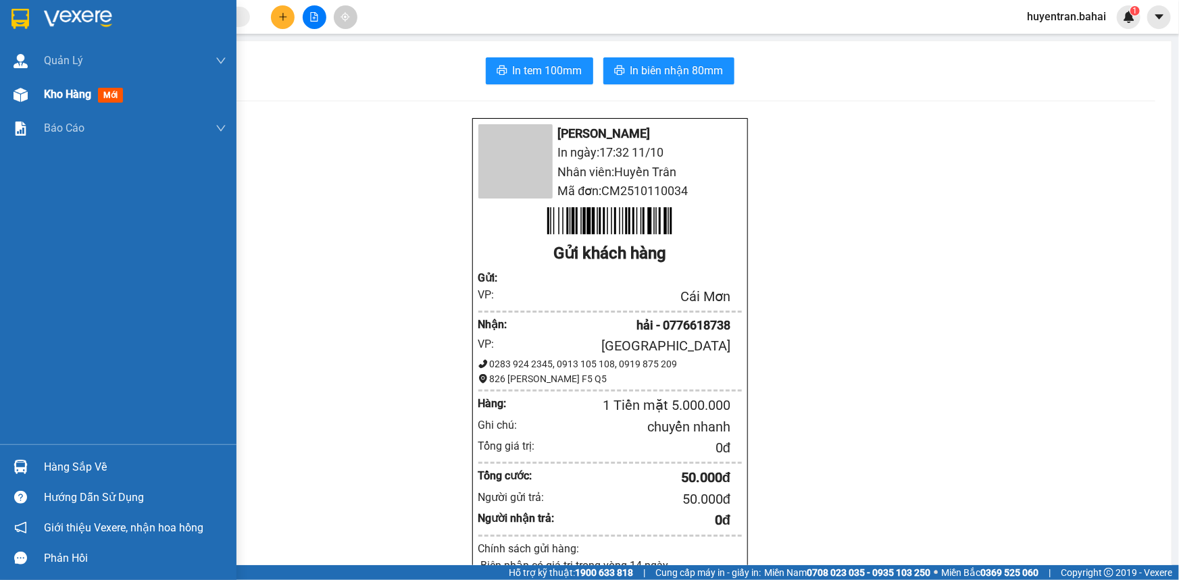
click at [70, 97] on span "Kho hàng" at bounding box center [67, 94] width 47 height 13
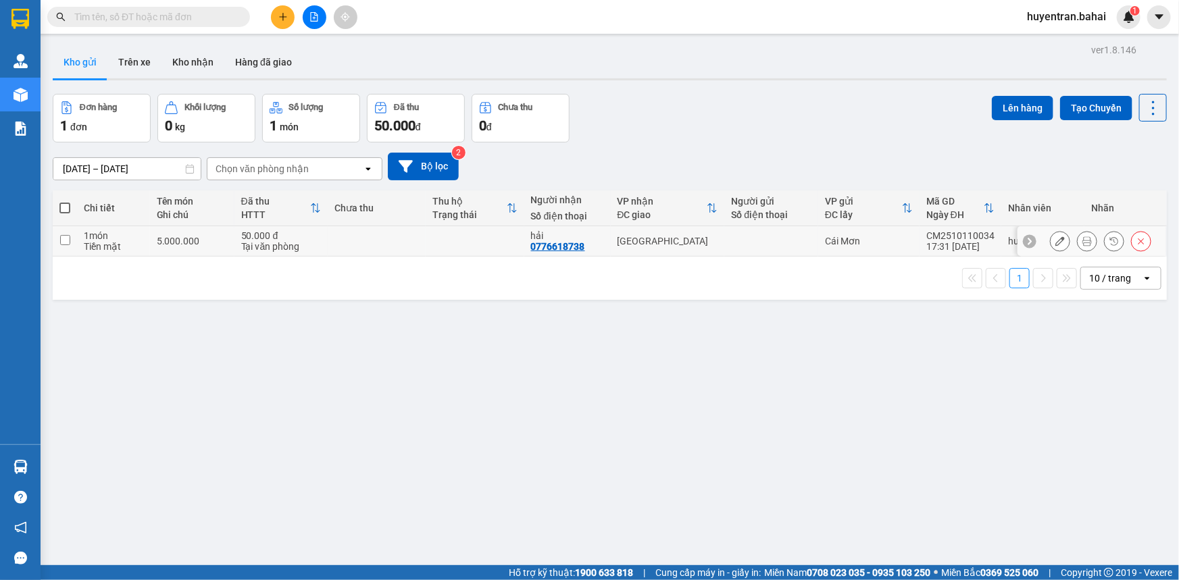
click at [1055, 239] on icon at bounding box center [1059, 240] width 9 height 9
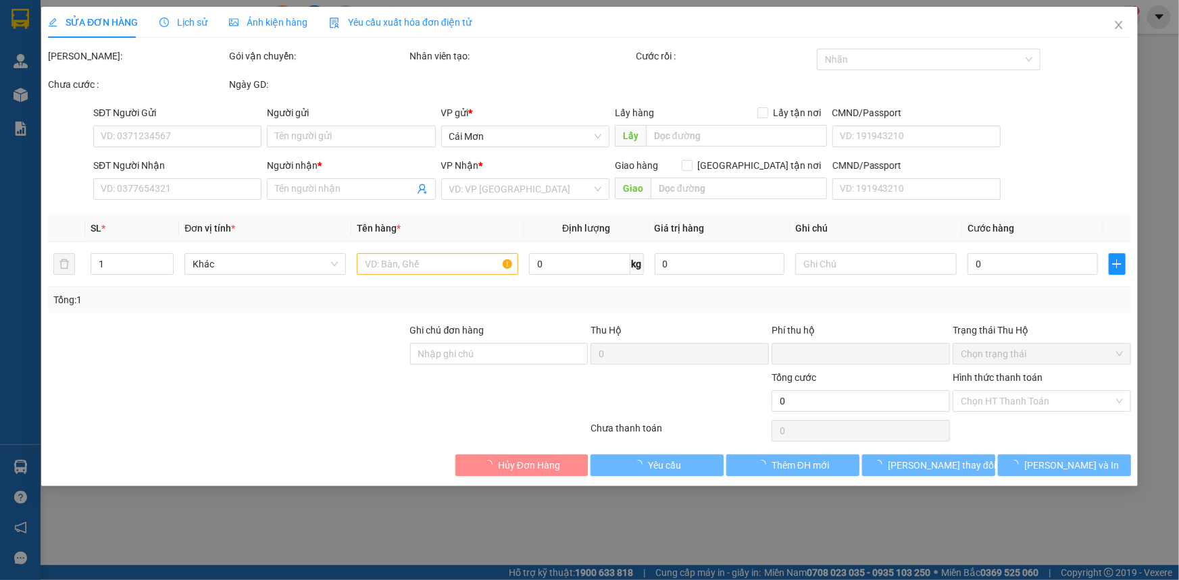
type input "0776618738"
type input "hải"
type input "chuyển nhanh"
type input "0"
type input "50.000"
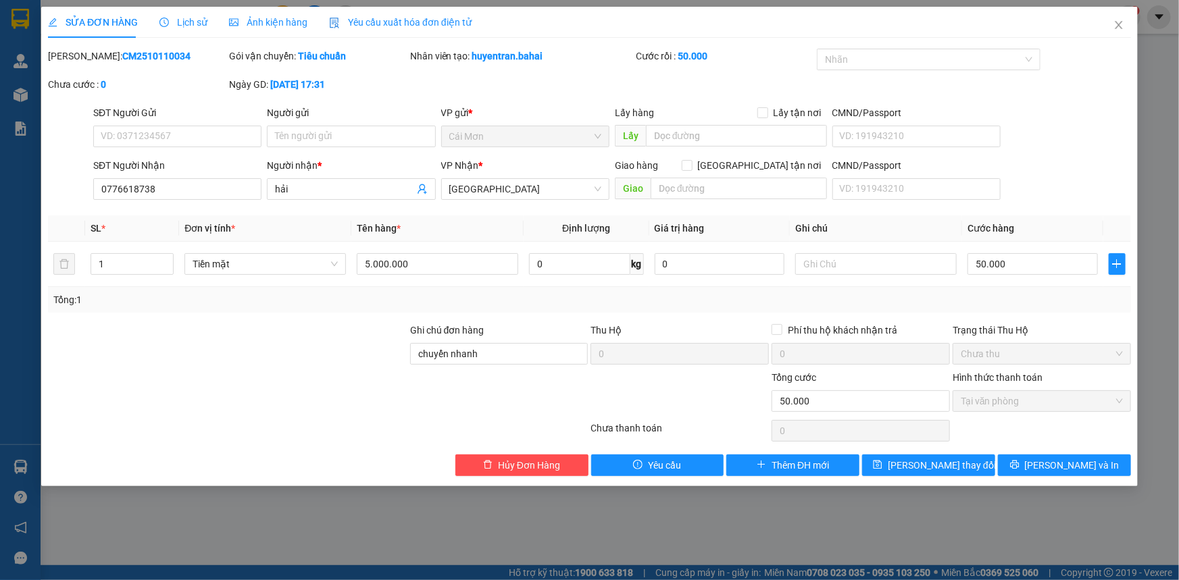
click at [1155, 65] on div "SỬA ĐƠN HÀNG Lịch sử Ảnh kiện hàng Yêu cầu xuất hóa đơn điện tử Total Paid Fee …" at bounding box center [589, 290] width 1179 height 580
click at [1113, 24] on span "Close" at bounding box center [1119, 26] width 38 height 38
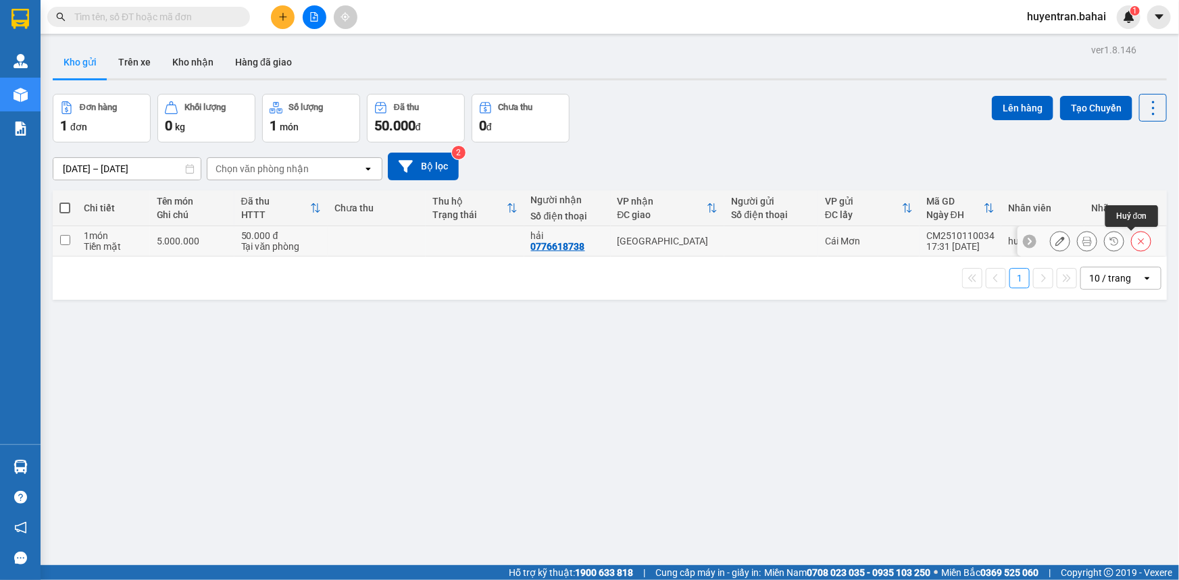
click at [1136, 237] on icon at bounding box center [1140, 240] width 9 height 9
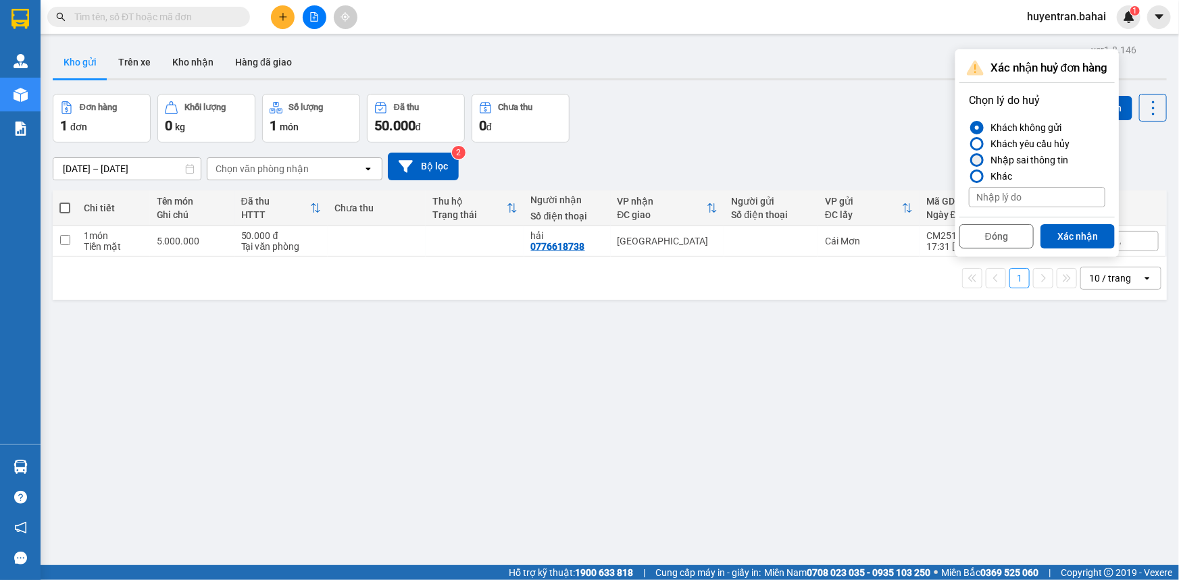
click at [978, 157] on div at bounding box center [976, 159] width 9 height 9
click at [969, 160] on input "Nhập sai thông tin" at bounding box center [969, 160] width 0 height 0
click at [1076, 231] on button "Xác nhận" at bounding box center [1078, 236] width 74 height 24
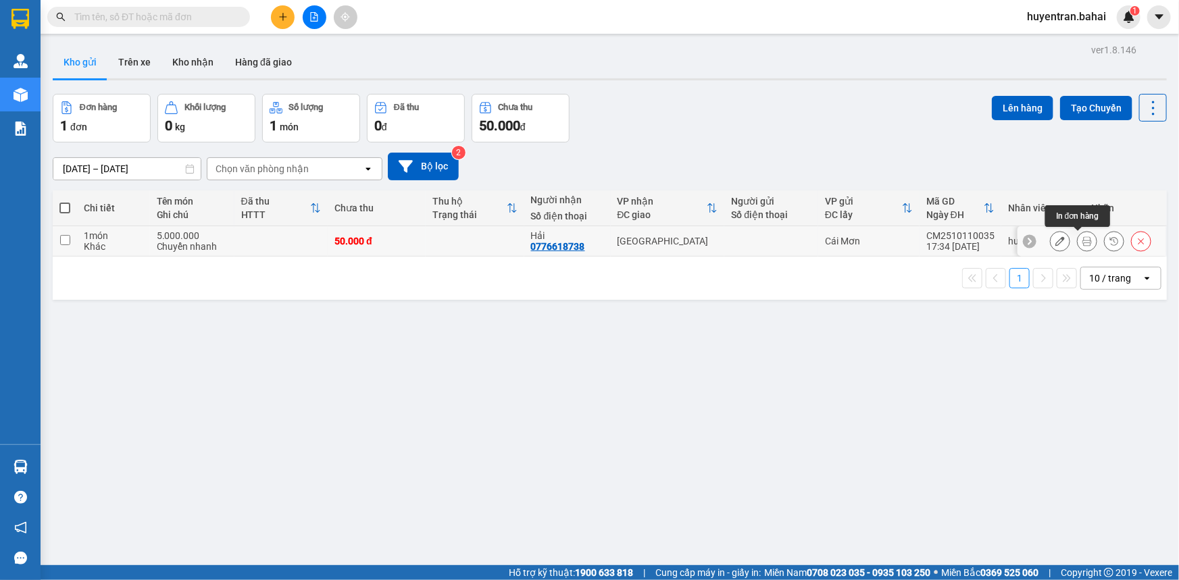
click at [1082, 239] on icon at bounding box center [1086, 240] width 9 height 9
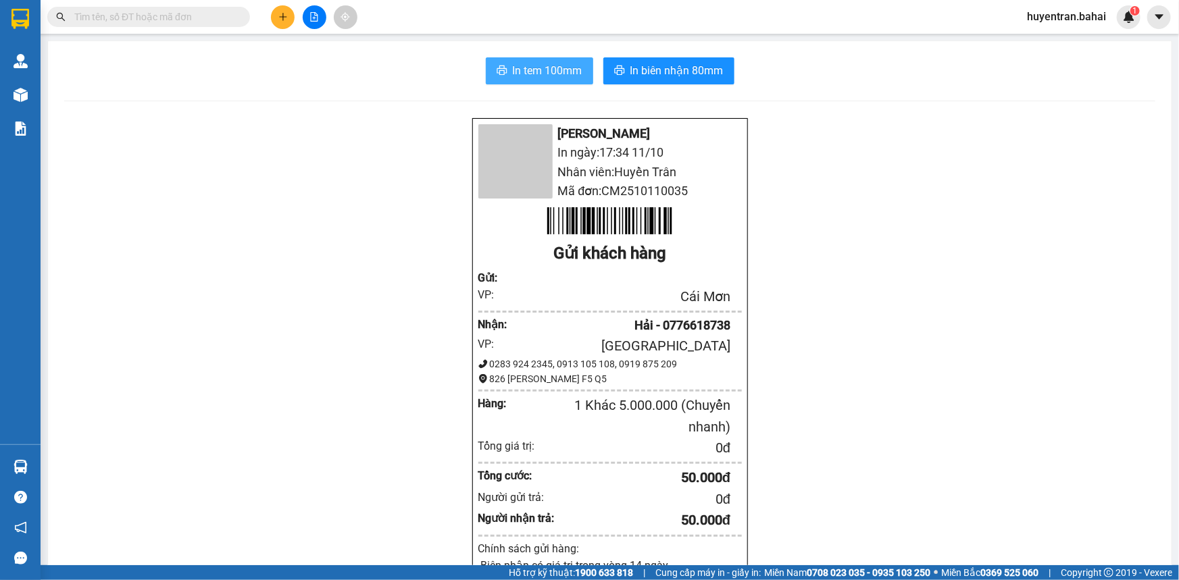
click at [556, 72] on span "In tem 100mm" at bounding box center [548, 70] width 70 height 17
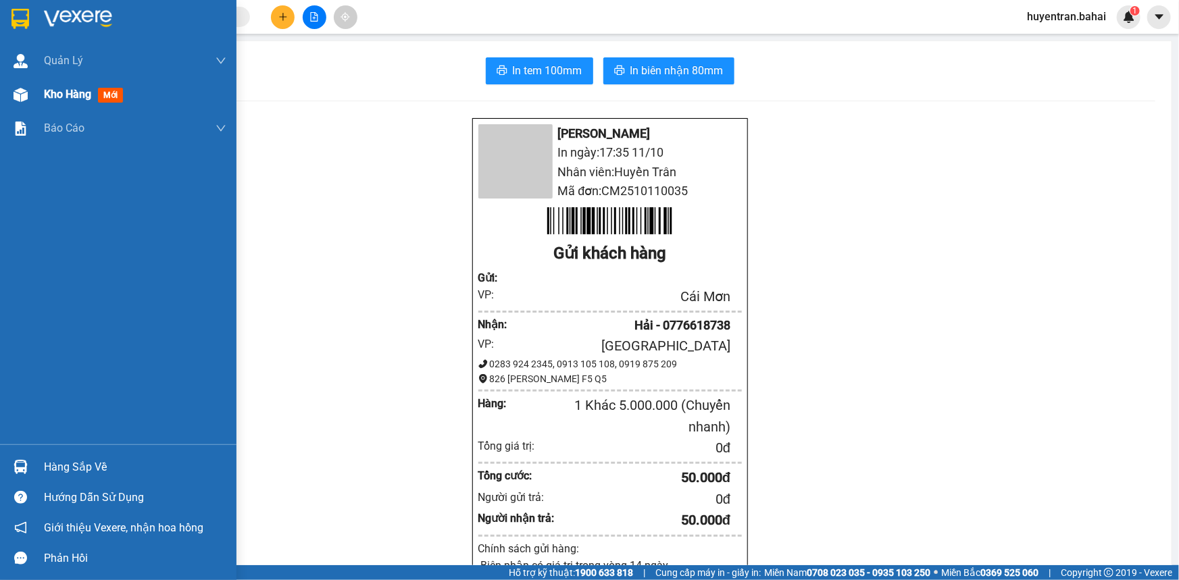
click at [68, 94] on span "Kho hàng" at bounding box center [67, 94] width 47 height 13
